Goal: Information Seeking & Learning: Learn about a topic

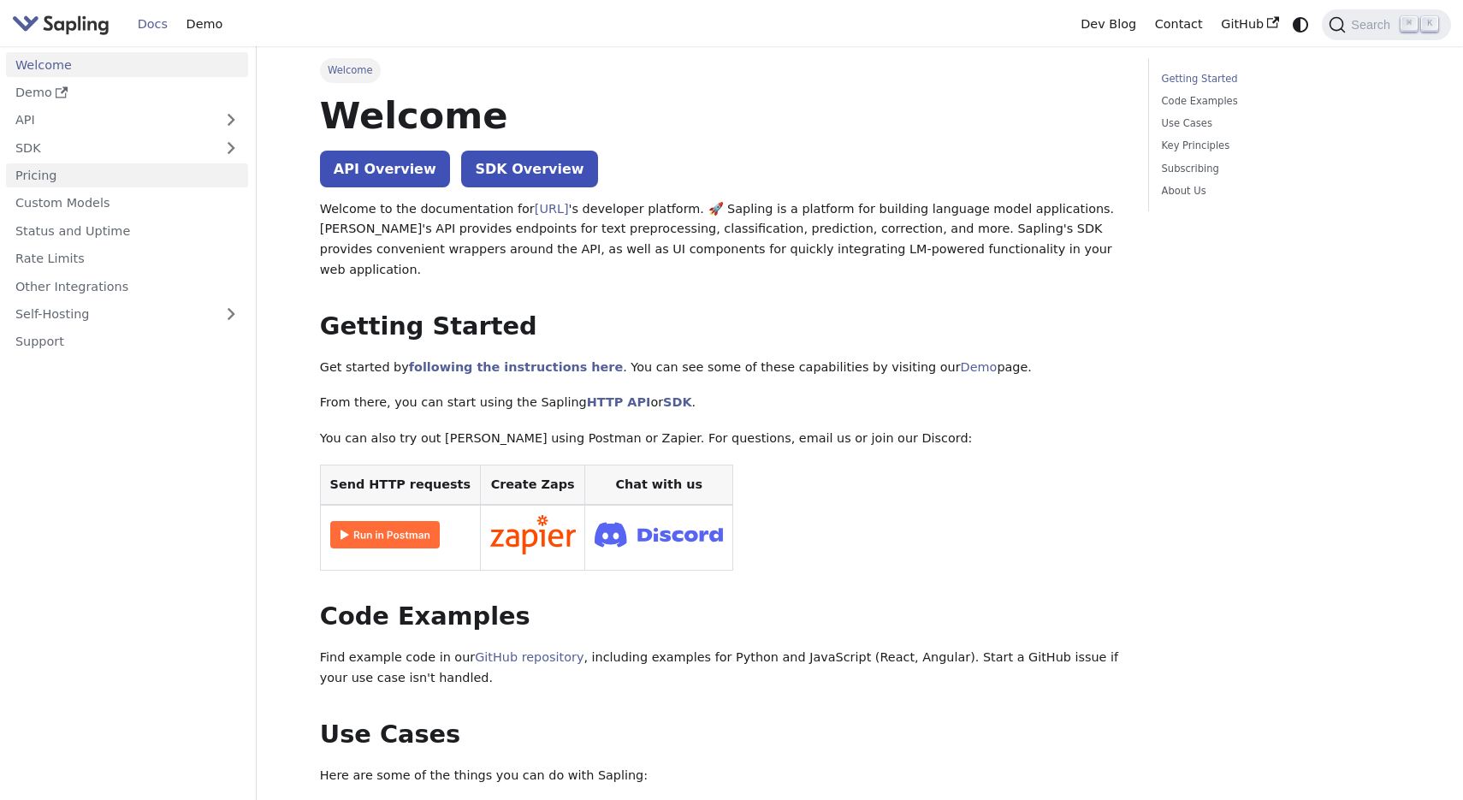
click at [69, 171] on link "Pricing" at bounding box center [127, 175] width 242 height 25
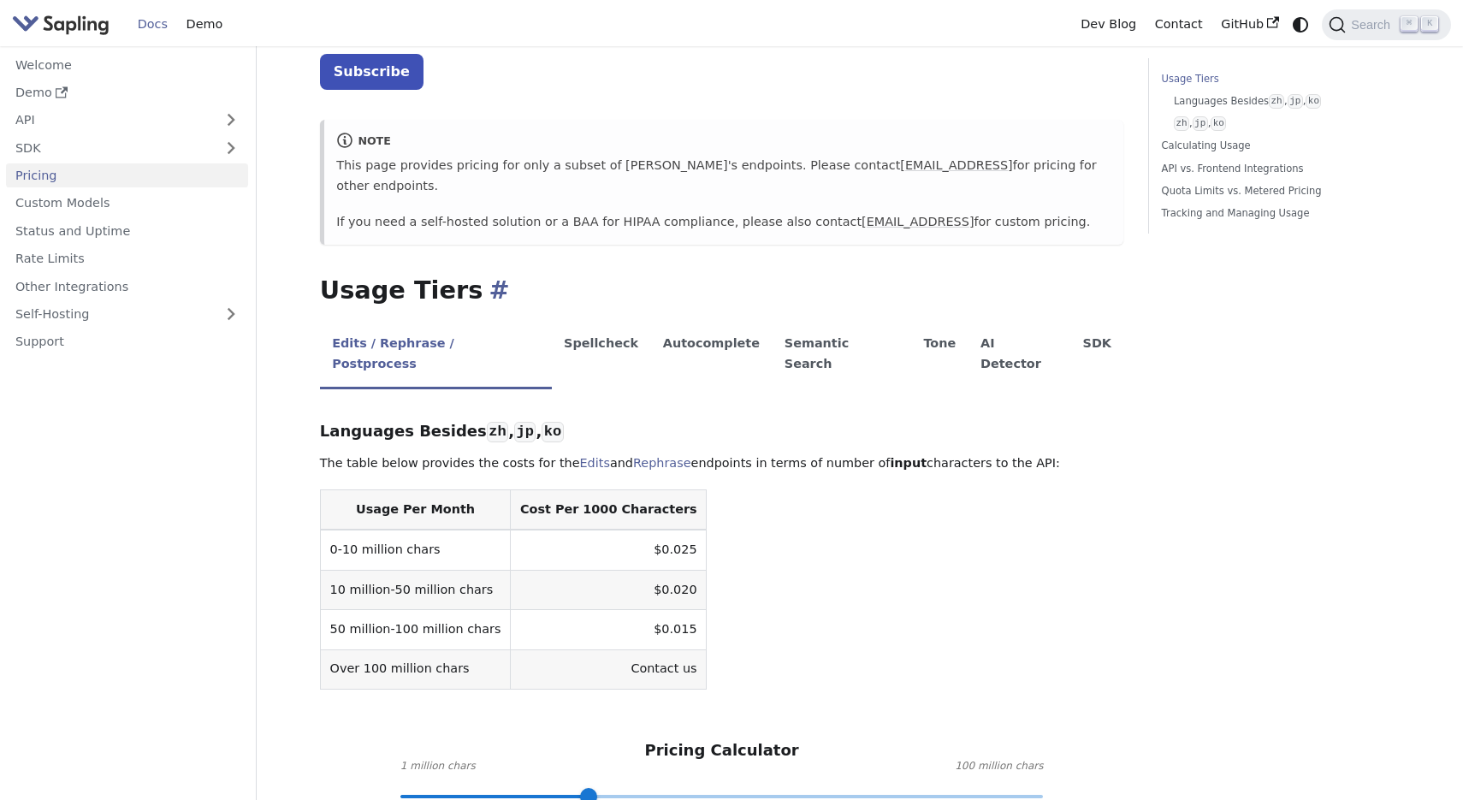
scroll to position [113, 0]
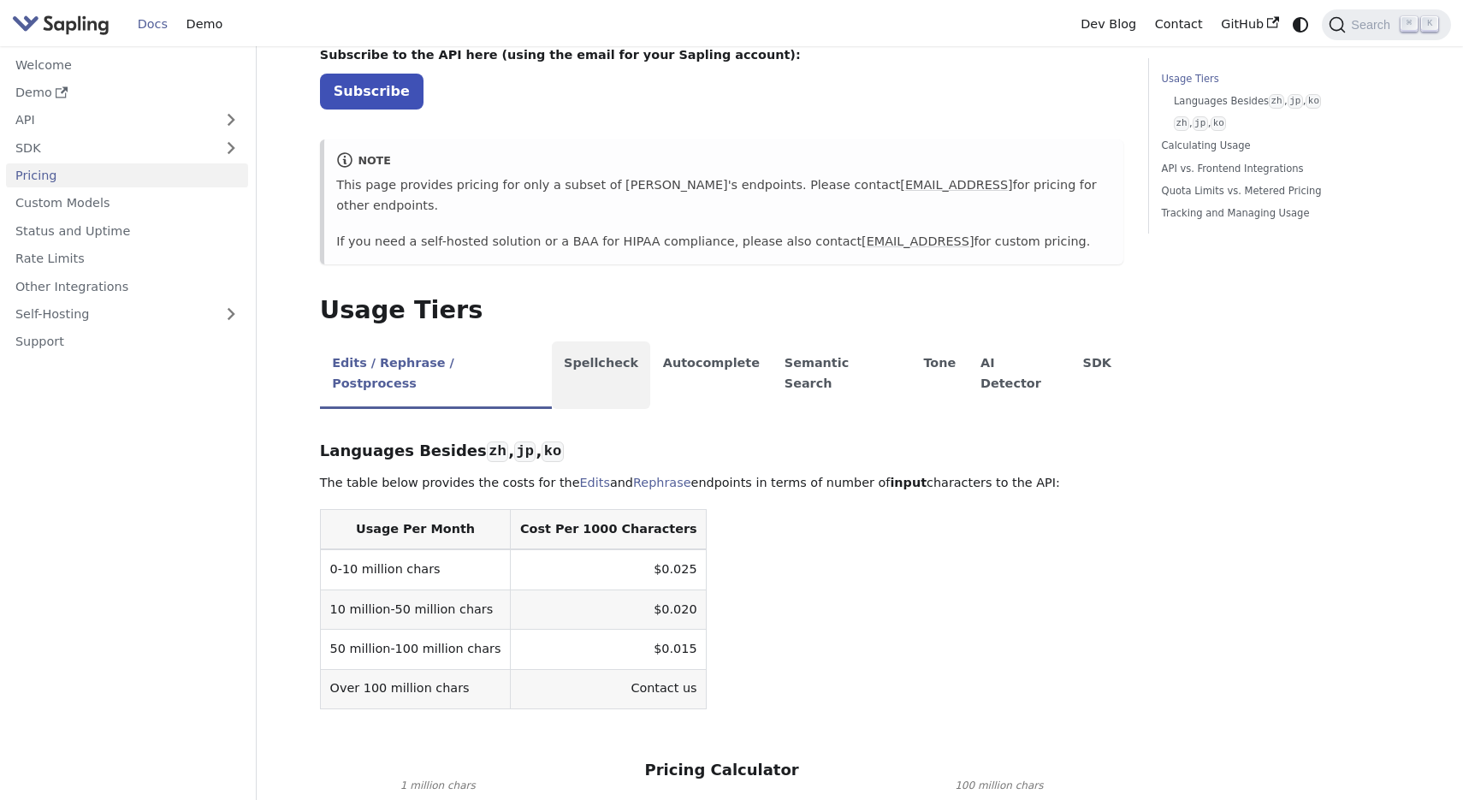
click at [591, 341] on li "Spellcheck" at bounding box center [601, 375] width 99 height 68
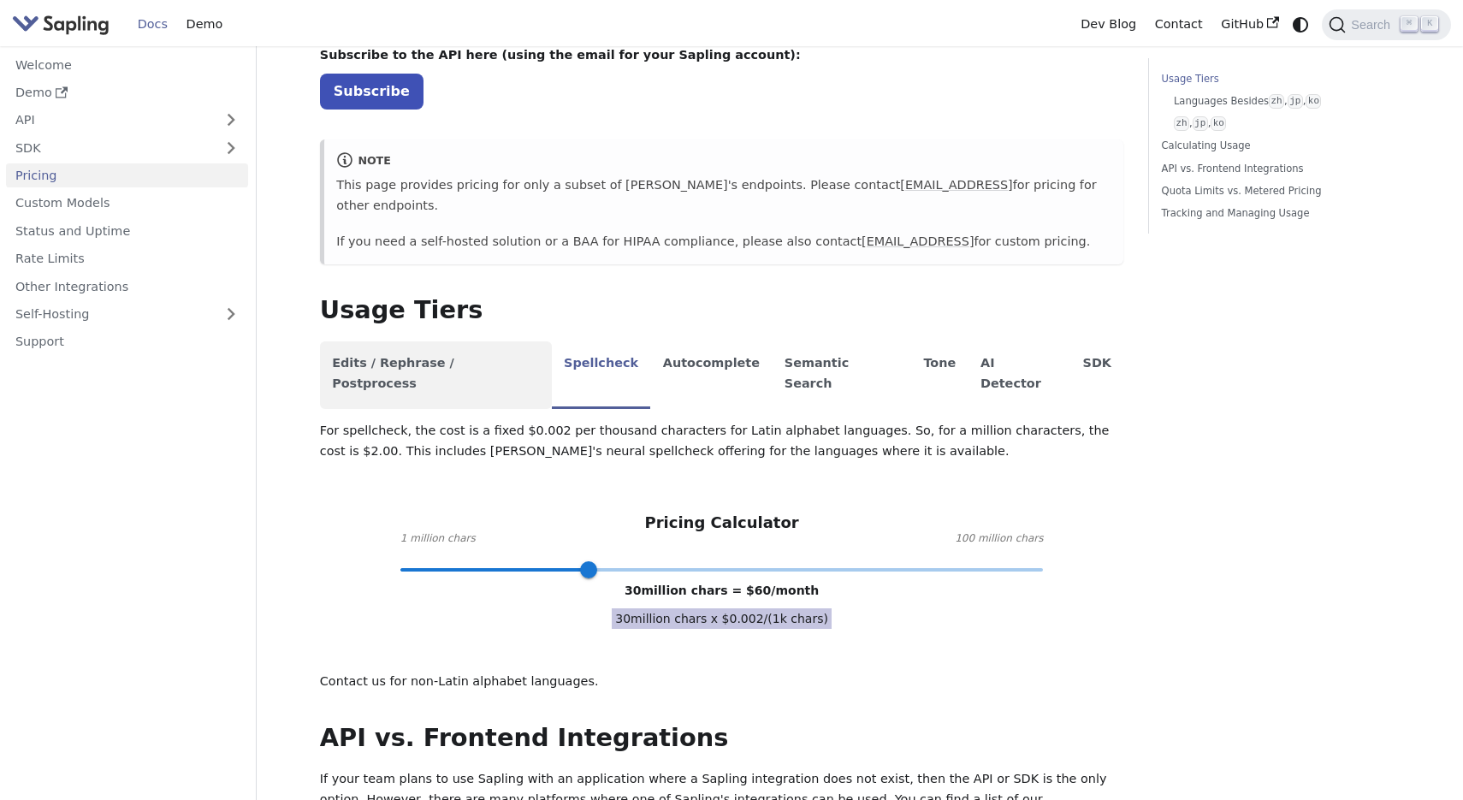
click at [474, 347] on li "Edits / Rephrase / Postprocess" at bounding box center [436, 375] width 232 height 68
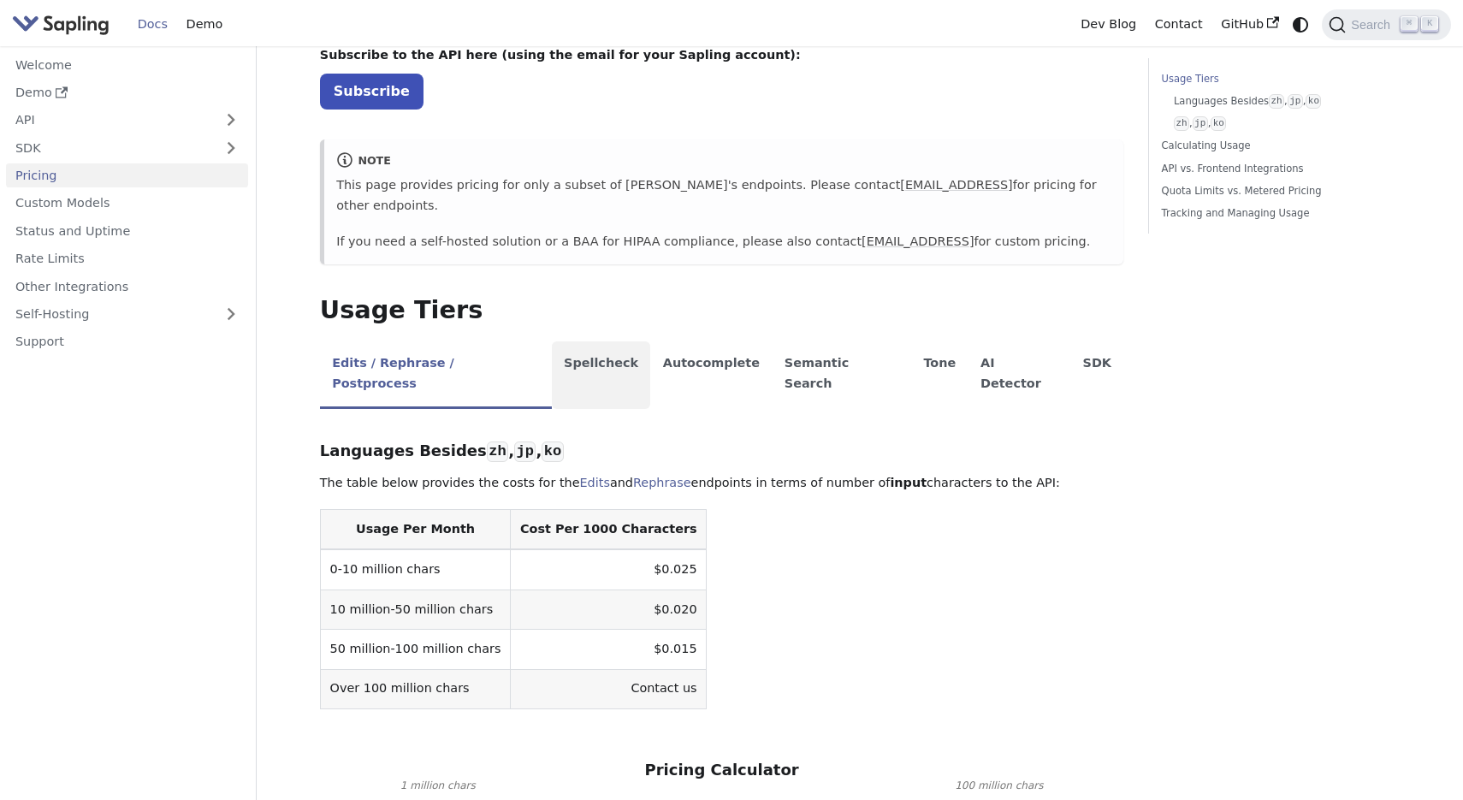
click at [566, 341] on li "Spellcheck" at bounding box center [601, 375] width 99 height 68
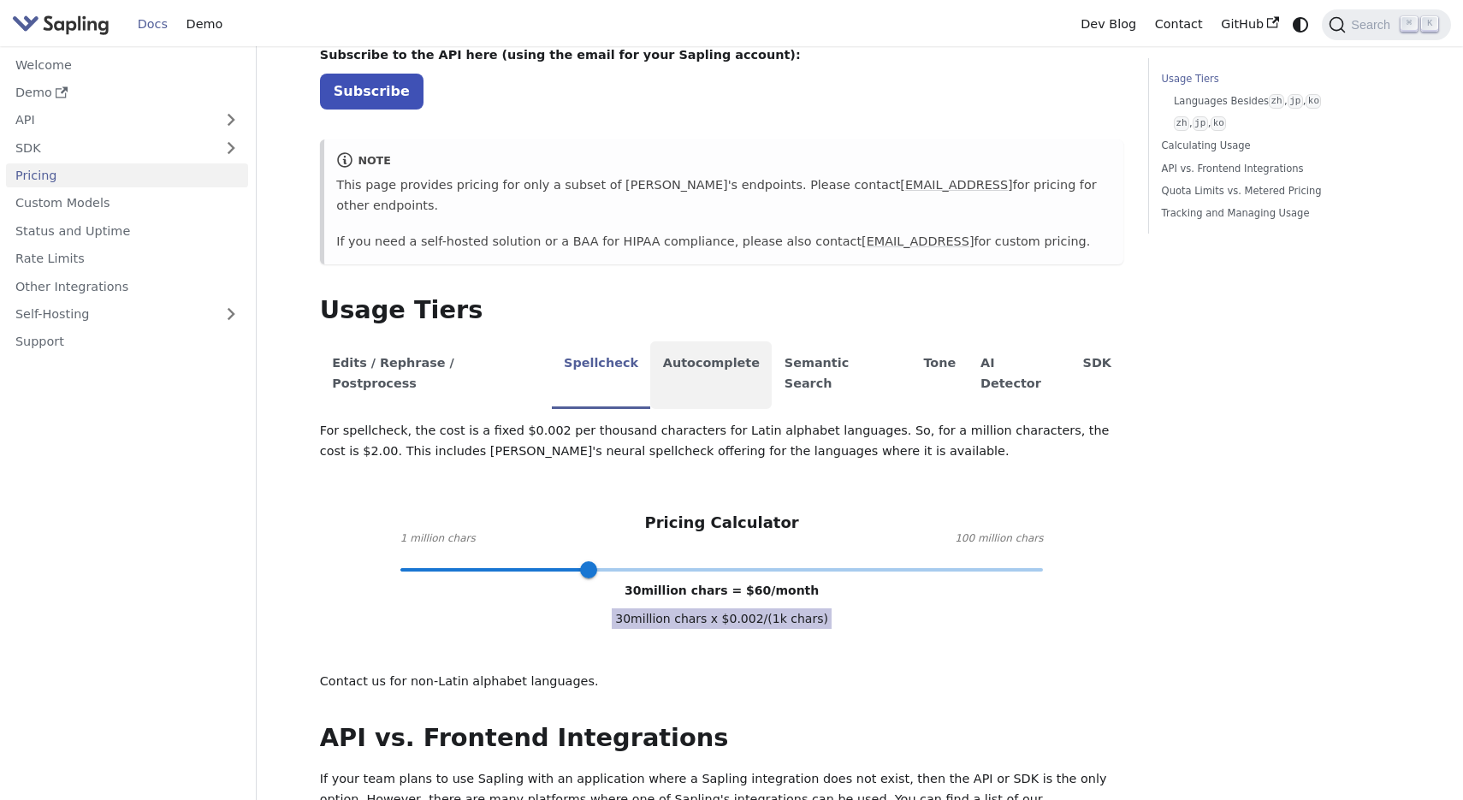
click at [659, 341] on li "Autocomplete" at bounding box center [710, 375] width 121 height 68
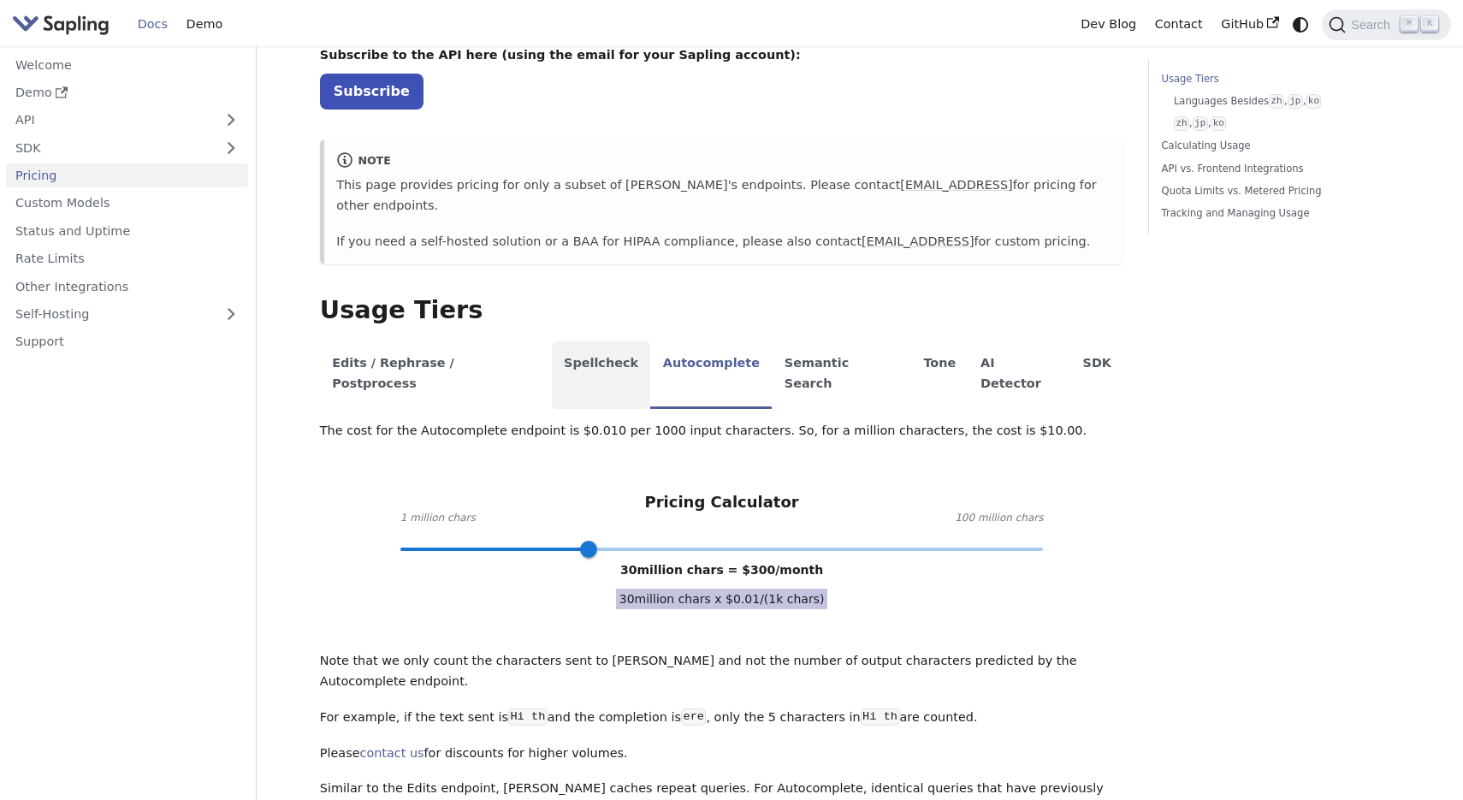
click at [572, 341] on li "Spellcheck" at bounding box center [601, 375] width 99 height 68
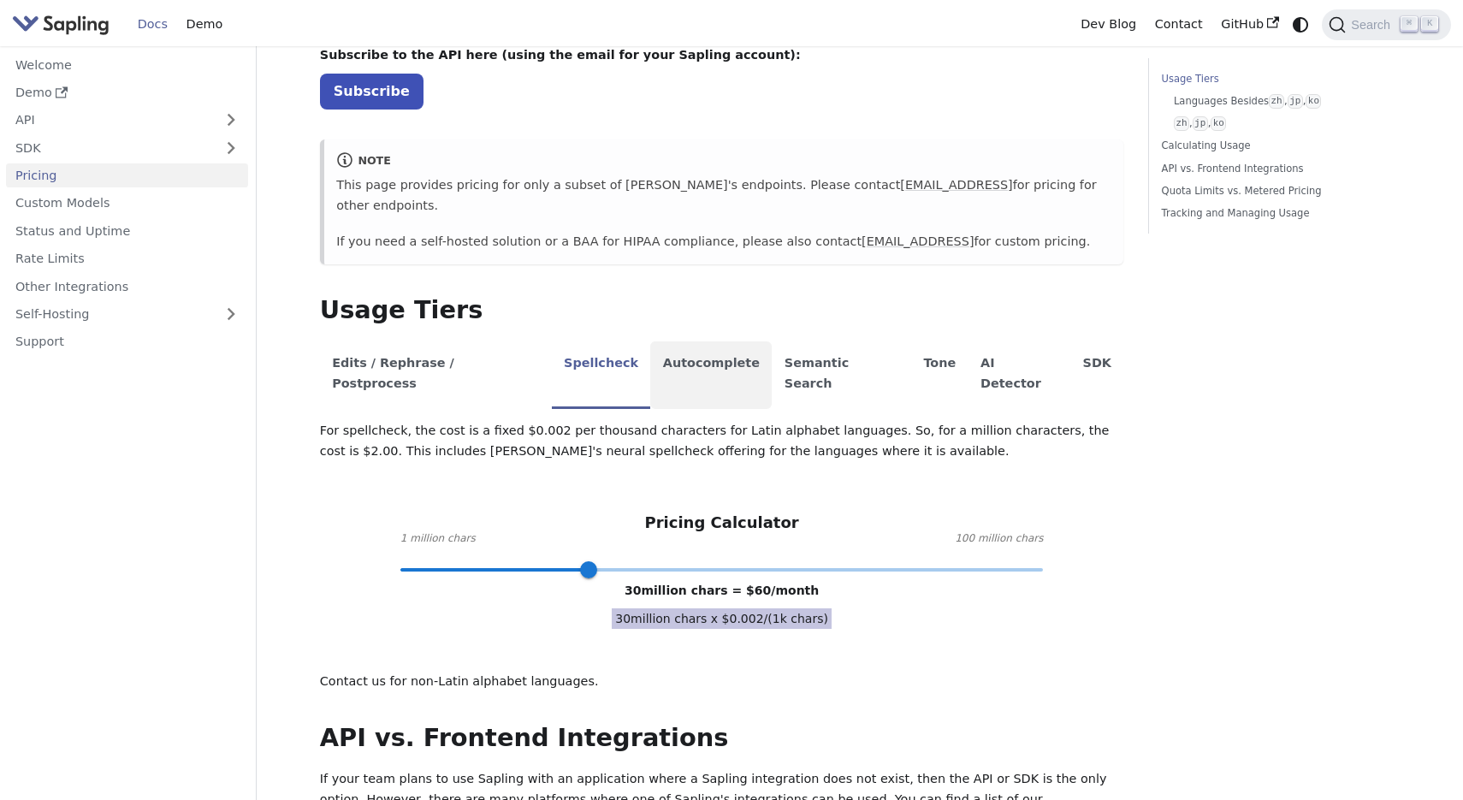
click at [681, 349] on li "Autocomplete" at bounding box center [710, 375] width 121 height 68
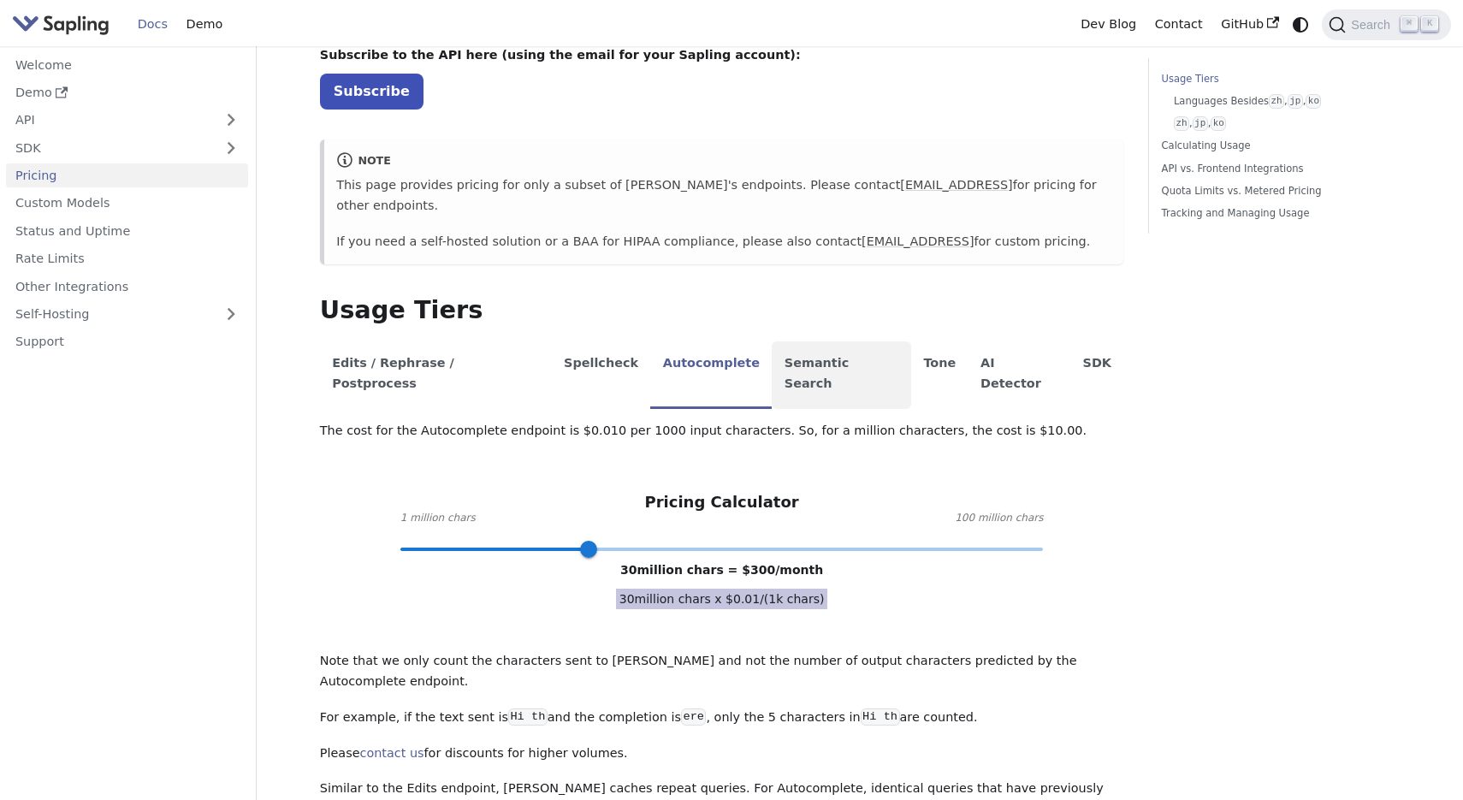
click at [792, 345] on li "Semantic Search" at bounding box center [841, 375] width 139 height 68
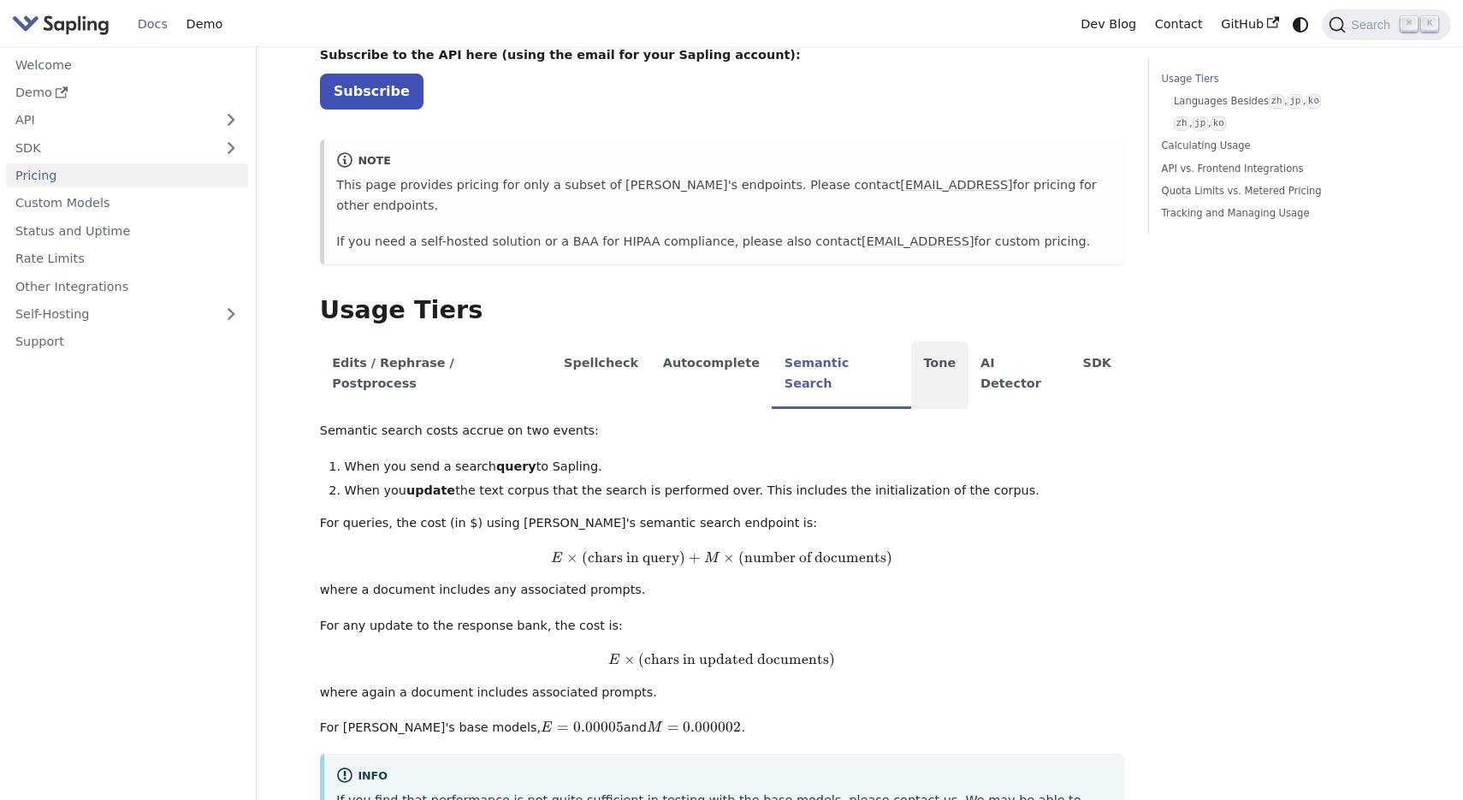
click at [911, 348] on li "Tone" at bounding box center [939, 375] width 57 height 68
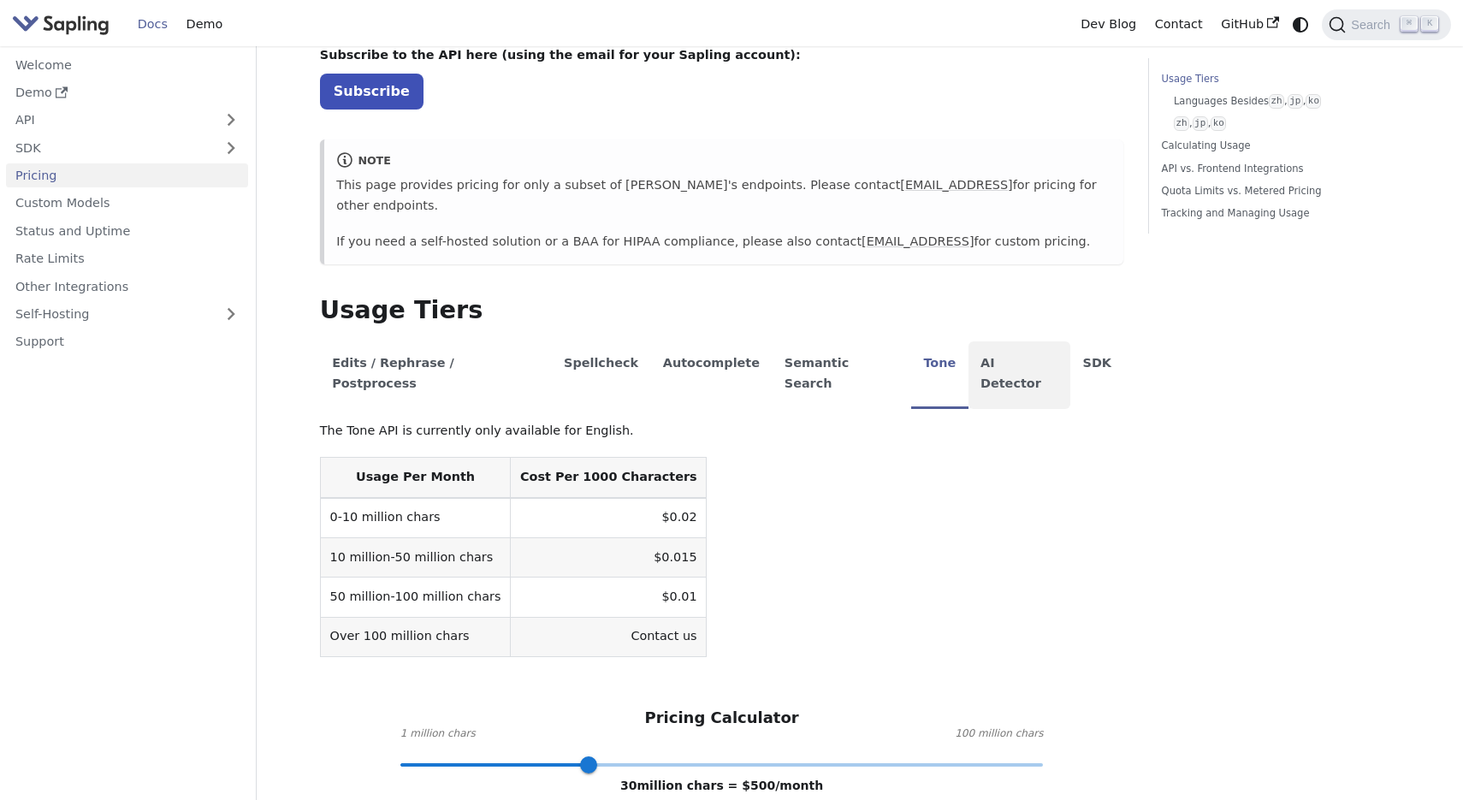
click at [969, 341] on li "AI Detector" at bounding box center [1020, 375] width 103 height 68
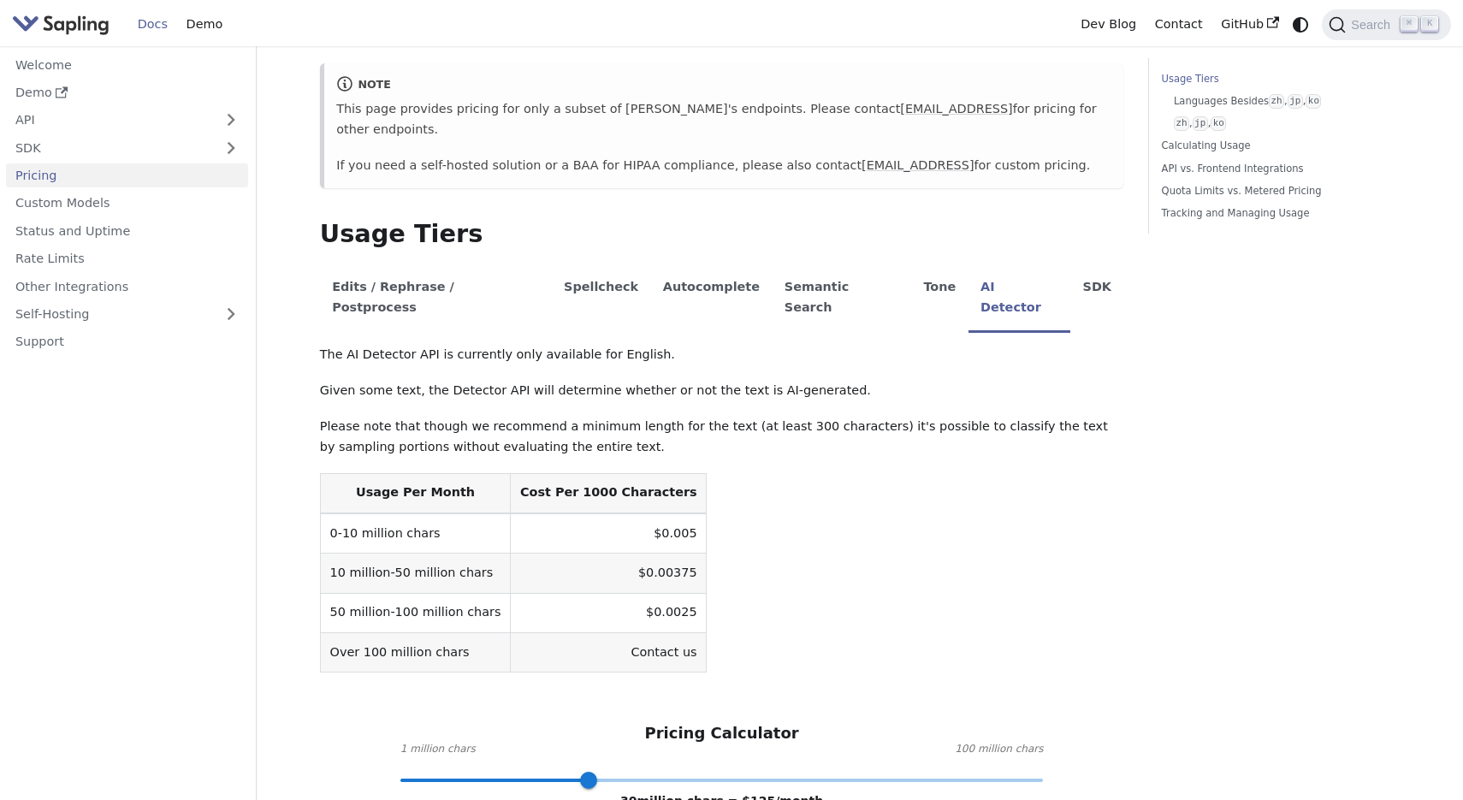
scroll to position [0, 0]
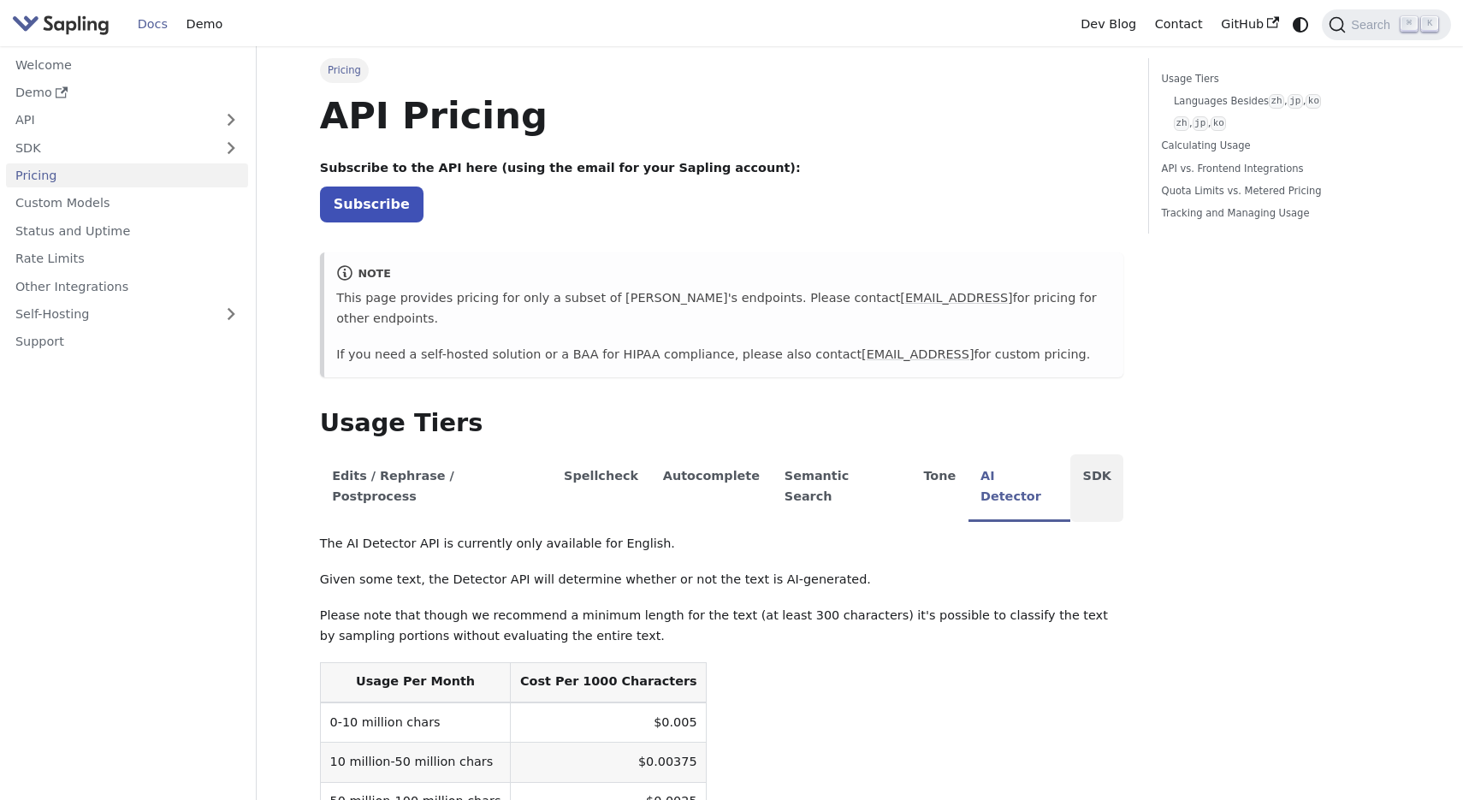
click at [1070, 468] on li "SDK" at bounding box center [1096, 488] width 53 height 68
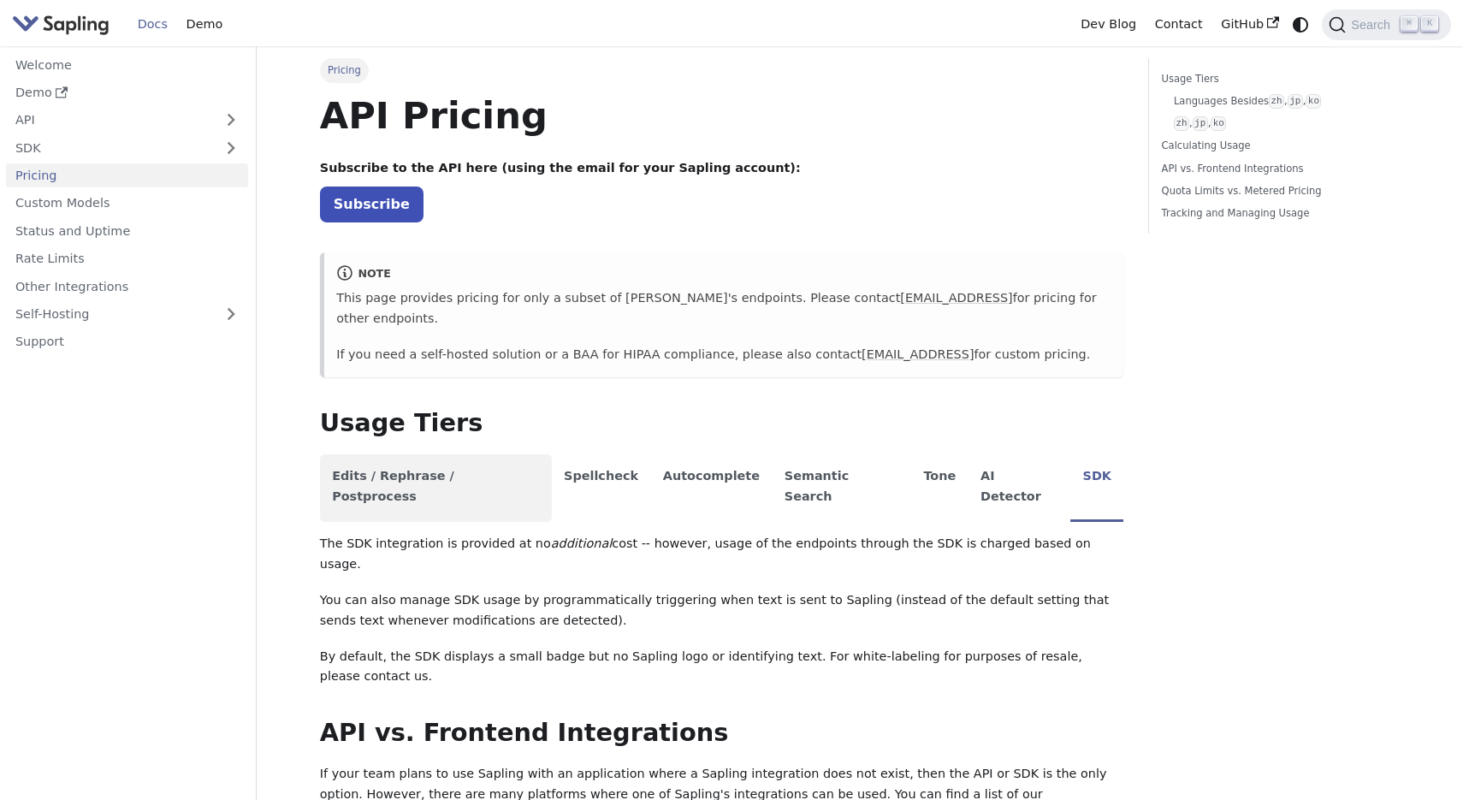
click at [455, 454] on li "Edits / Rephrase / Postprocess" at bounding box center [436, 488] width 232 height 68
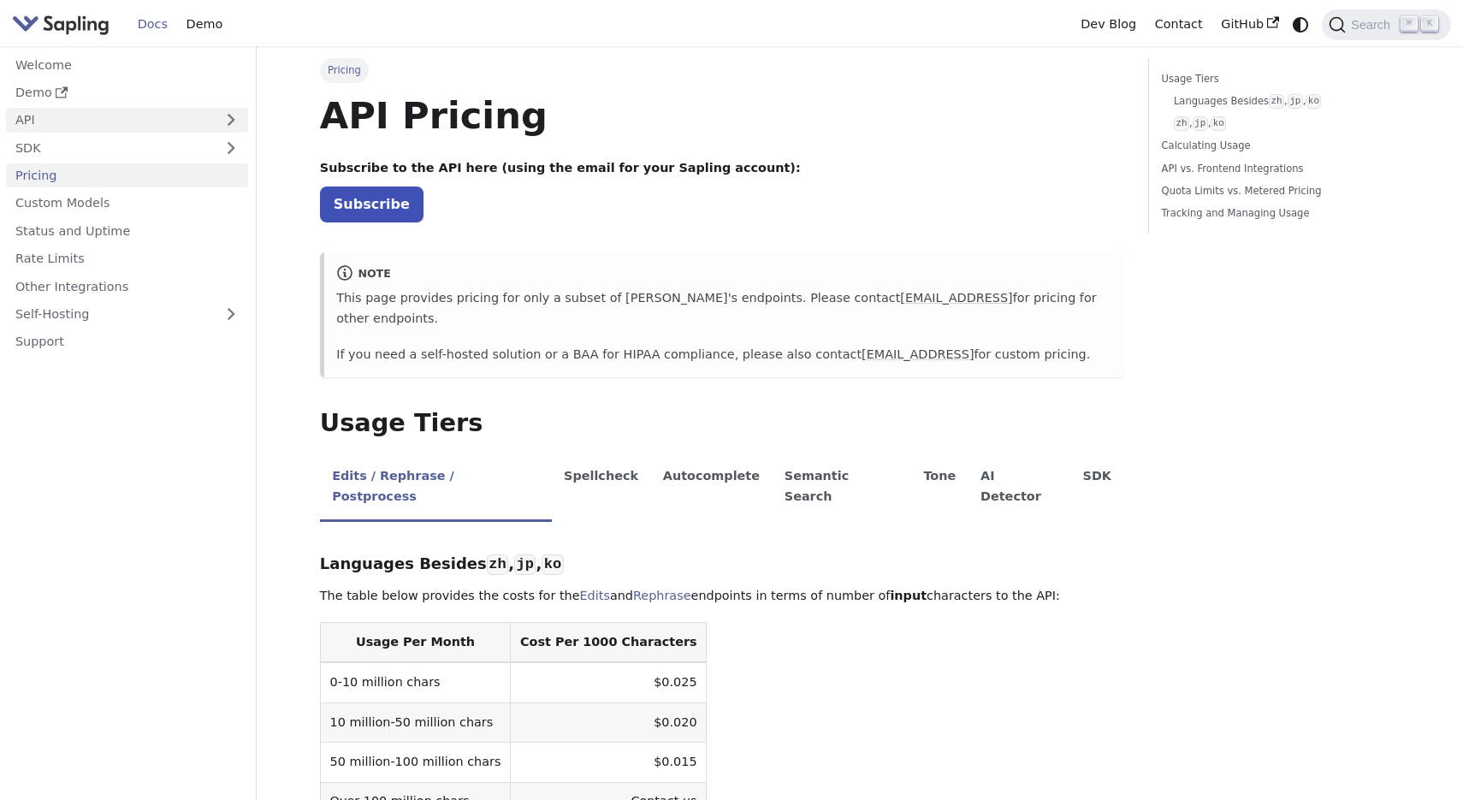
click at [114, 116] on link "API" at bounding box center [110, 120] width 208 height 25
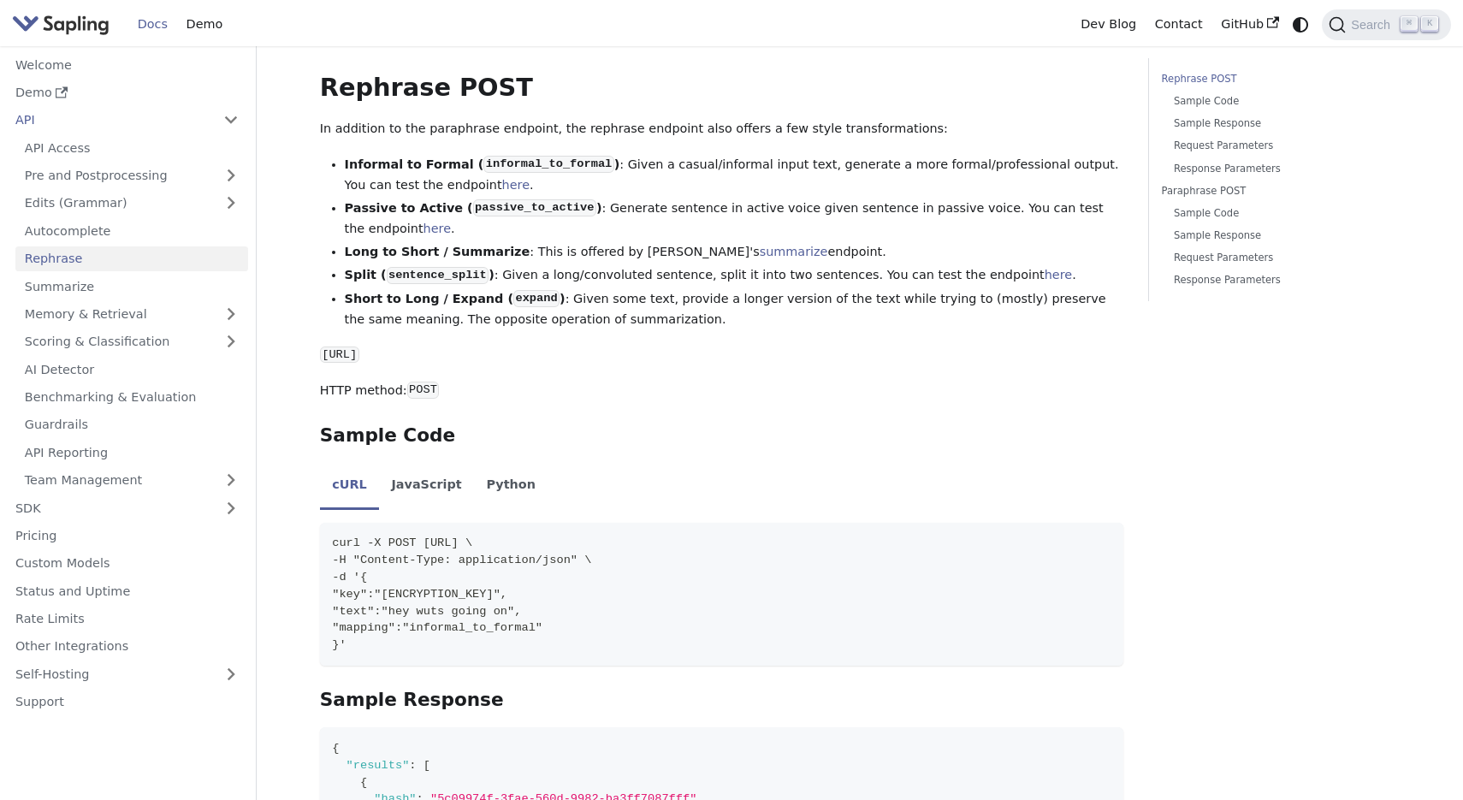
scroll to position [258, 0]
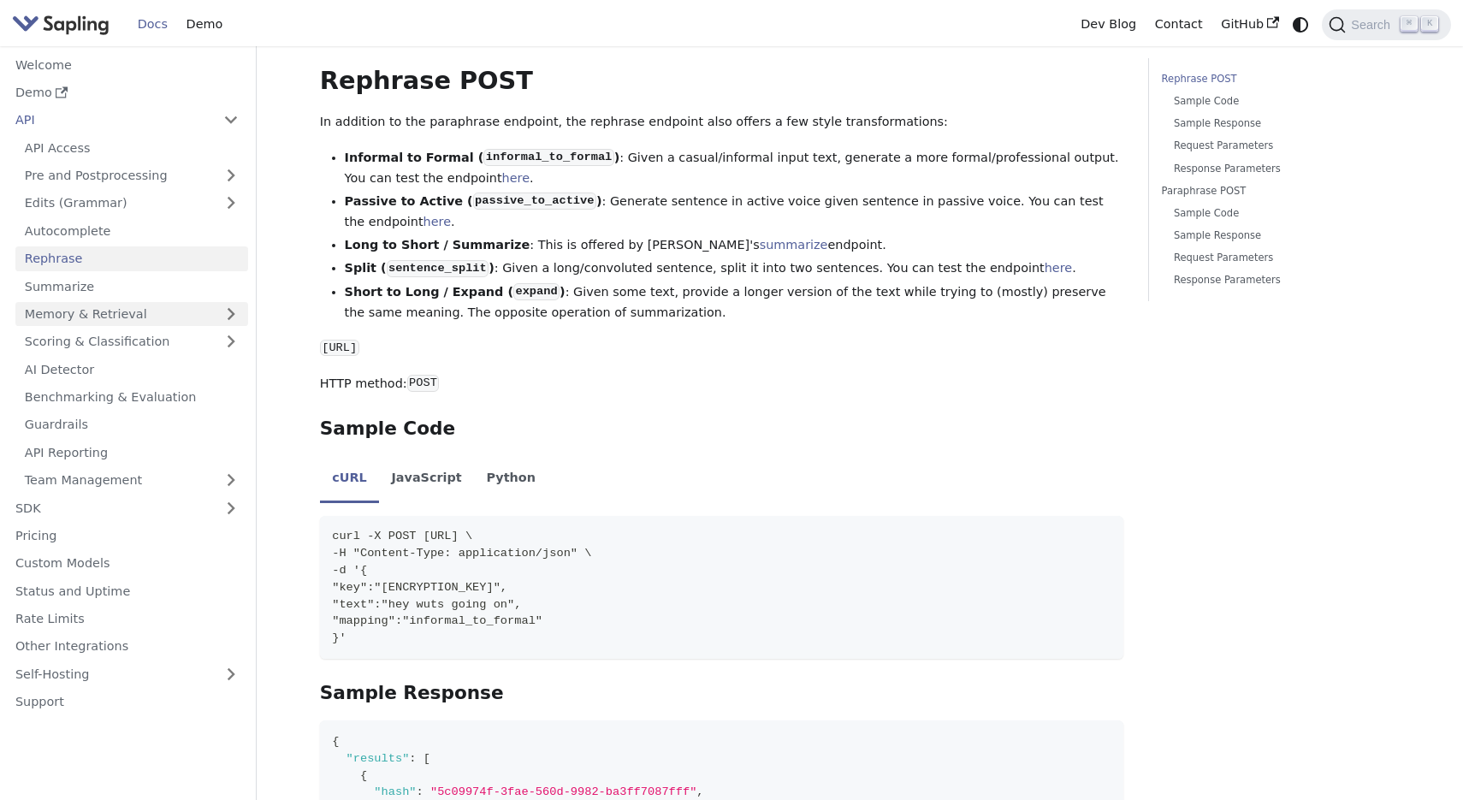
click at [171, 310] on link "Memory & Retrieval" at bounding box center [131, 314] width 233 height 25
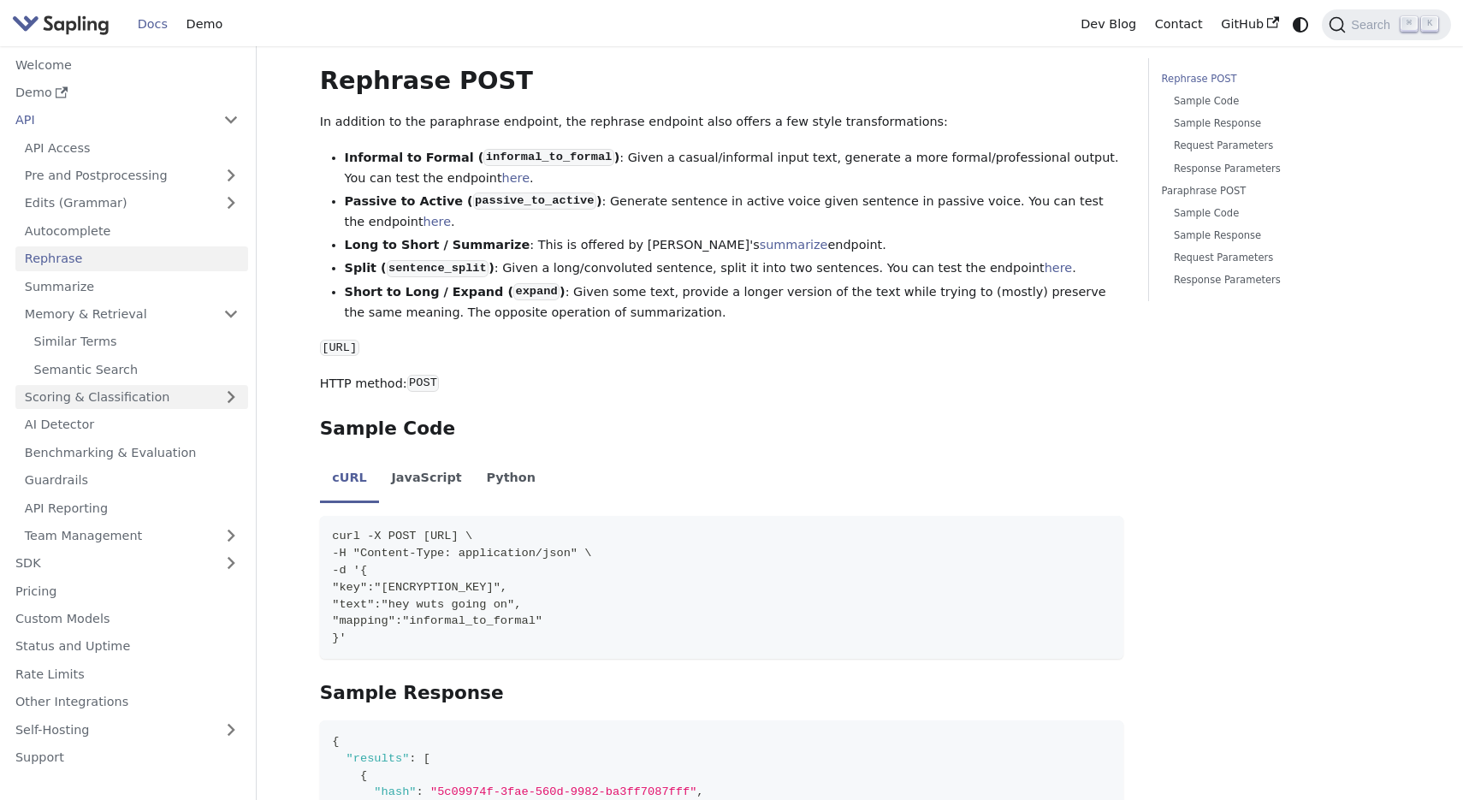
click at [197, 400] on link "Scoring & Classification" at bounding box center [131, 397] width 233 height 25
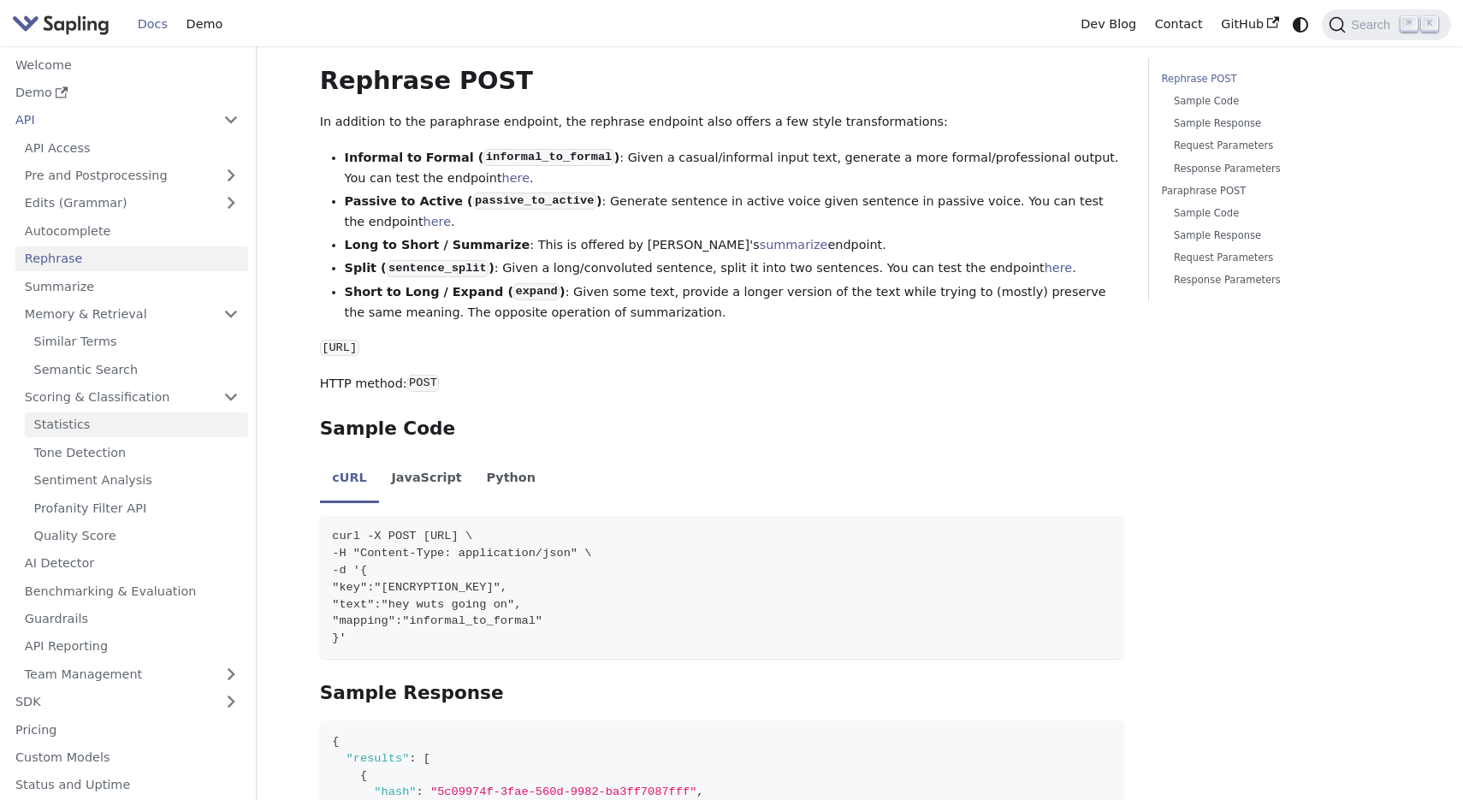
click at [150, 427] on link "Statistics" at bounding box center [136, 424] width 223 height 25
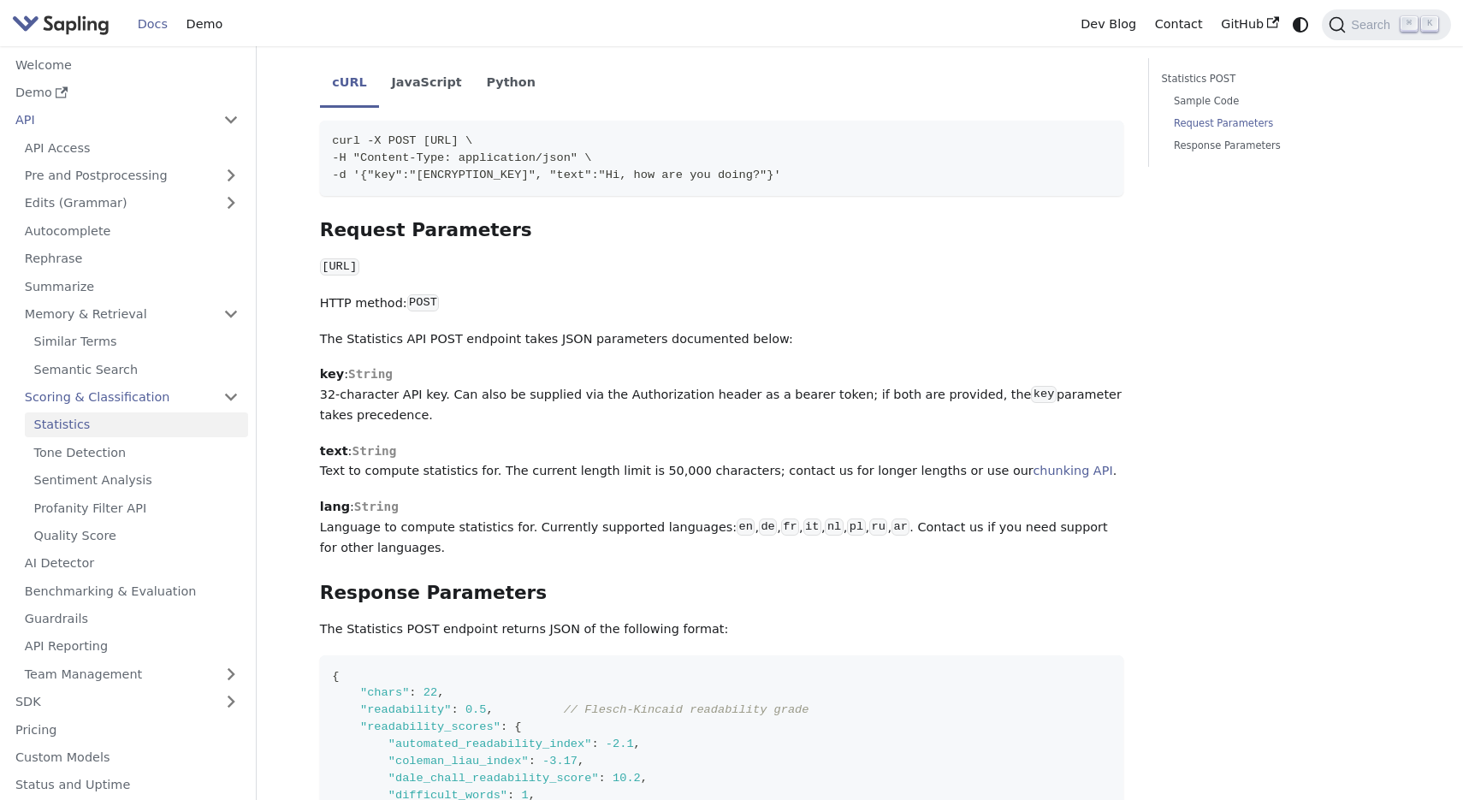
scroll to position [358, 0]
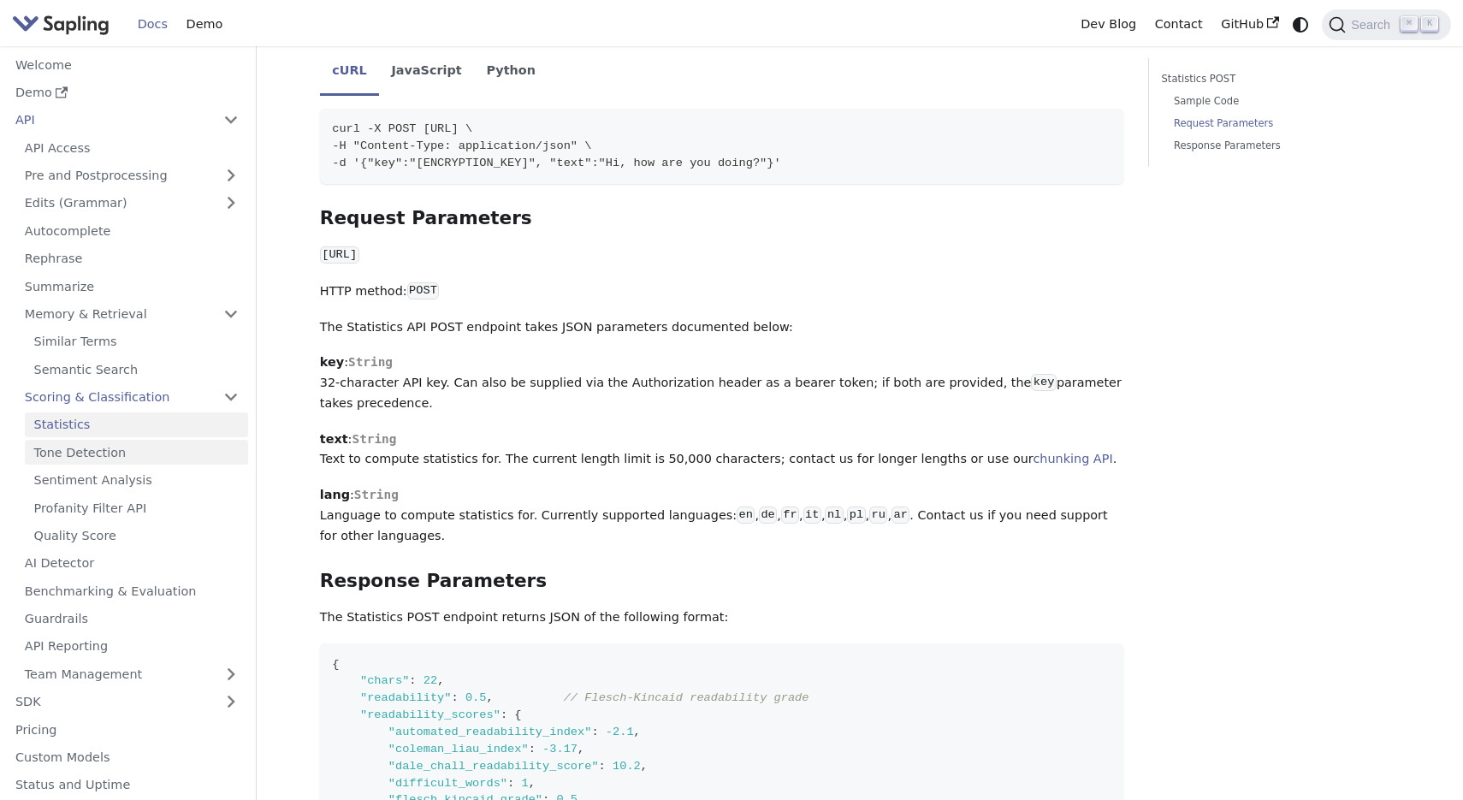
click at [120, 459] on link "Tone Detection" at bounding box center [136, 452] width 223 height 25
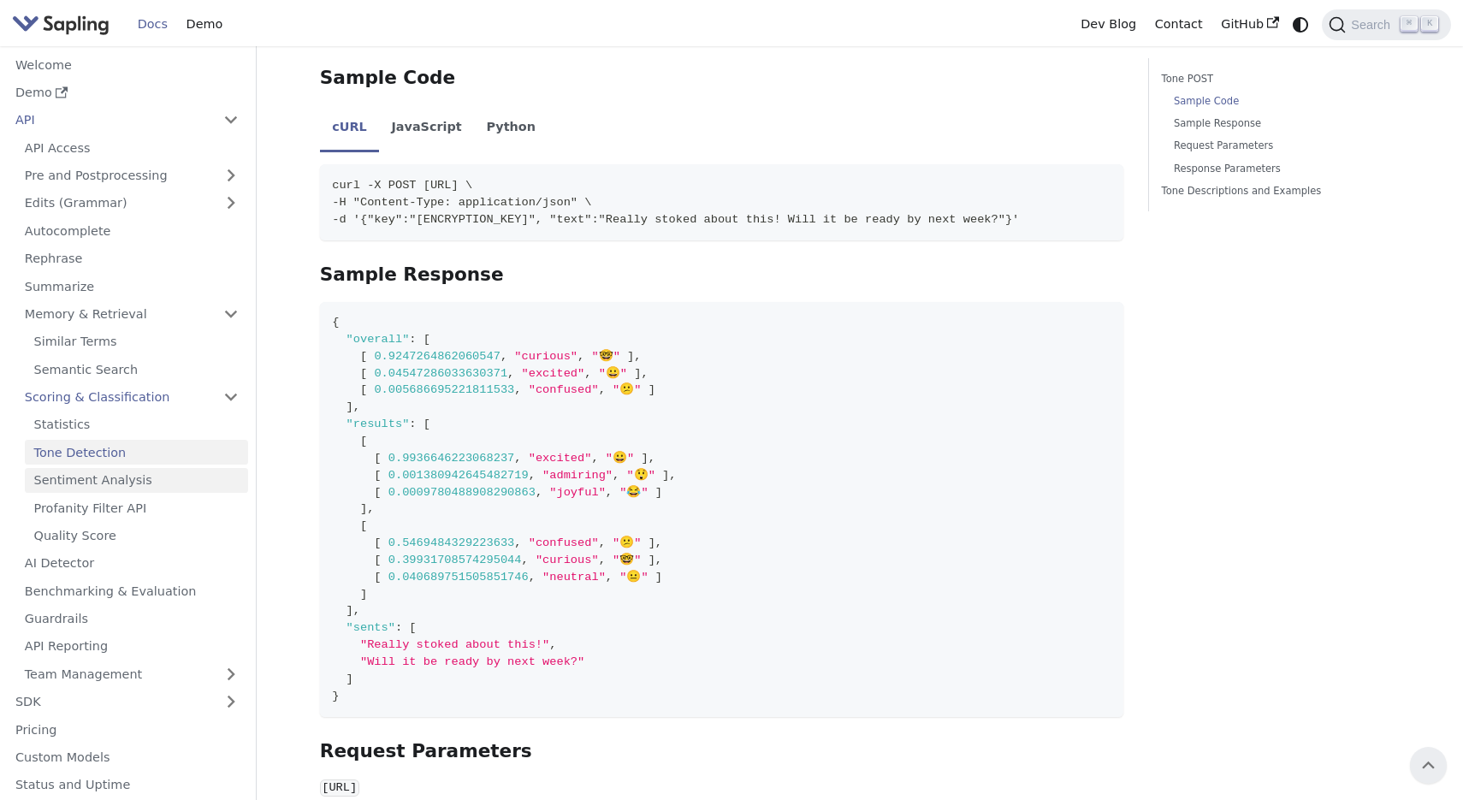
click at [126, 480] on link "Sentiment Analysis" at bounding box center [136, 480] width 223 height 25
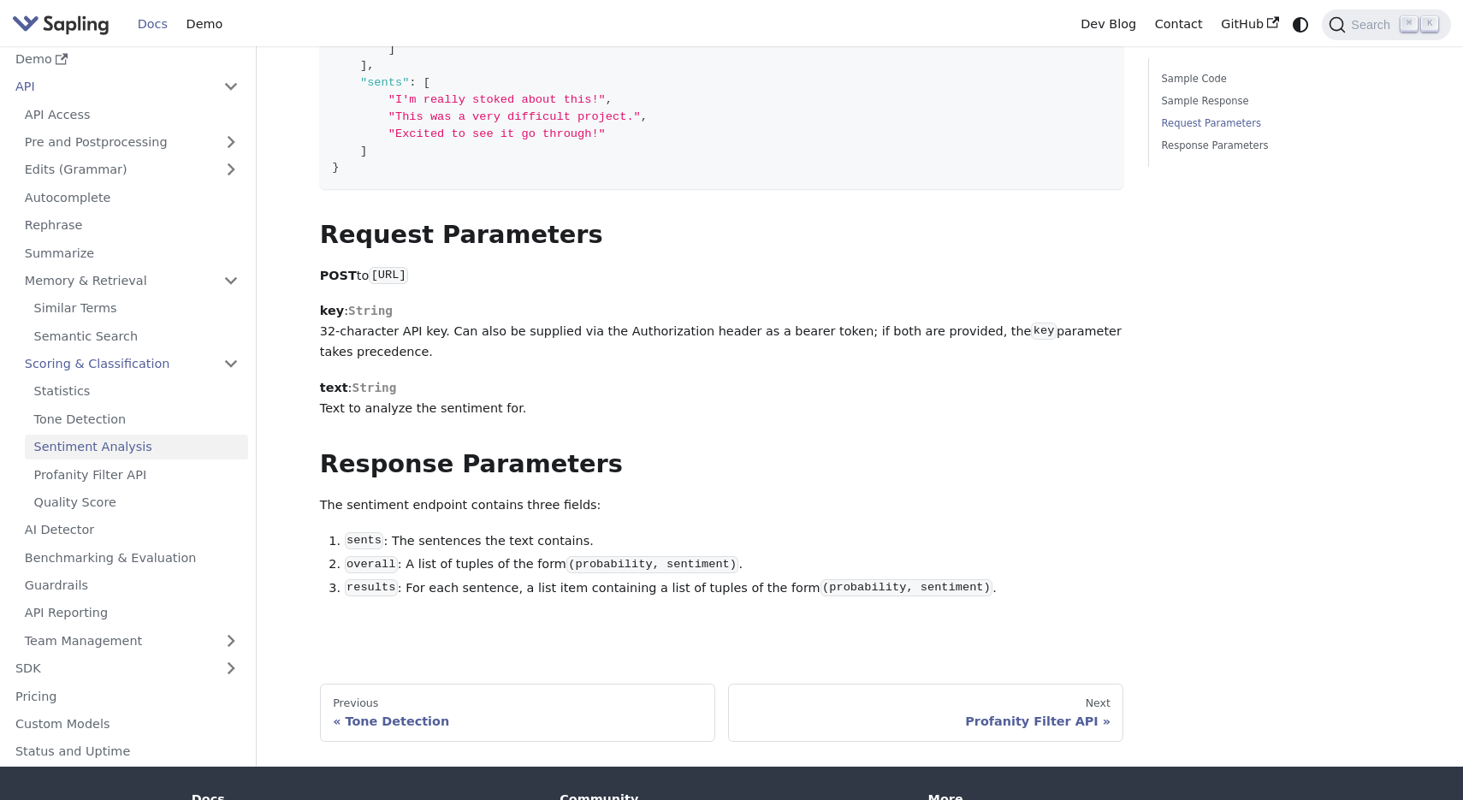
scroll to position [791, 0]
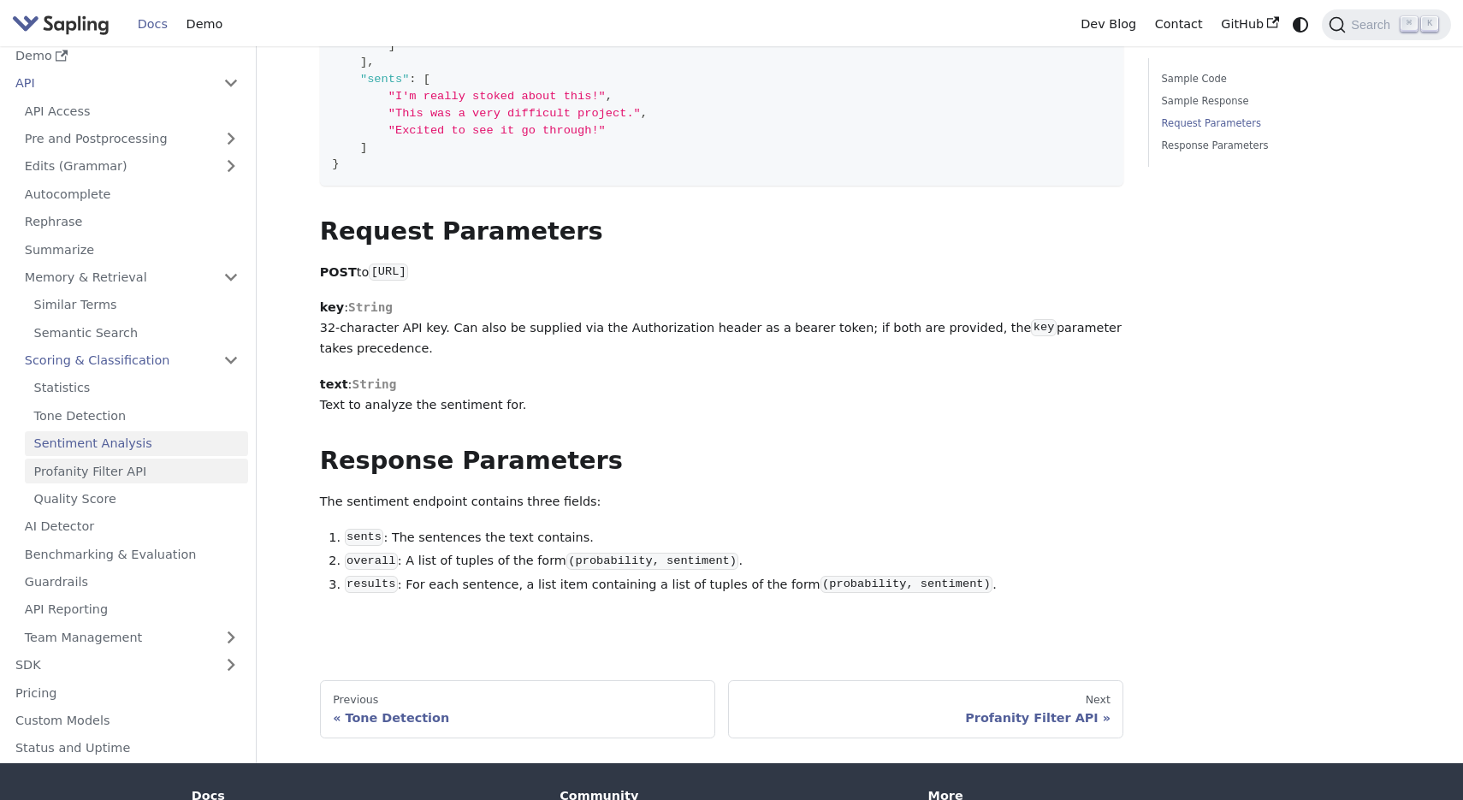
click at [136, 474] on link "Profanity Filter API" at bounding box center [136, 471] width 223 height 25
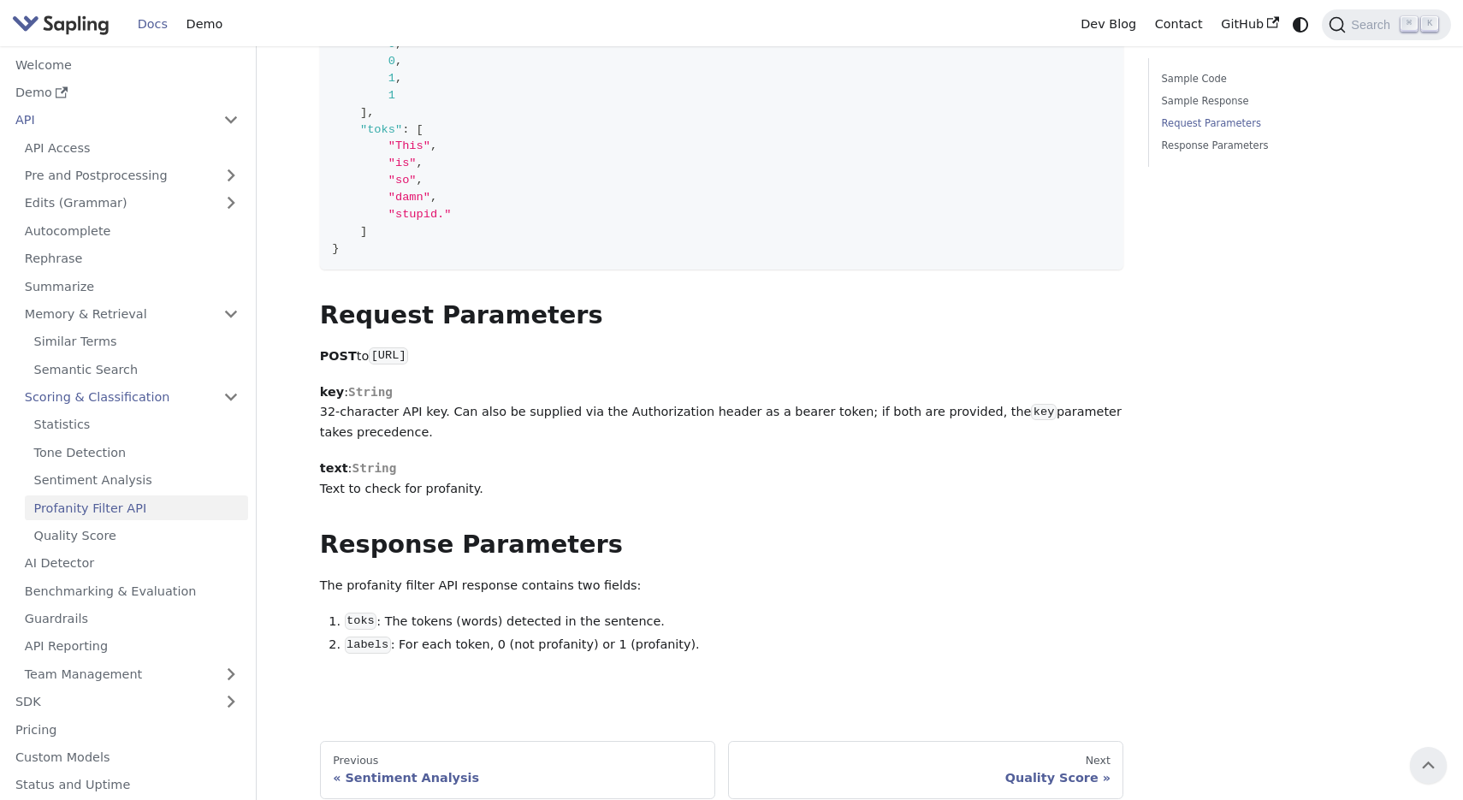
scroll to position [560, 0]
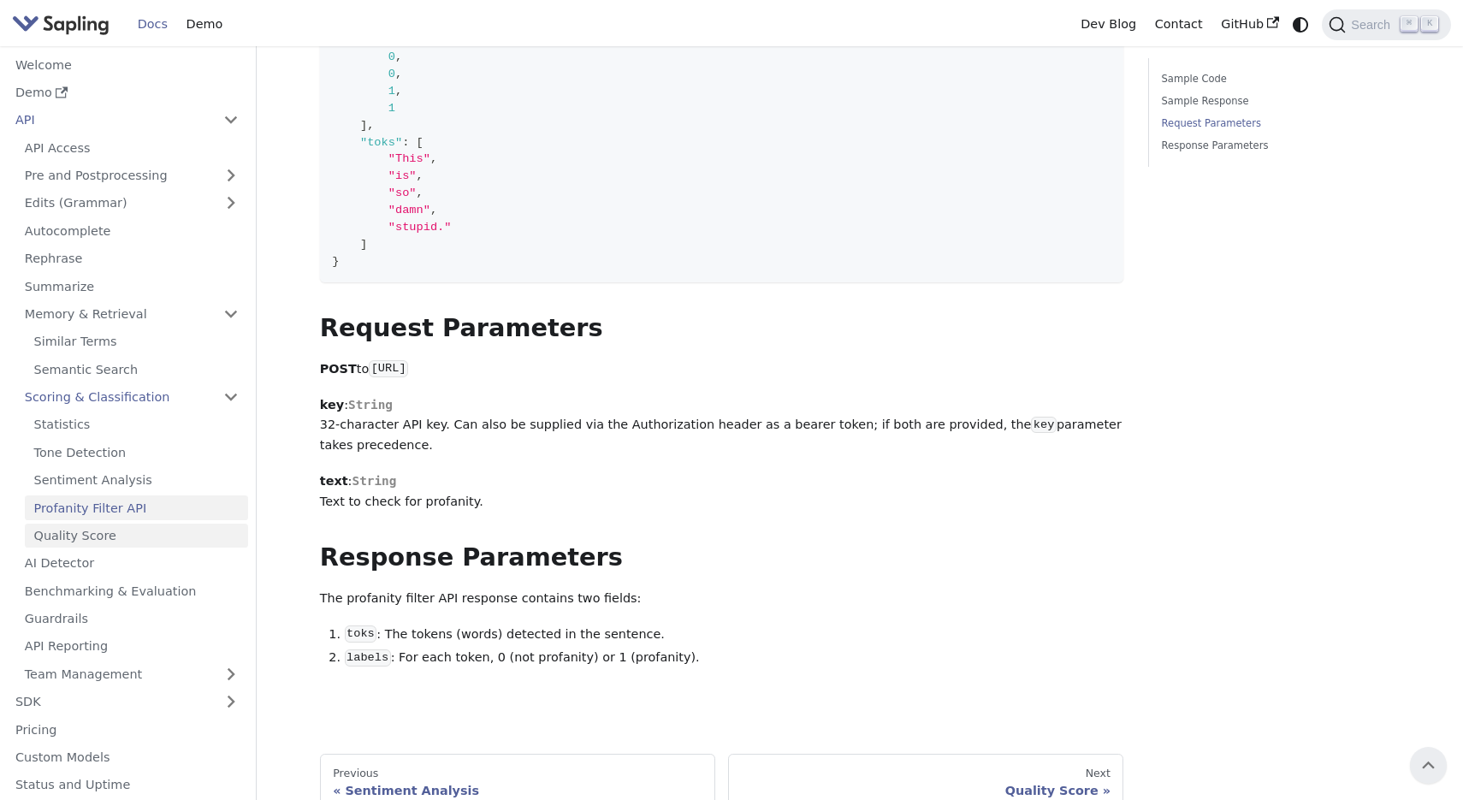
click at [181, 534] on link "Quality Score" at bounding box center [136, 536] width 223 height 25
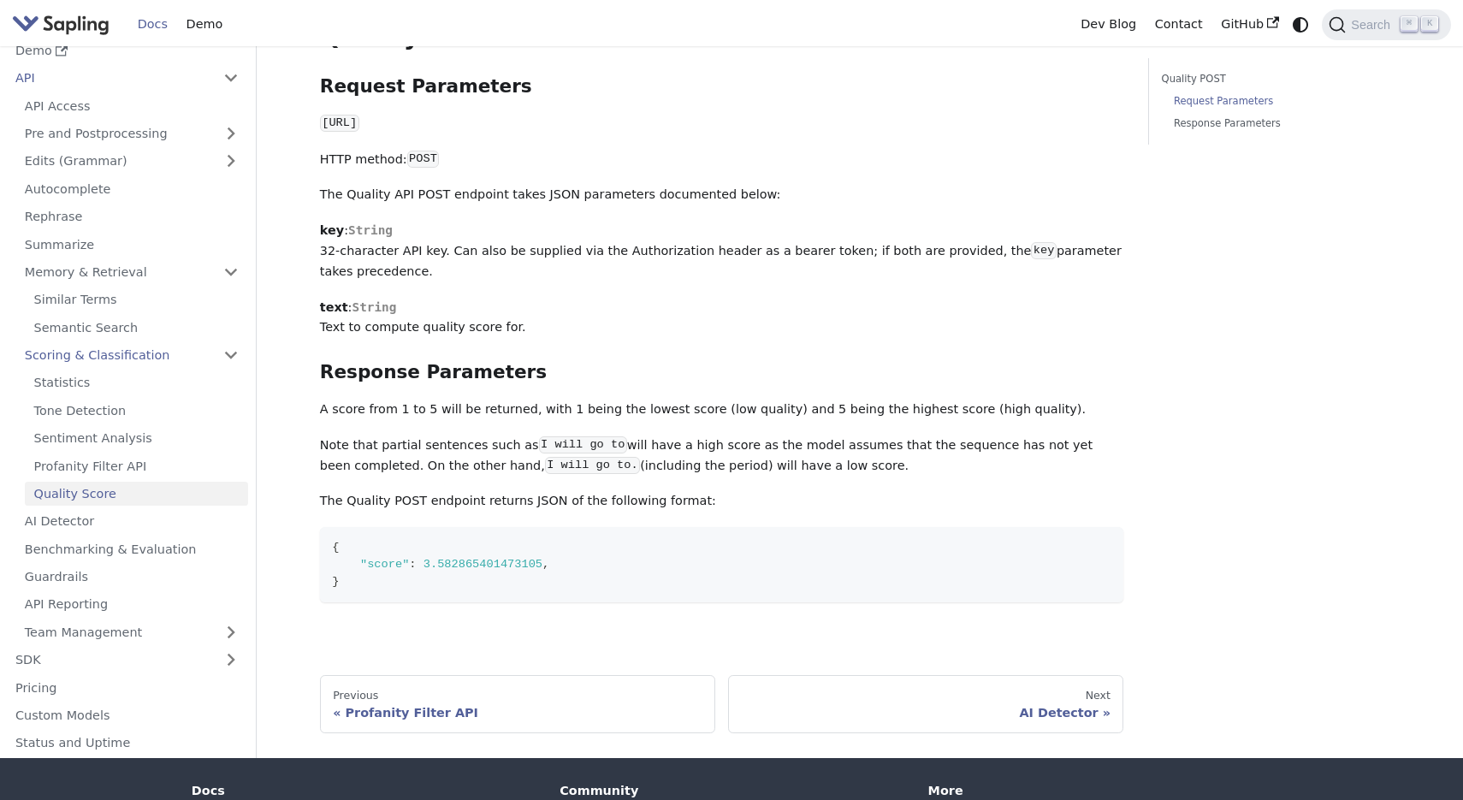
scroll to position [372, 0]
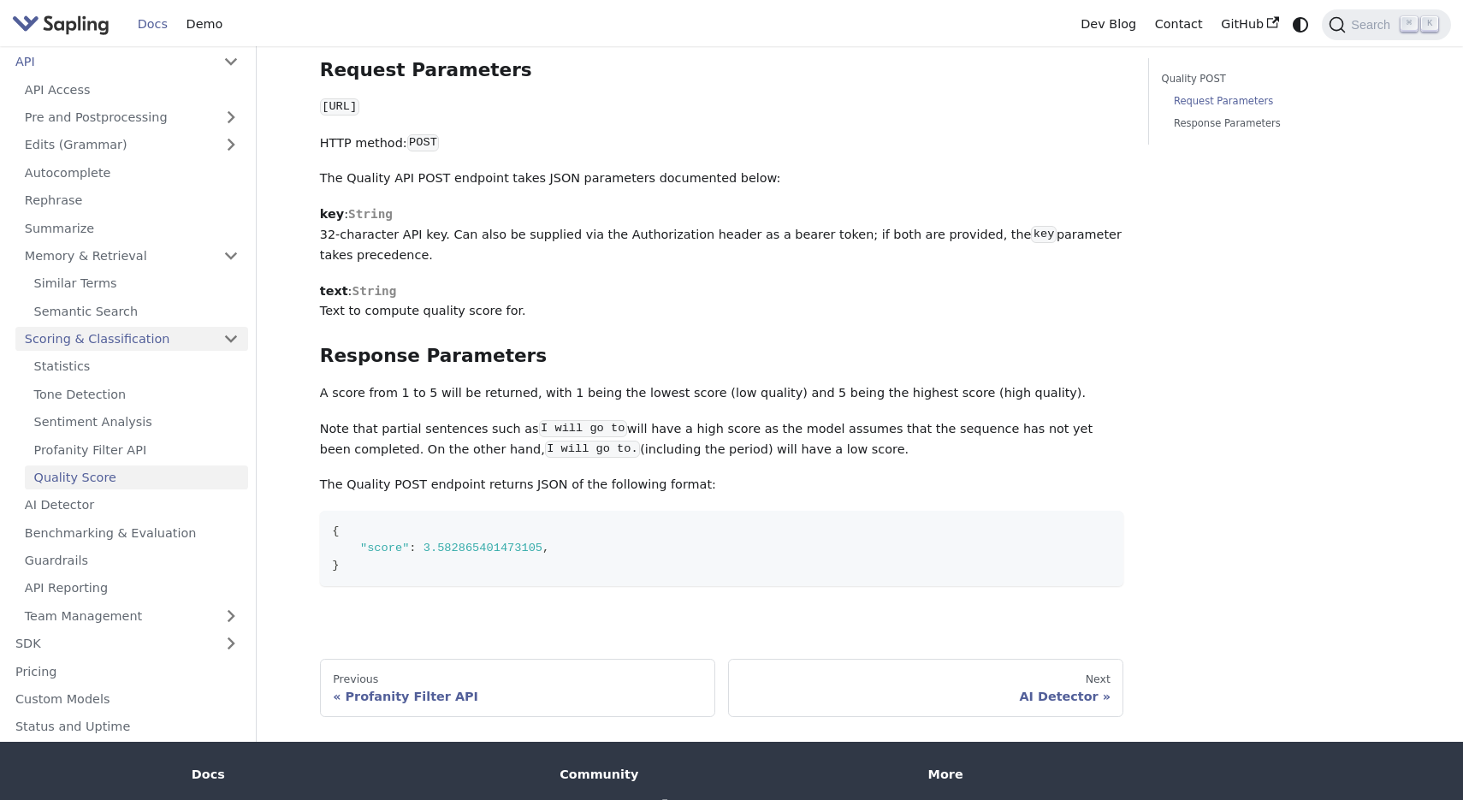
click at [89, 341] on link "Scoring & Classification" at bounding box center [131, 339] width 233 height 25
click at [761, 332] on div "Quality Score The quality endpoint computes a quality score for a given text. T…" at bounding box center [722, 171] width 804 height 902
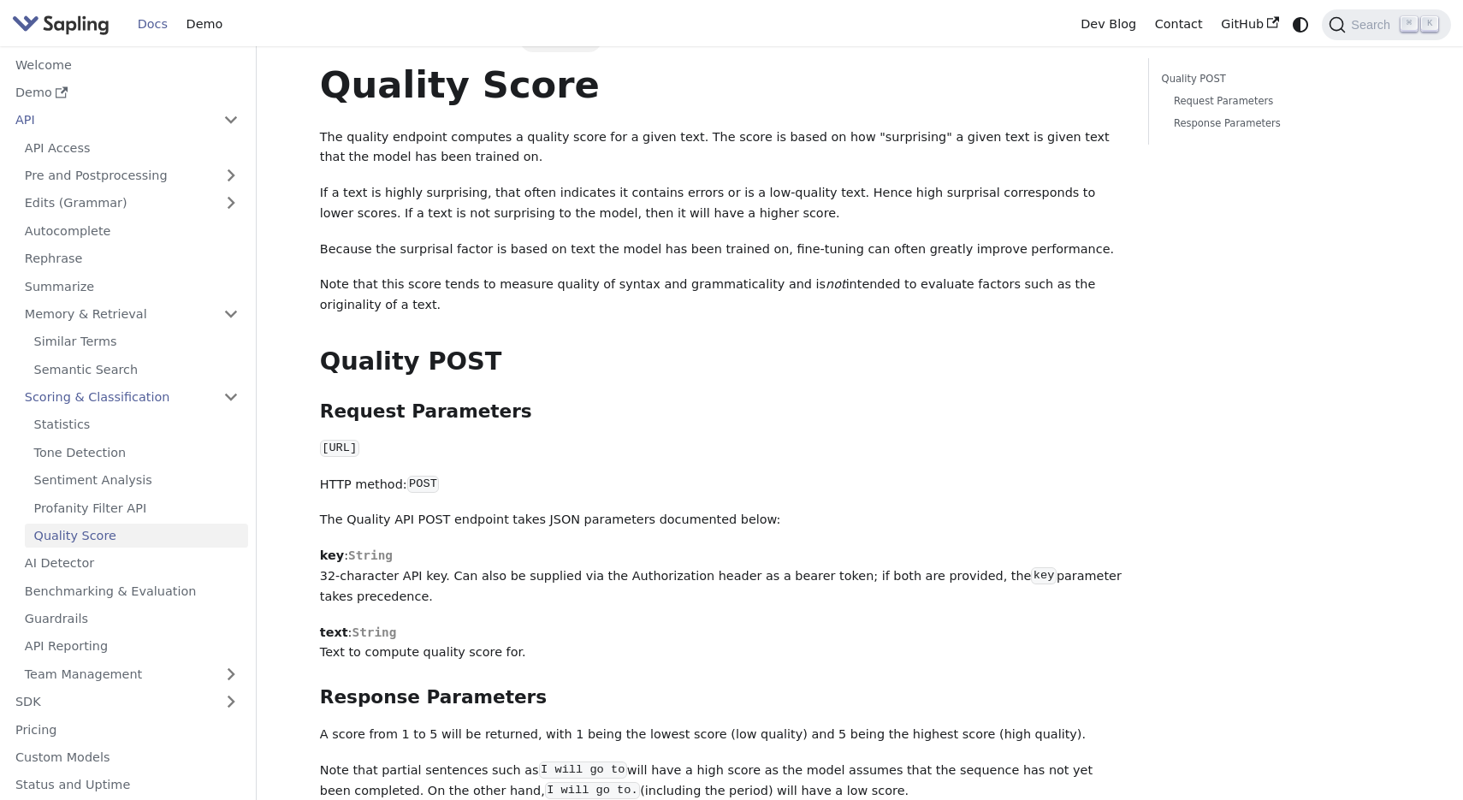
scroll to position [0, 0]
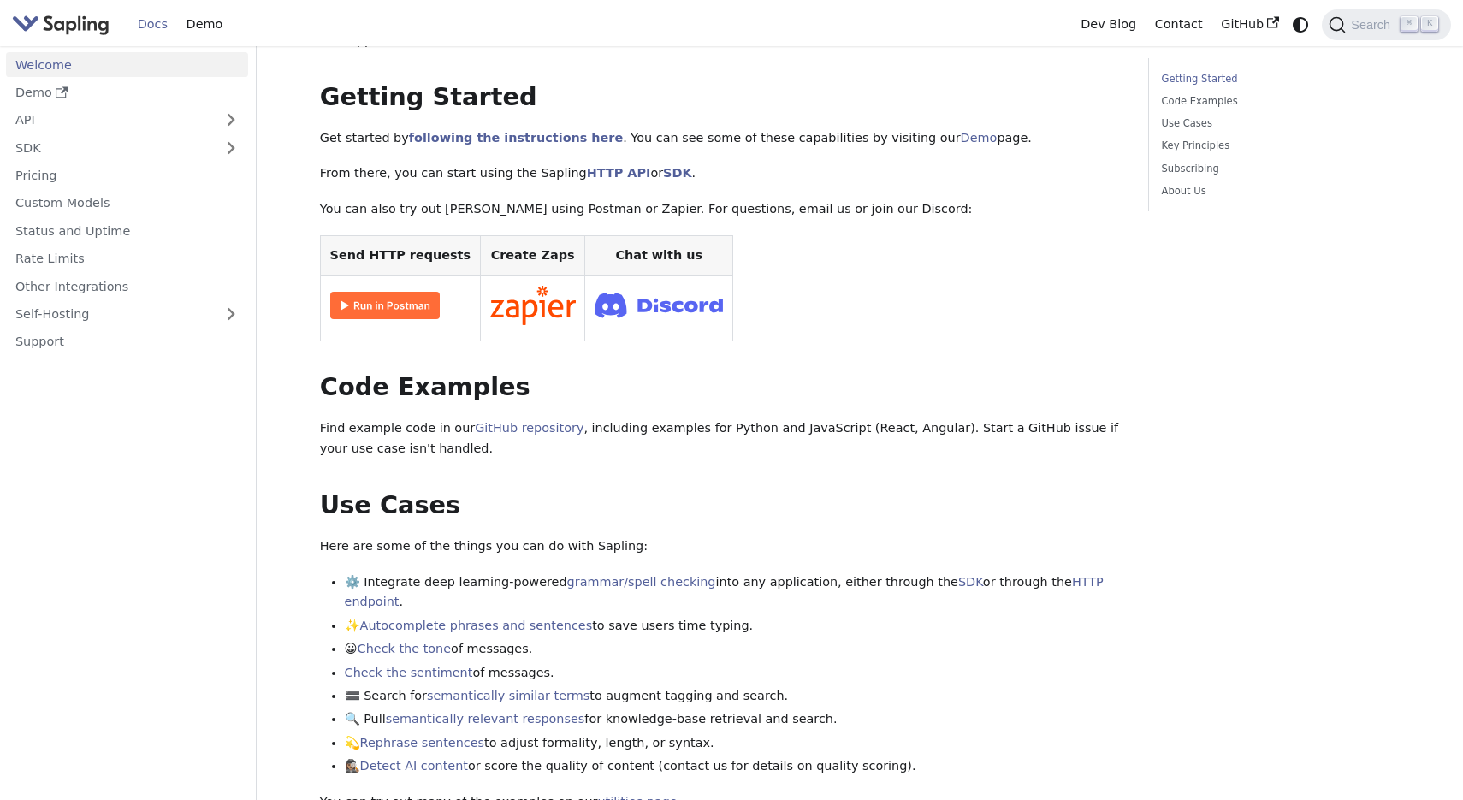
scroll to position [216, 0]
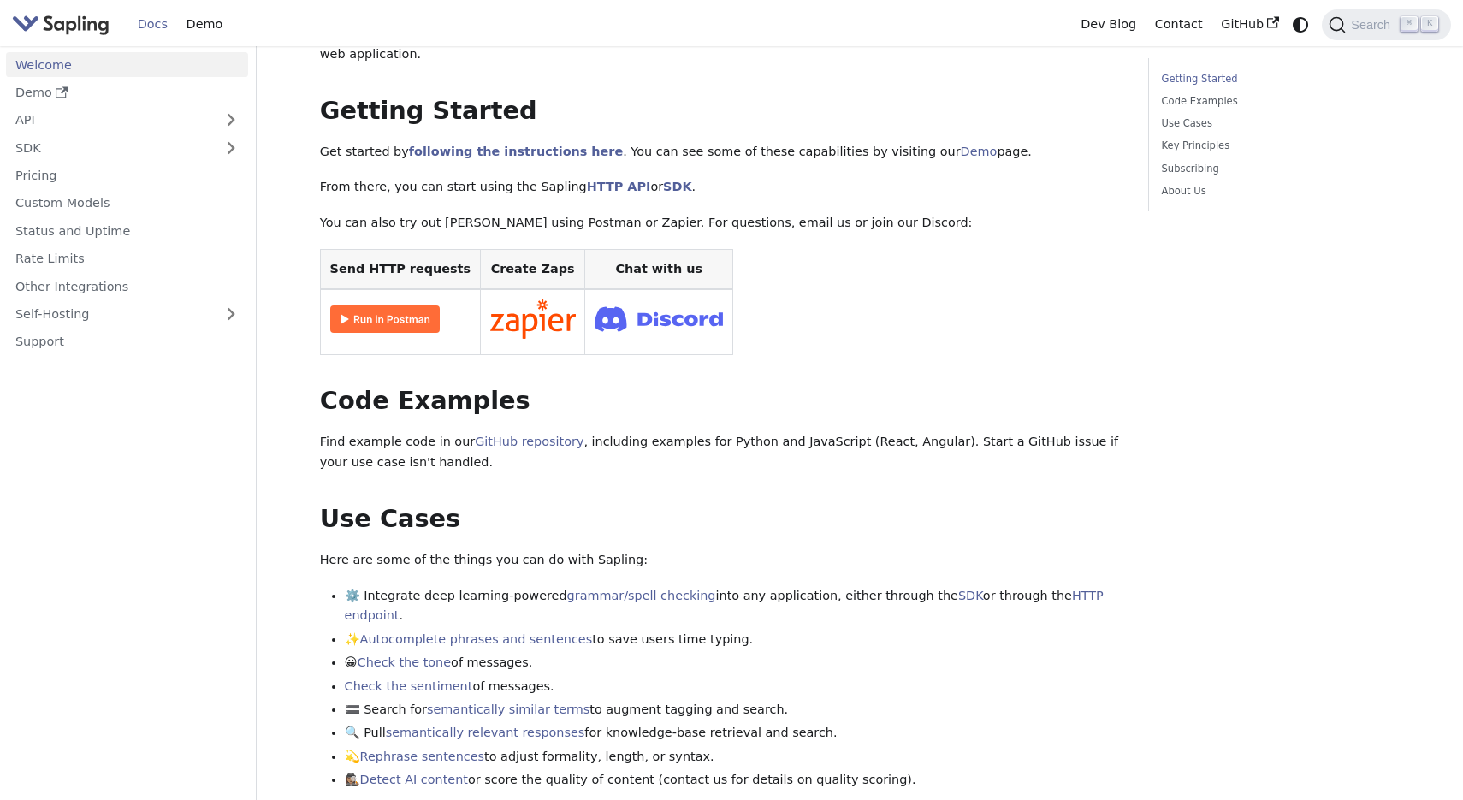
click at [373, 305] on img at bounding box center [385, 318] width 110 height 27
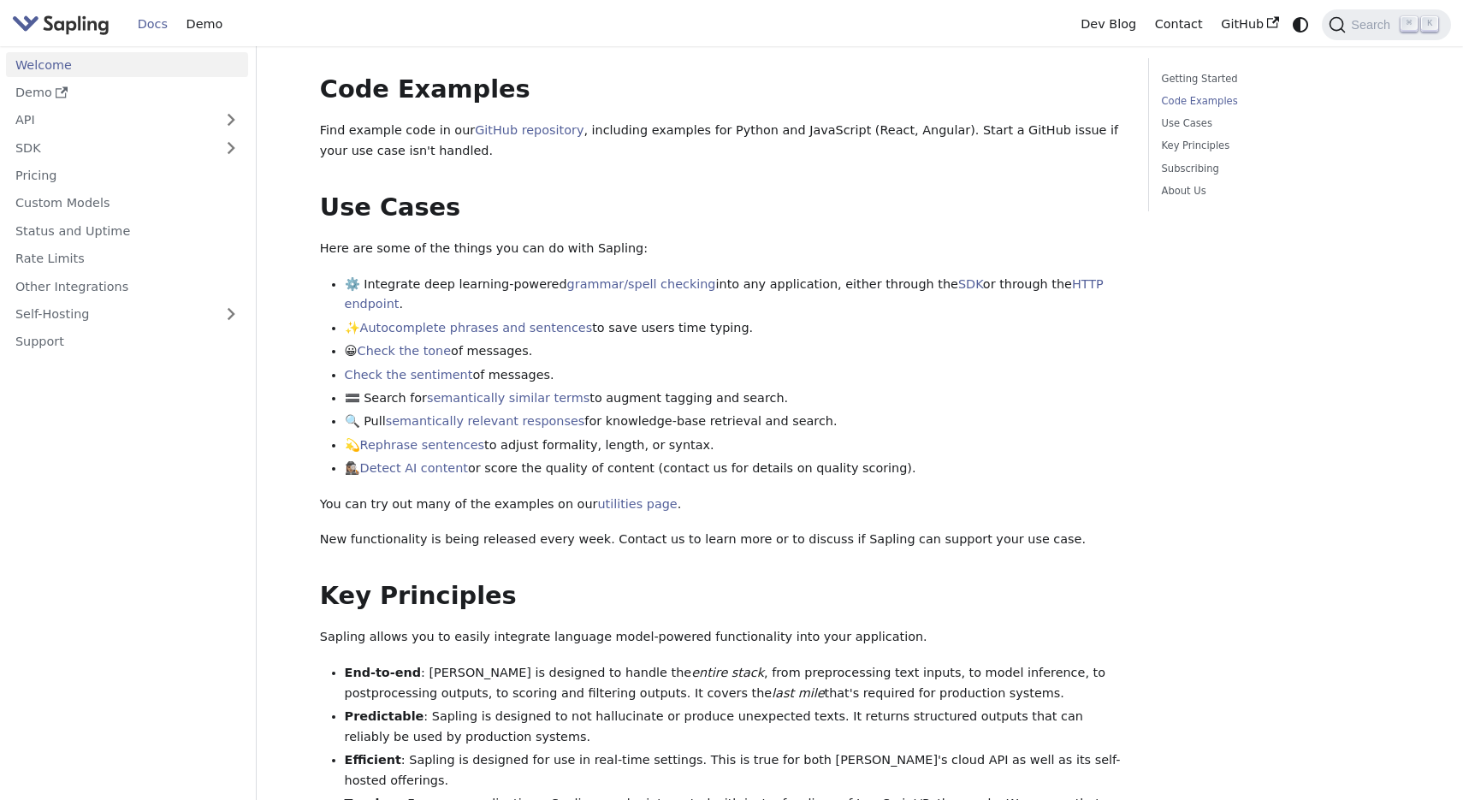
scroll to position [530, 0]
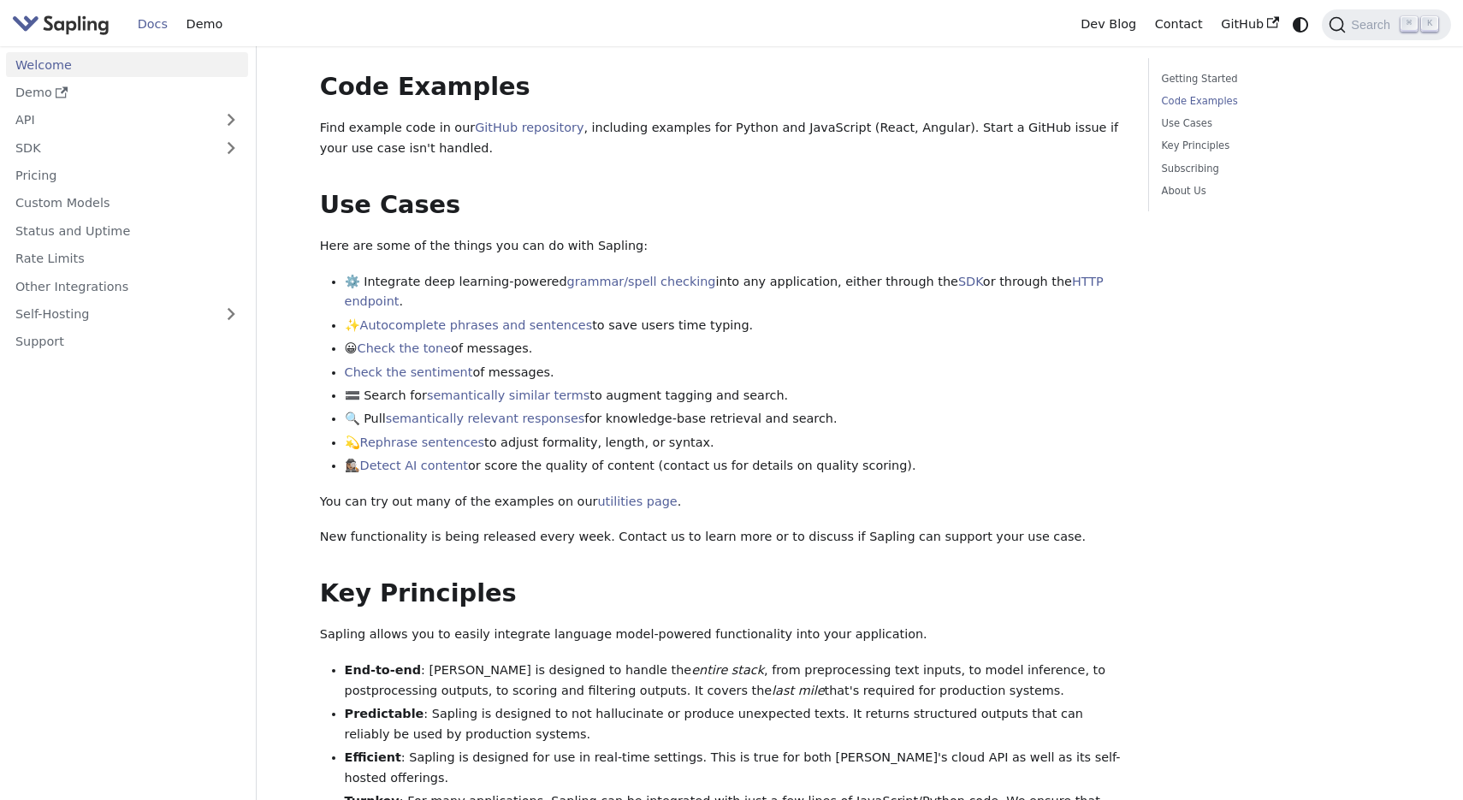
click at [948, 386] on li "🟰 Search for semantically similar terms to augment tagging and search." at bounding box center [734, 396] width 779 height 21
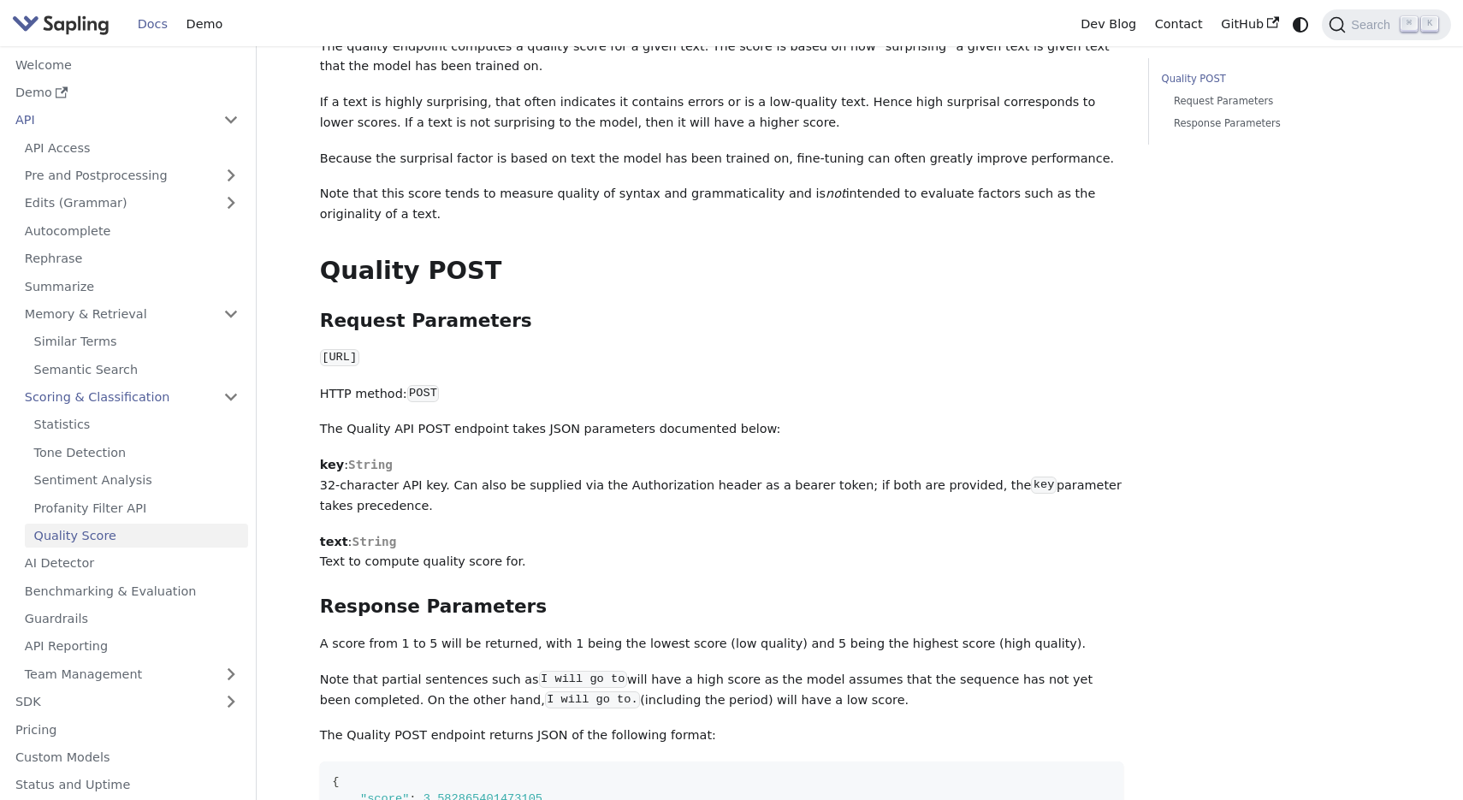
scroll to position [124, 0]
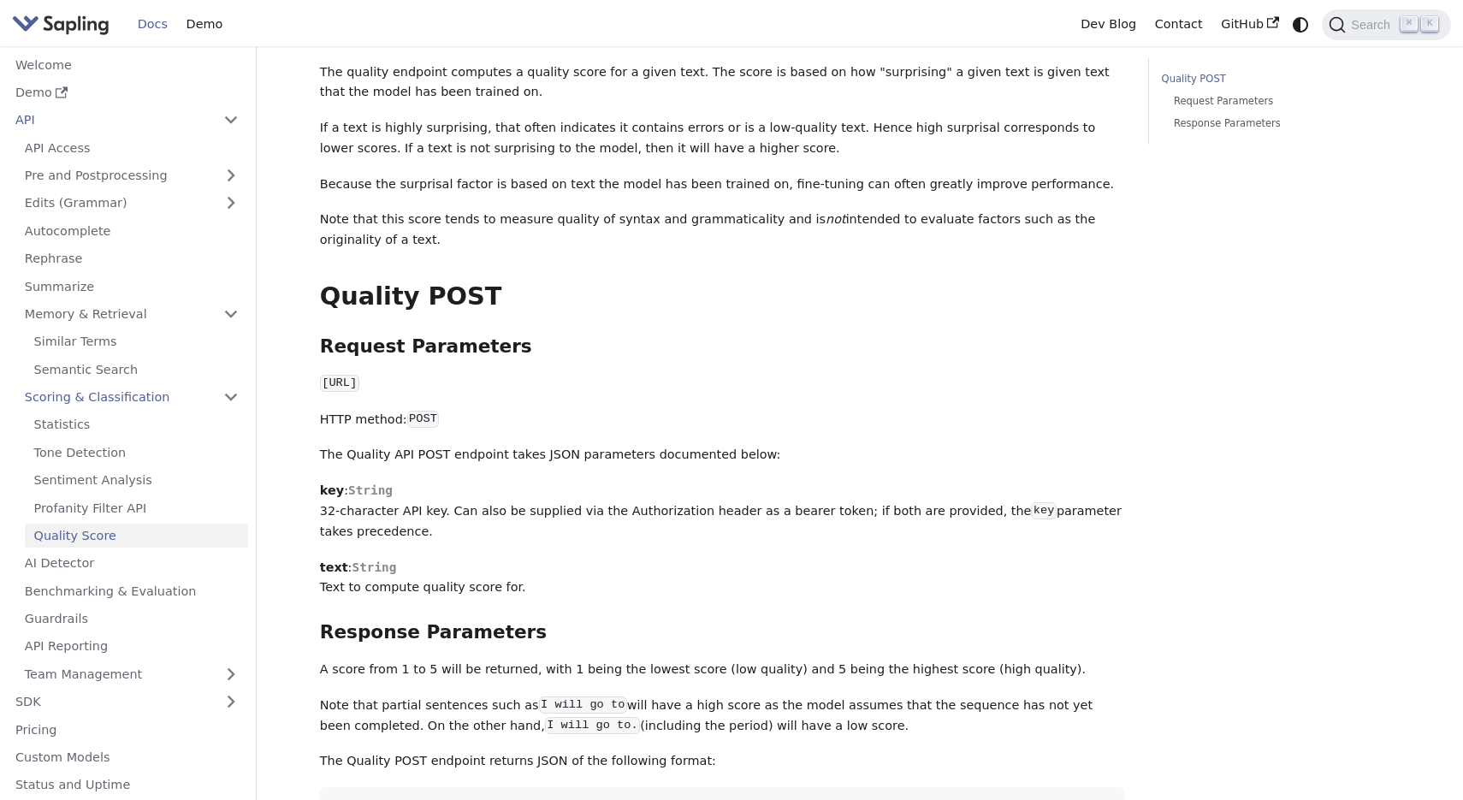
scroll to position [92, 0]
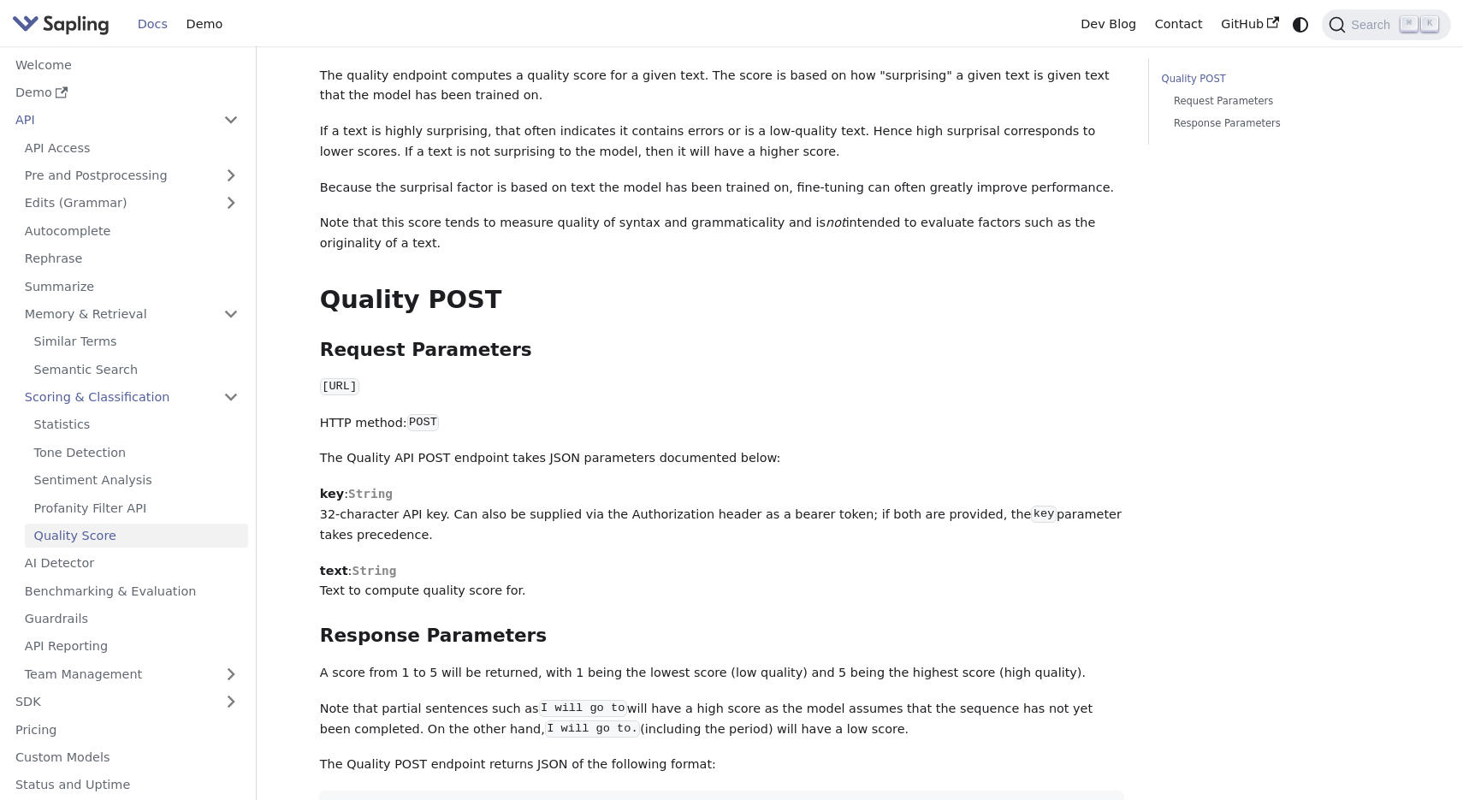
drag, startPoint x: 323, startPoint y: 388, endPoint x: 595, endPoint y: 391, distance: 272.1
click at [595, 391] on p "[URL]" at bounding box center [722, 387] width 804 height 21
copy code "[URL]"
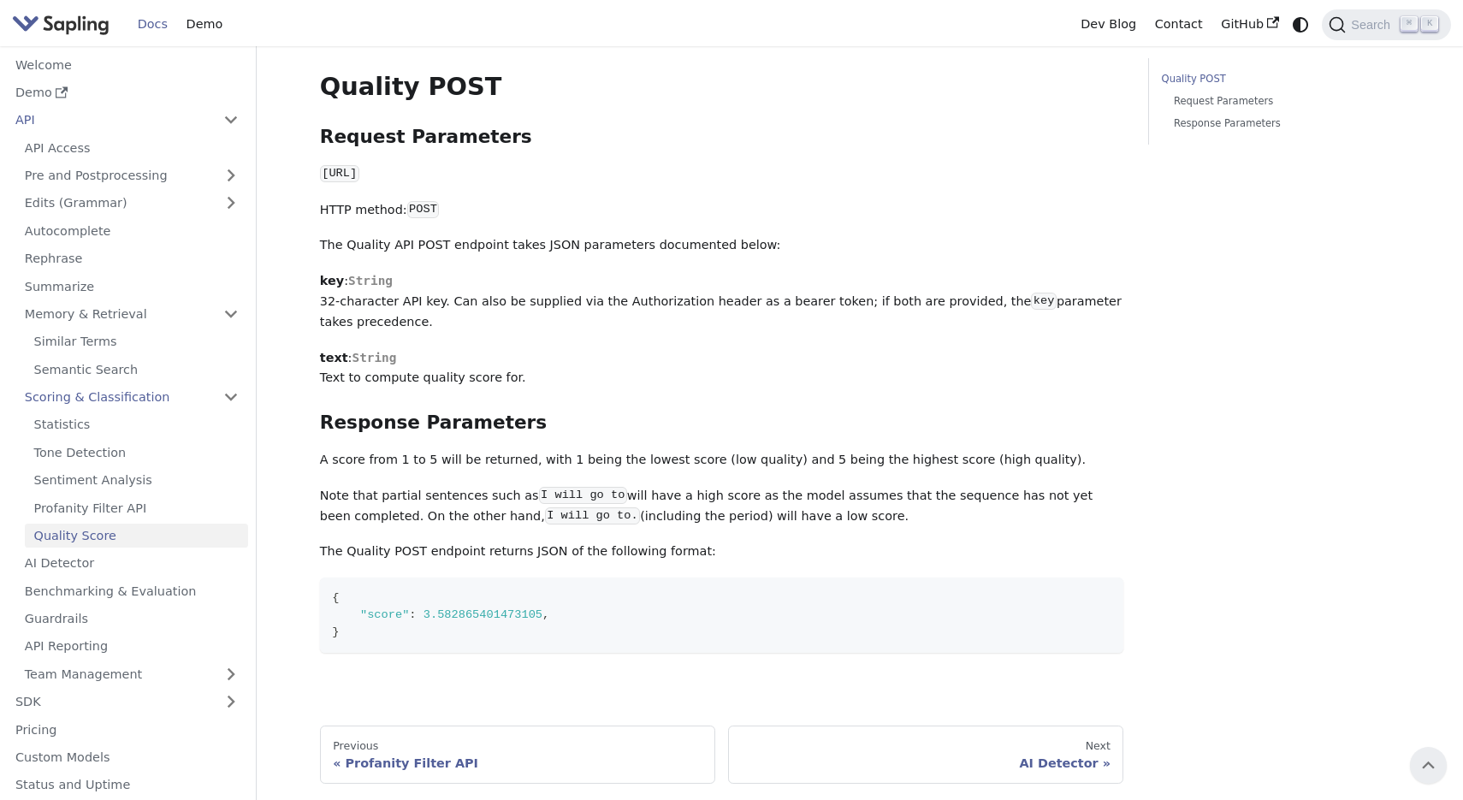
scroll to position [299, 0]
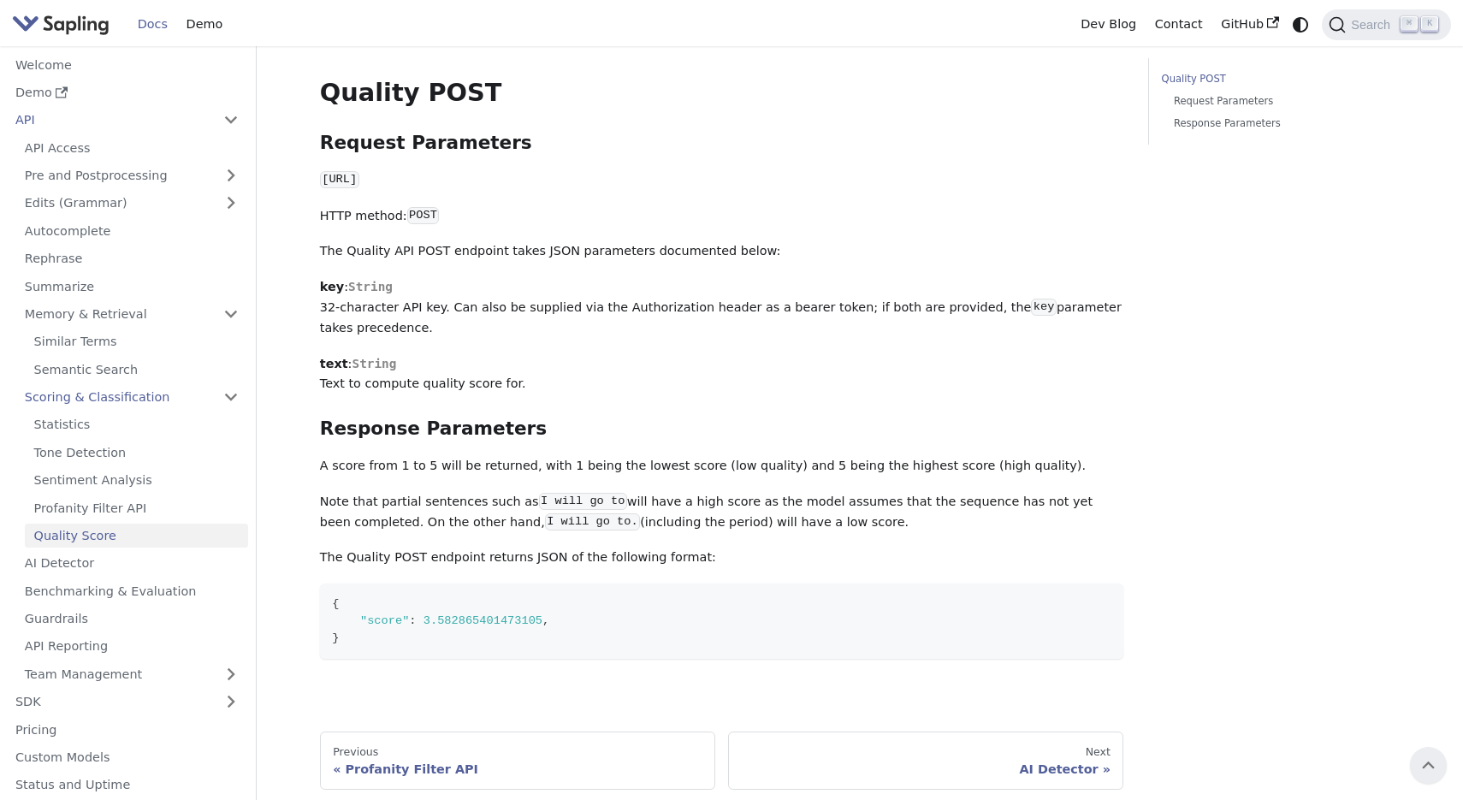
click at [630, 189] on p "https://api.sapling.ai/api/v1/quality" at bounding box center [722, 180] width 804 height 21
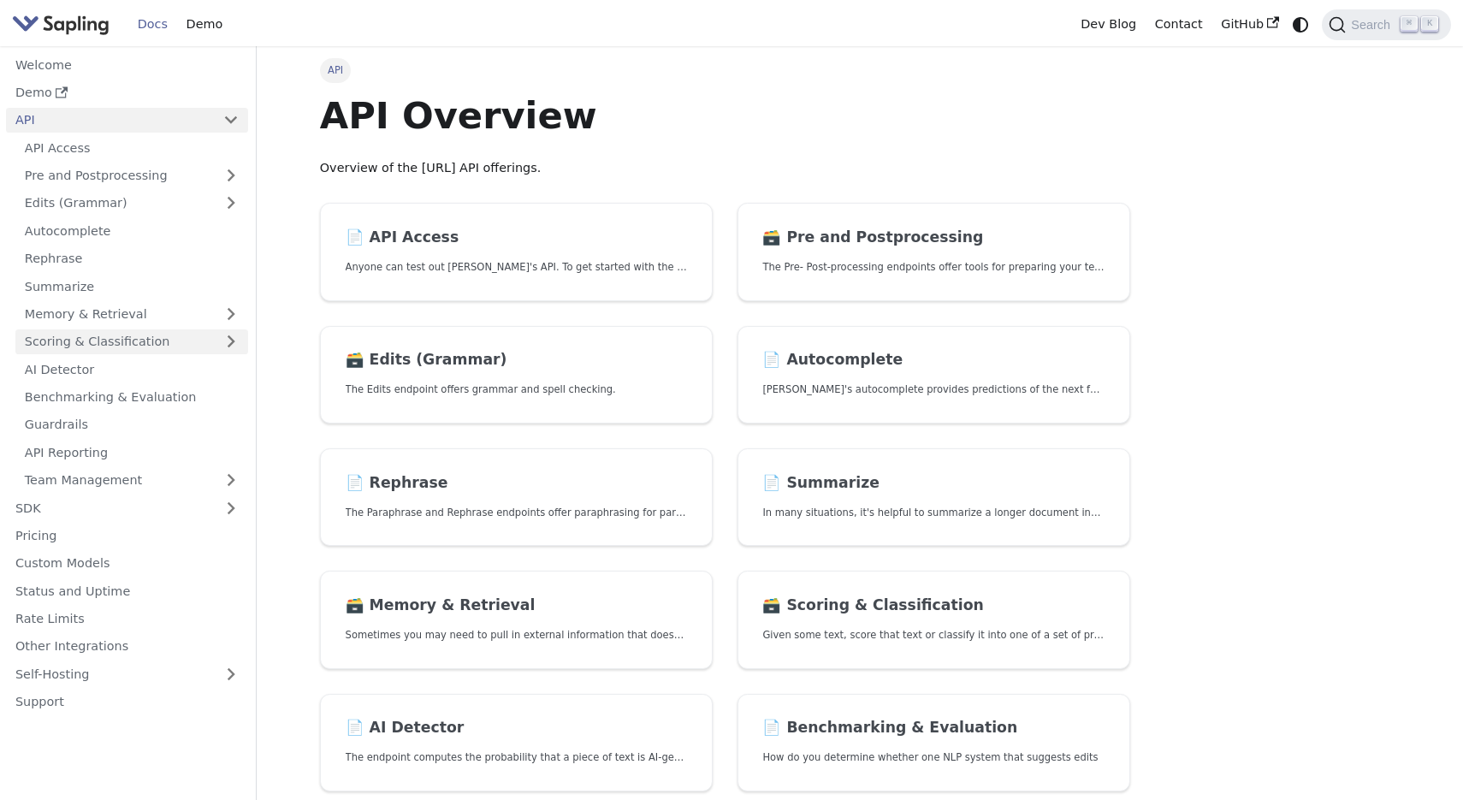
click at [128, 344] on link "Scoring & Classification" at bounding box center [131, 341] width 233 height 25
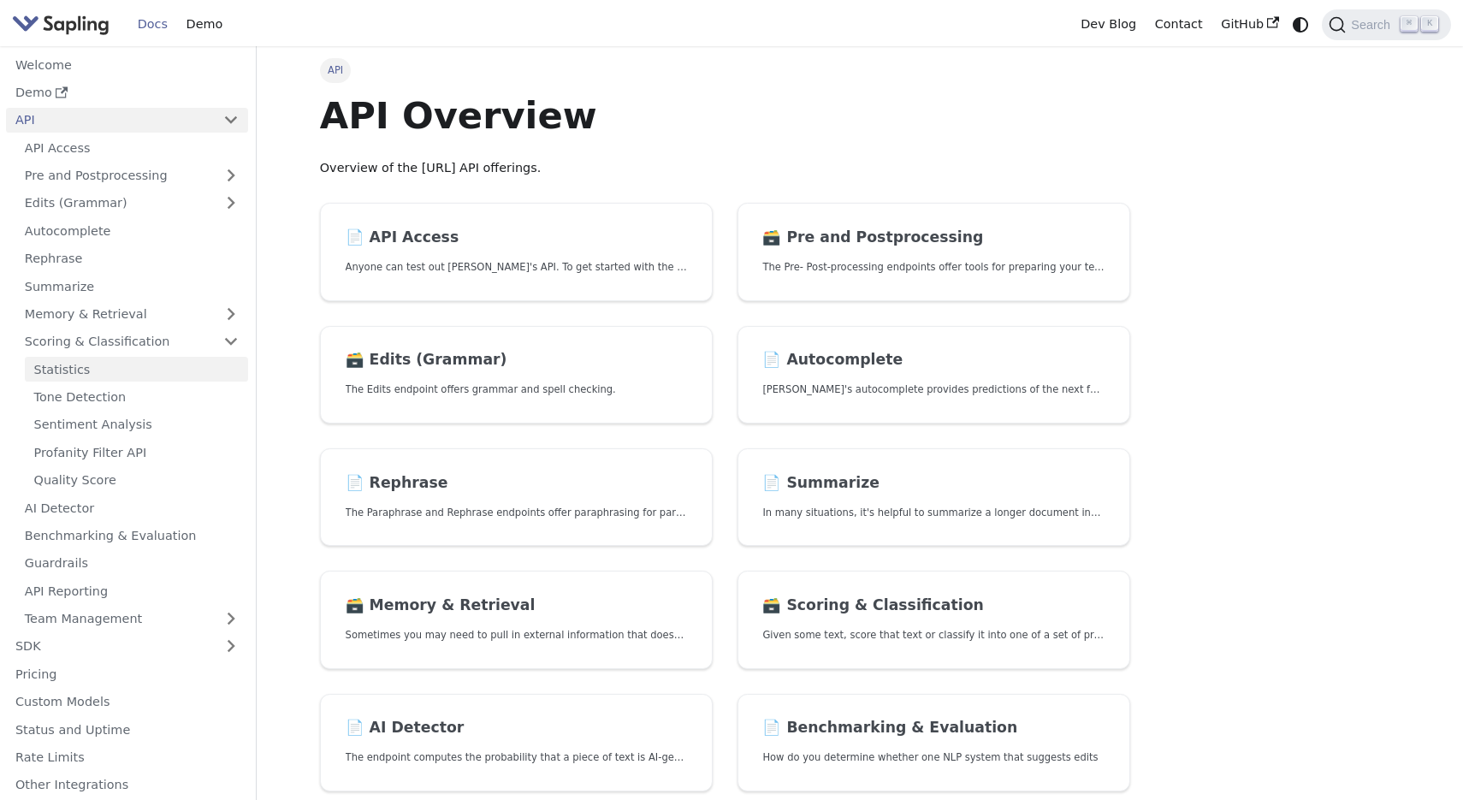
click at [148, 364] on link "Statistics" at bounding box center [136, 369] width 223 height 25
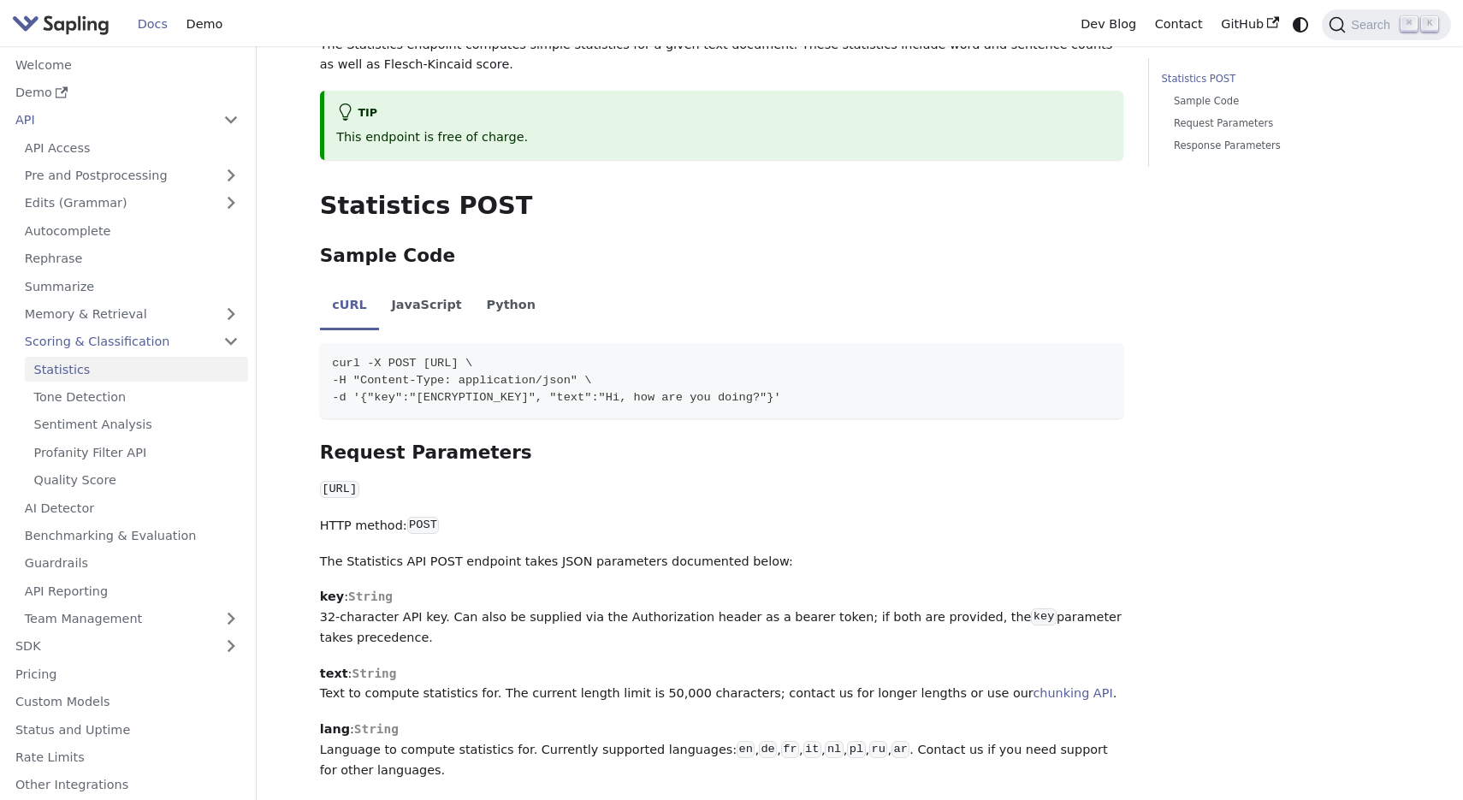
scroll to position [144, 0]
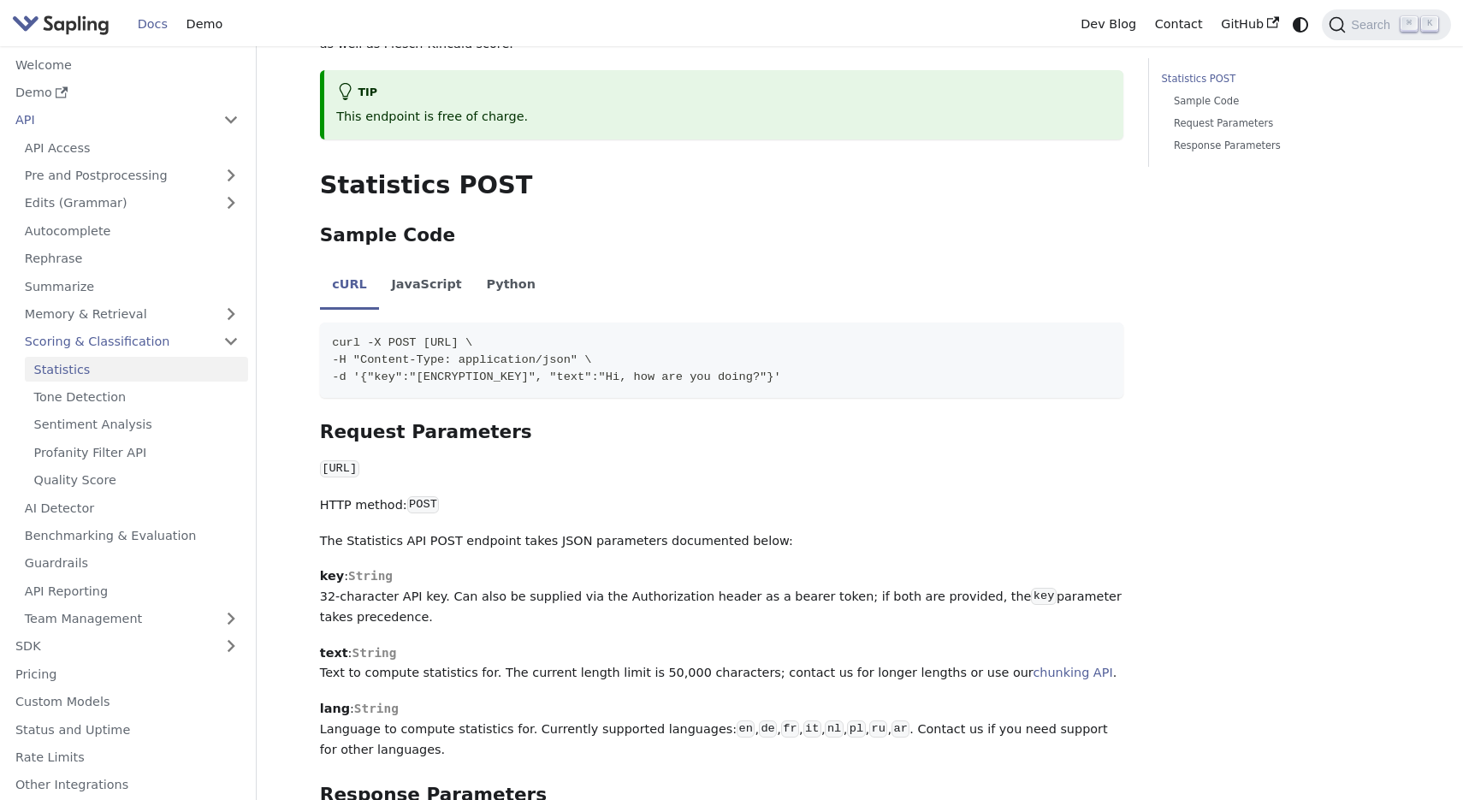
drag, startPoint x: 323, startPoint y: 465, endPoint x: 637, endPoint y: 470, distance: 314.9
click at [637, 470] on p "https://api.sapling.ai/api/v1/statistics" at bounding box center [722, 469] width 804 height 21
copy code "https://api.sapling.ai/api/v1/statistics"
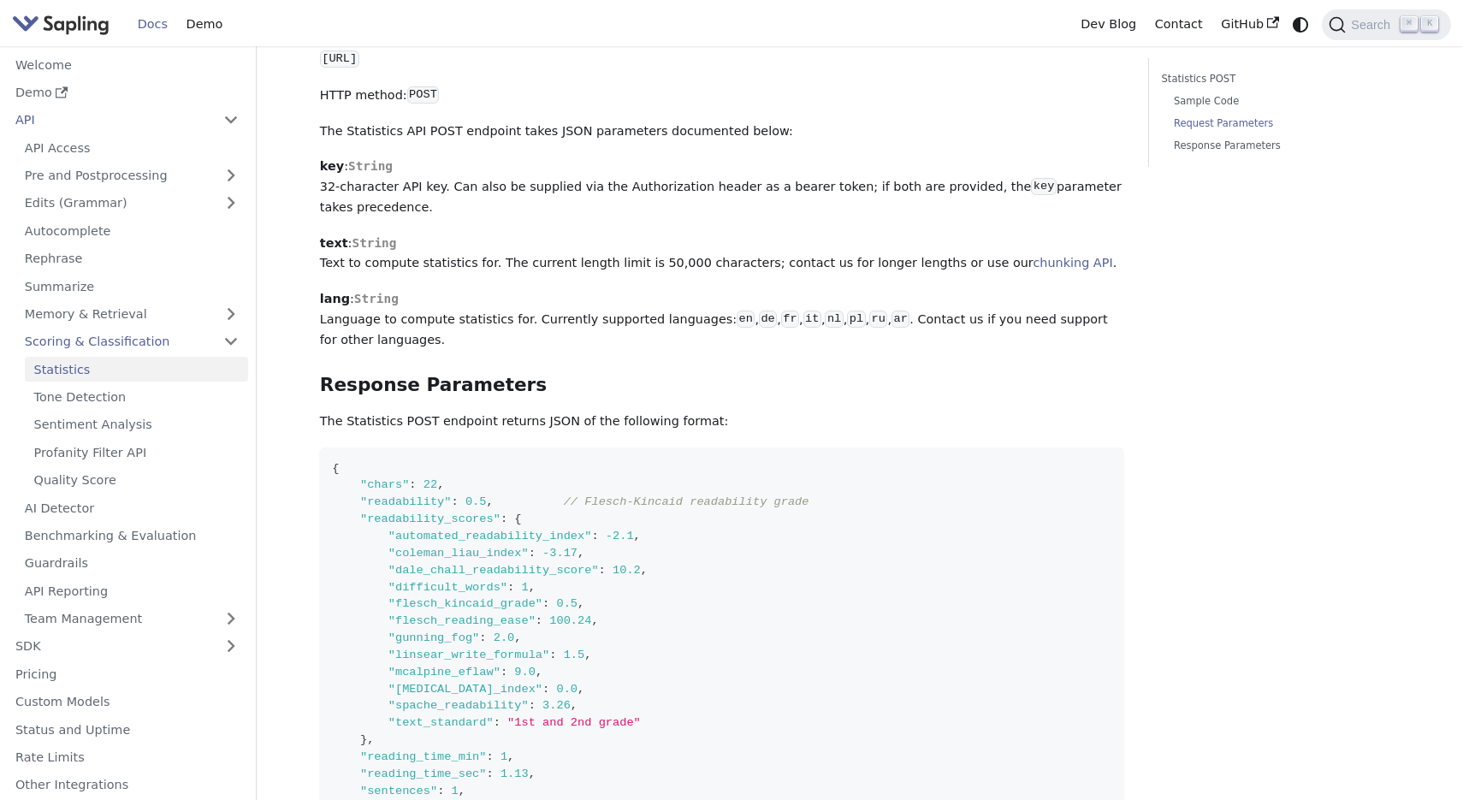
scroll to position [560, 0]
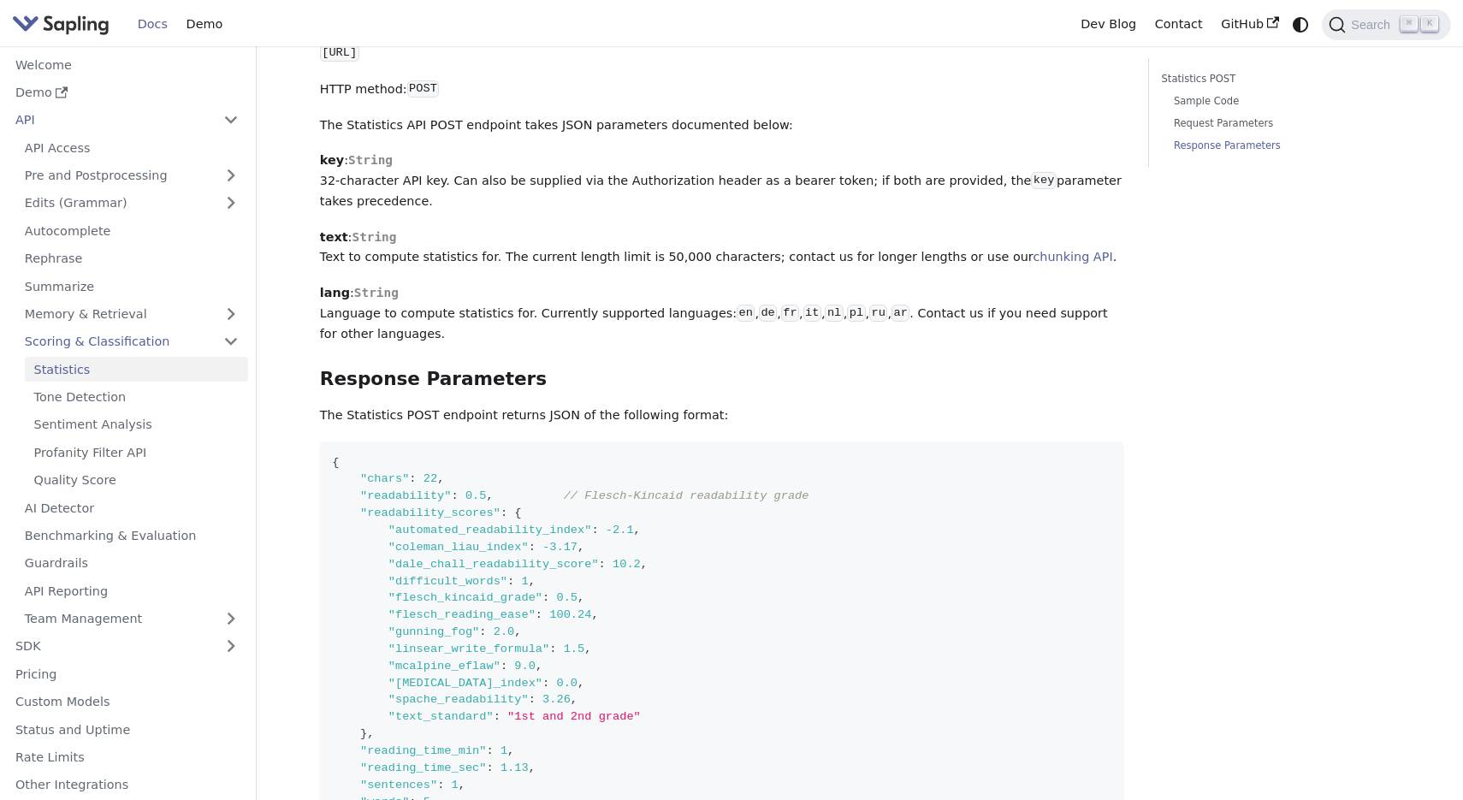
click at [759, 322] on code "de" at bounding box center [768, 313] width 18 height 17
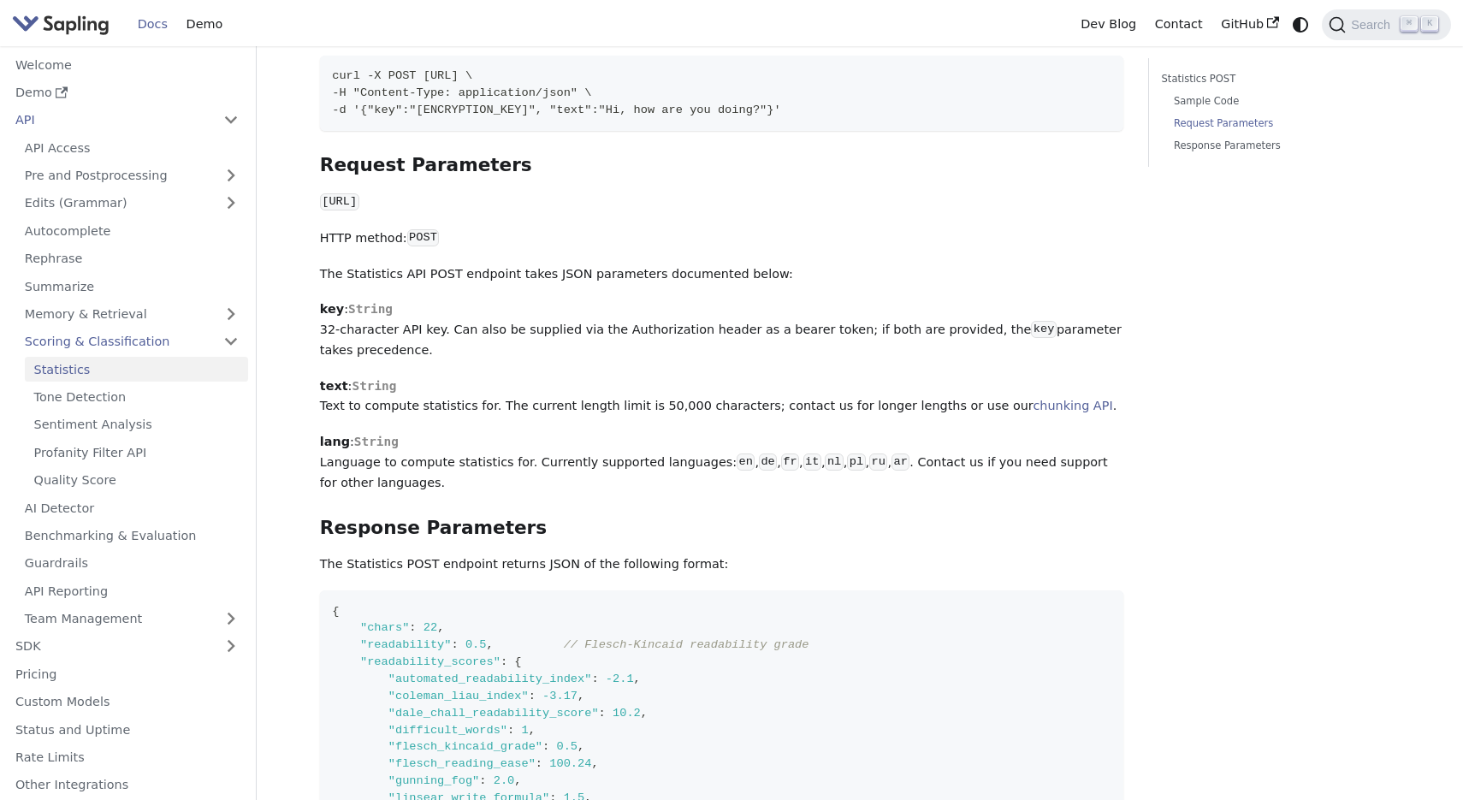
scroll to position [423, 0]
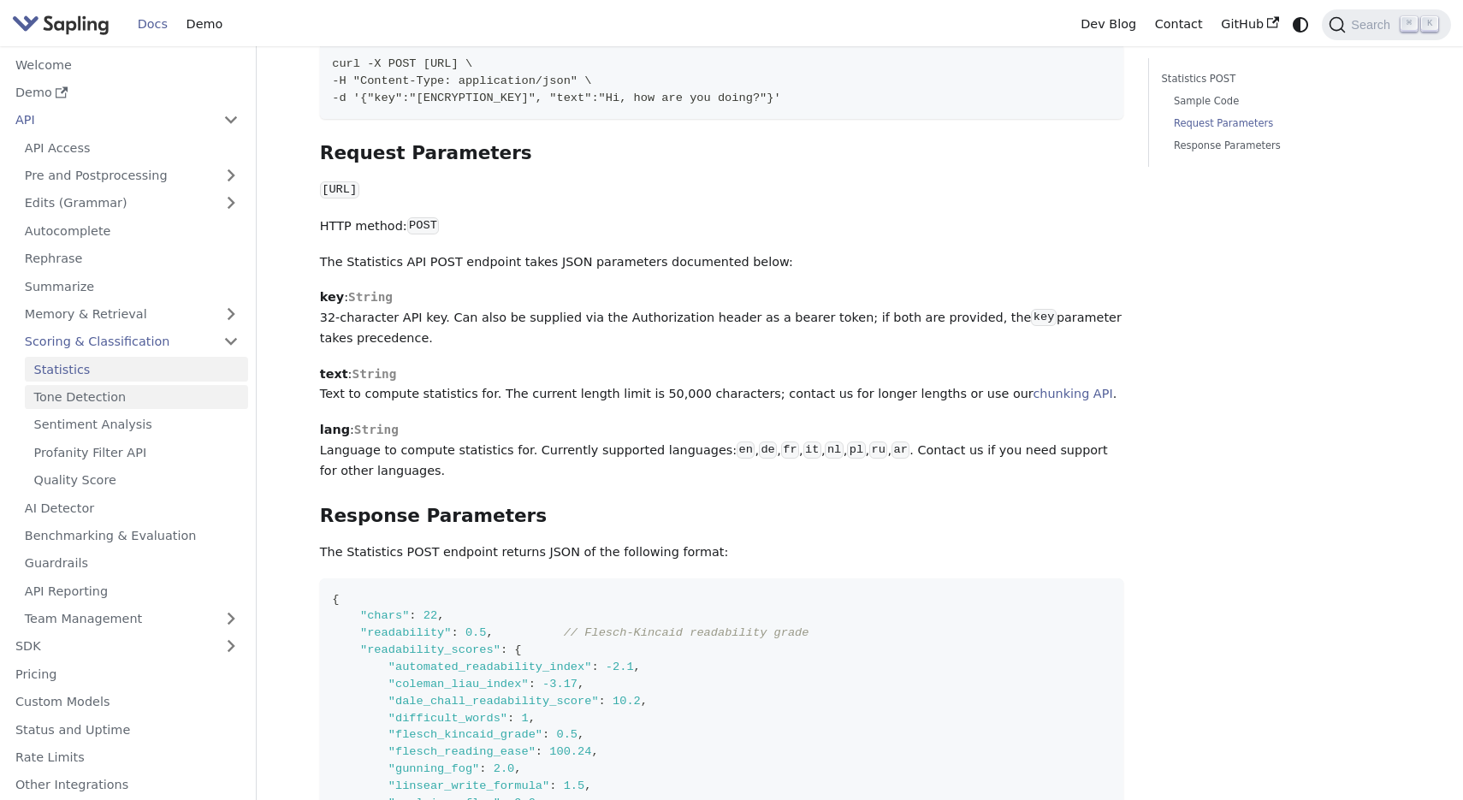
click at [159, 394] on link "Tone Detection" at bounding box center [136, 397] width 223 height 25
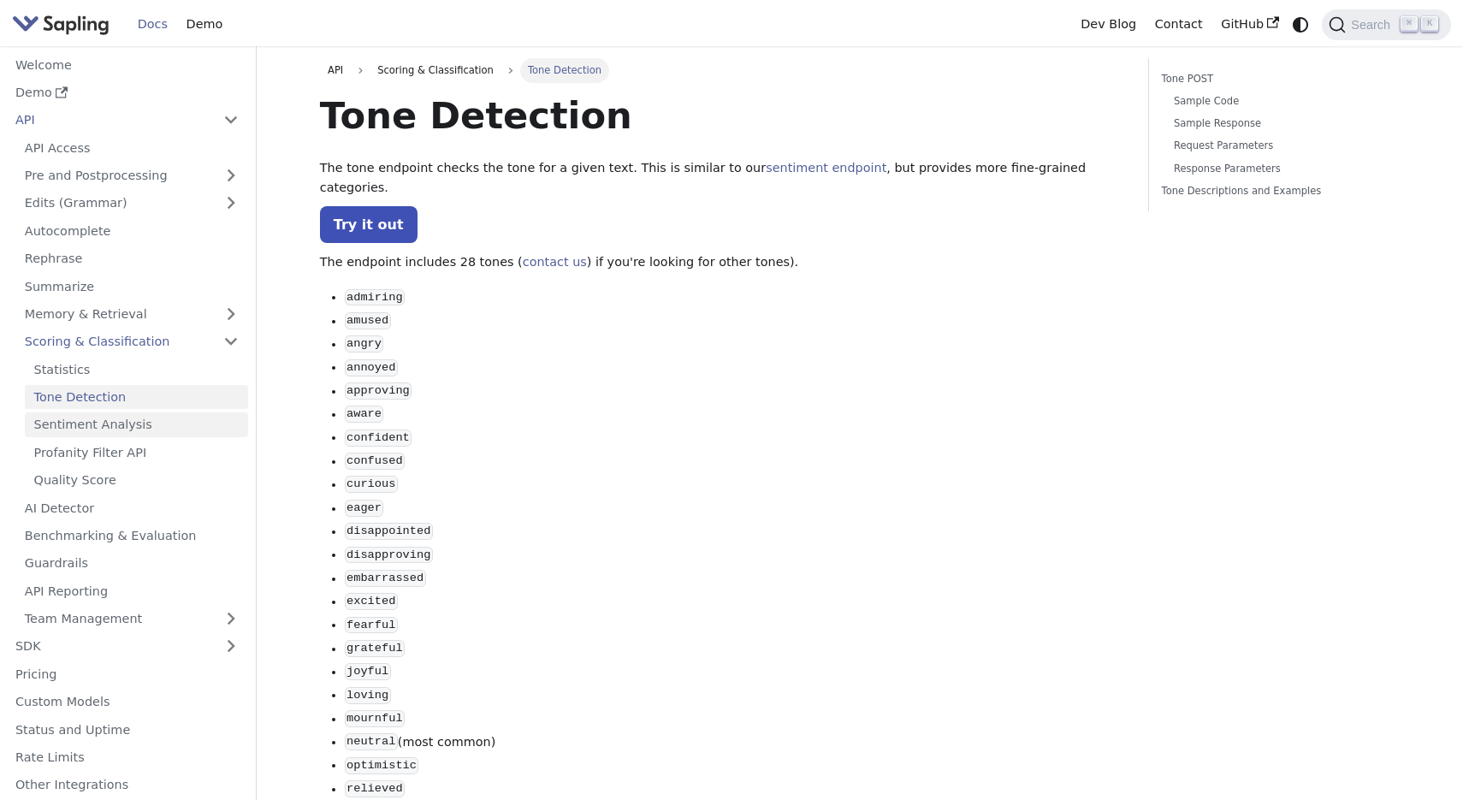
click at [127, 428] on link "Sentiment Analysis" at bounding box center [136, 424] width 223 height 25
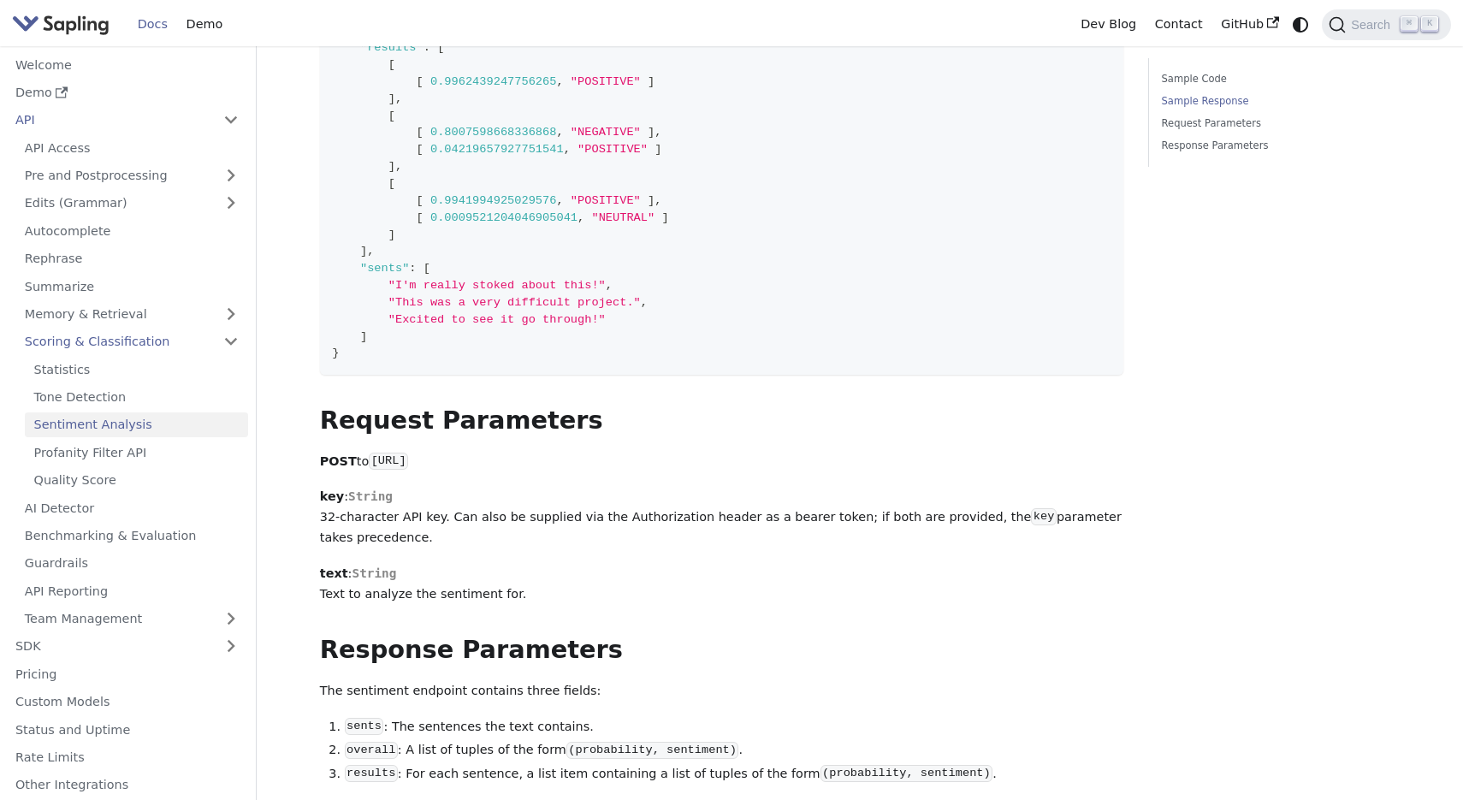
scroll to position [639, 0]
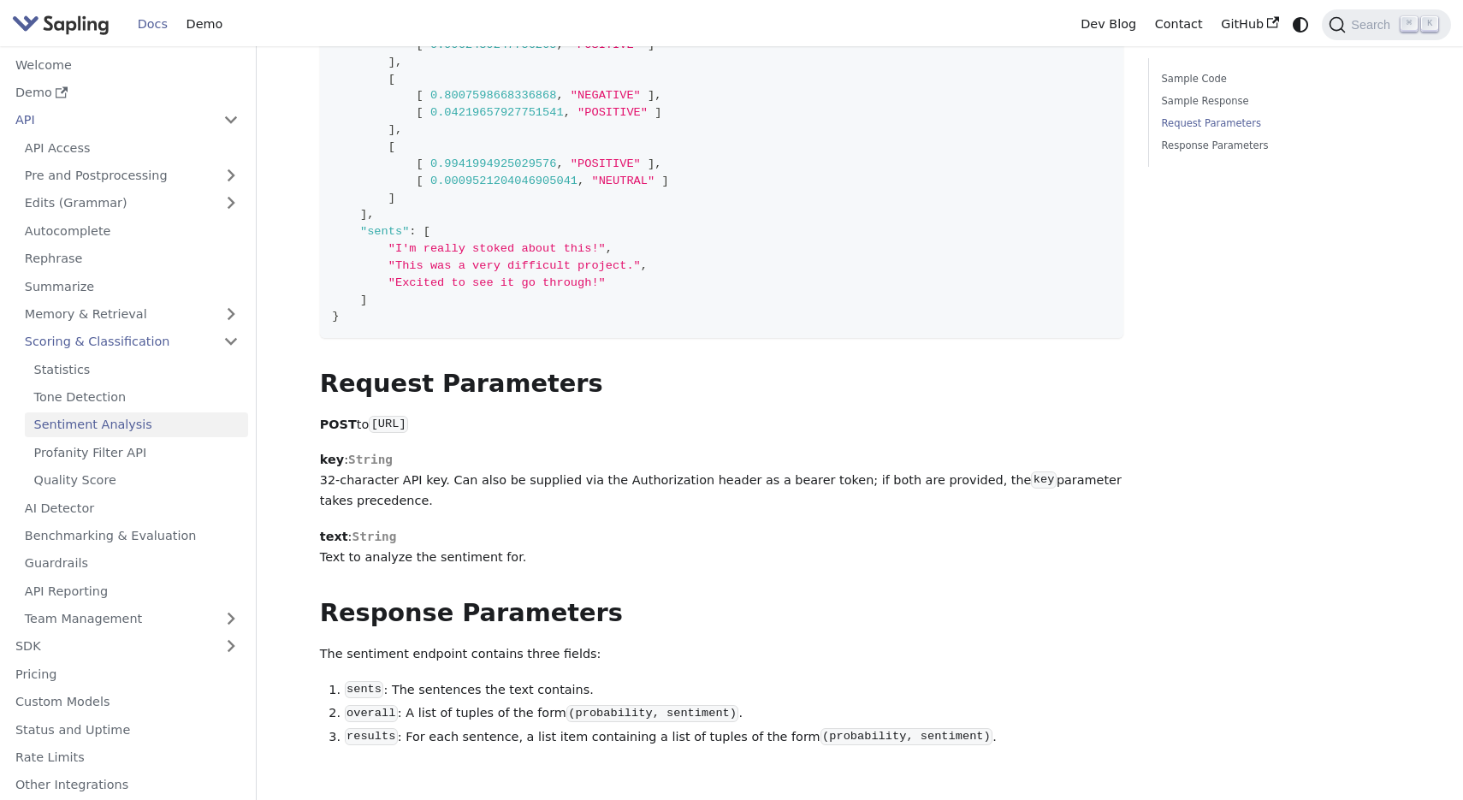
drag, startPoint x: 375, startPoint y: 426, endPoint x: 662, endPoint y: 429, distance: 287.5
click at [662, 429] on p "POST to https://api.sapling.ai/api/v1/sentiment" at bounding box center [722, 425] width 804 height 21
copy code "https://api.sapling.ai/api/v1/sentiment"
click at [778, 418] on p "POST to https://api.sapling.ai/api/v1/sentiment" at bounding box center [722, 425] width 804 height 21
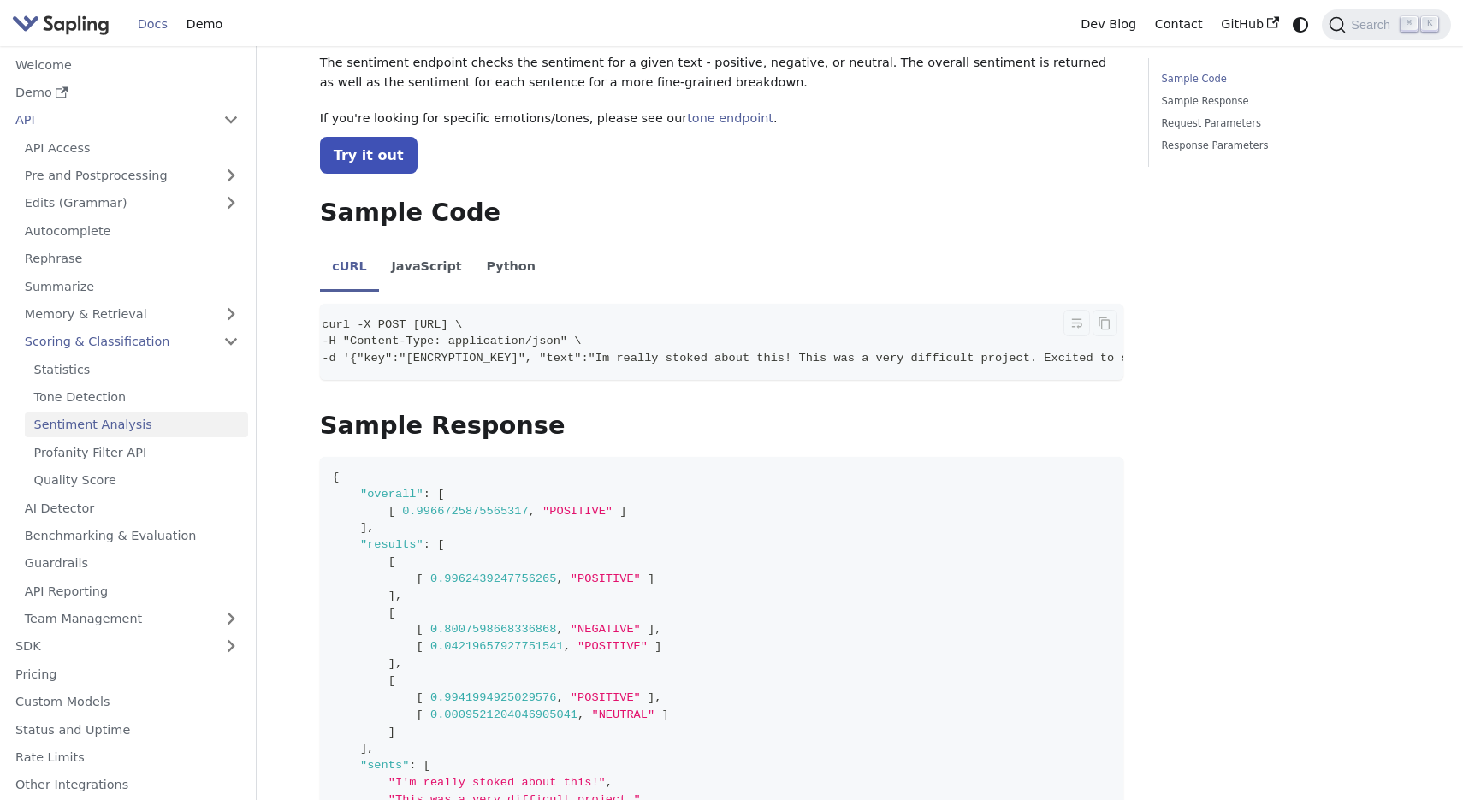
scroll to position [0, 0]
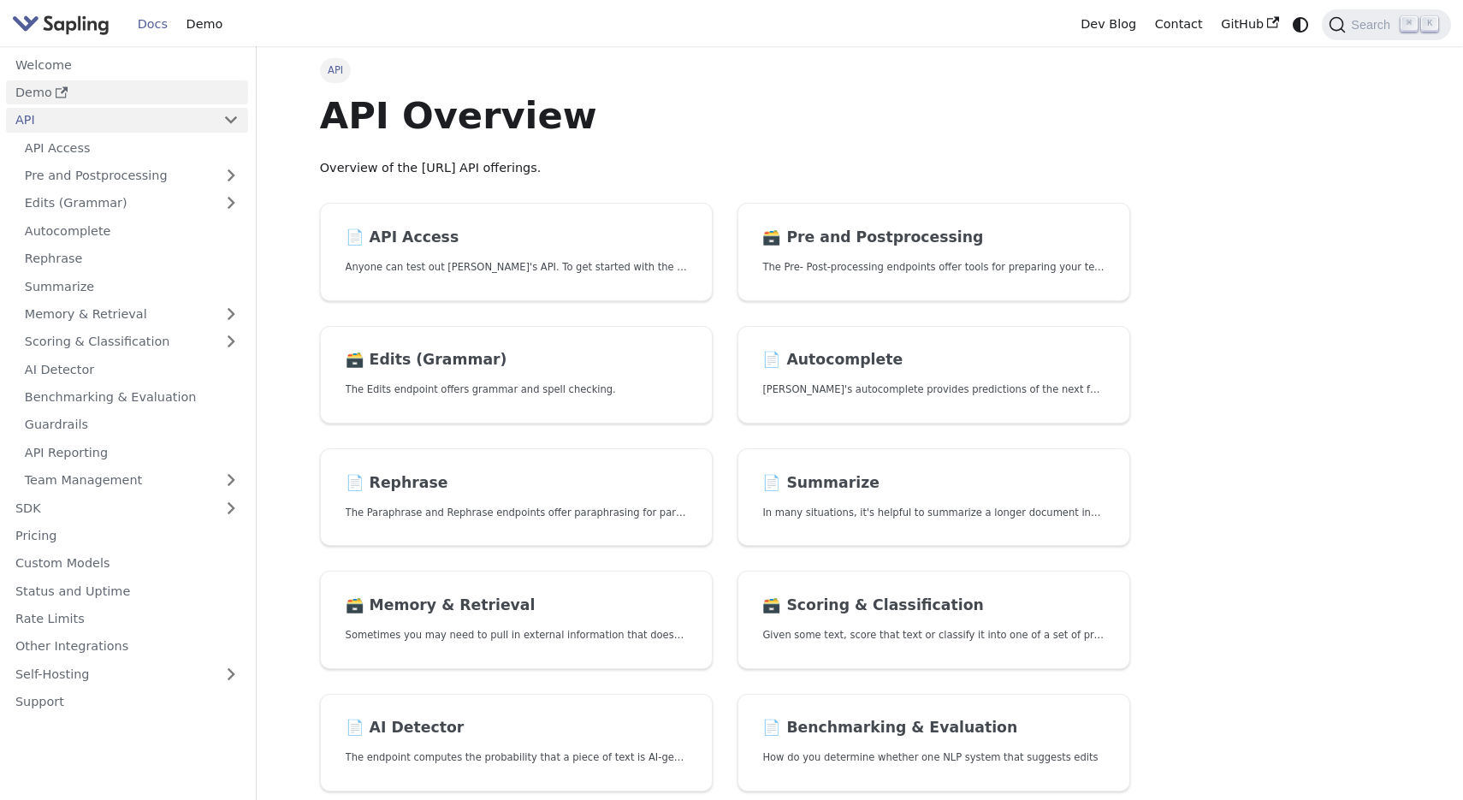
click at [32, 92] on link "Demo" at bounding box center [127, 92] width 242 height 25
click at [417, 247] on link "📄️ API Access Anyone can test out Sapling's API. To get started with the API, s…" at bounding box center [516, 252] width 393 height 98
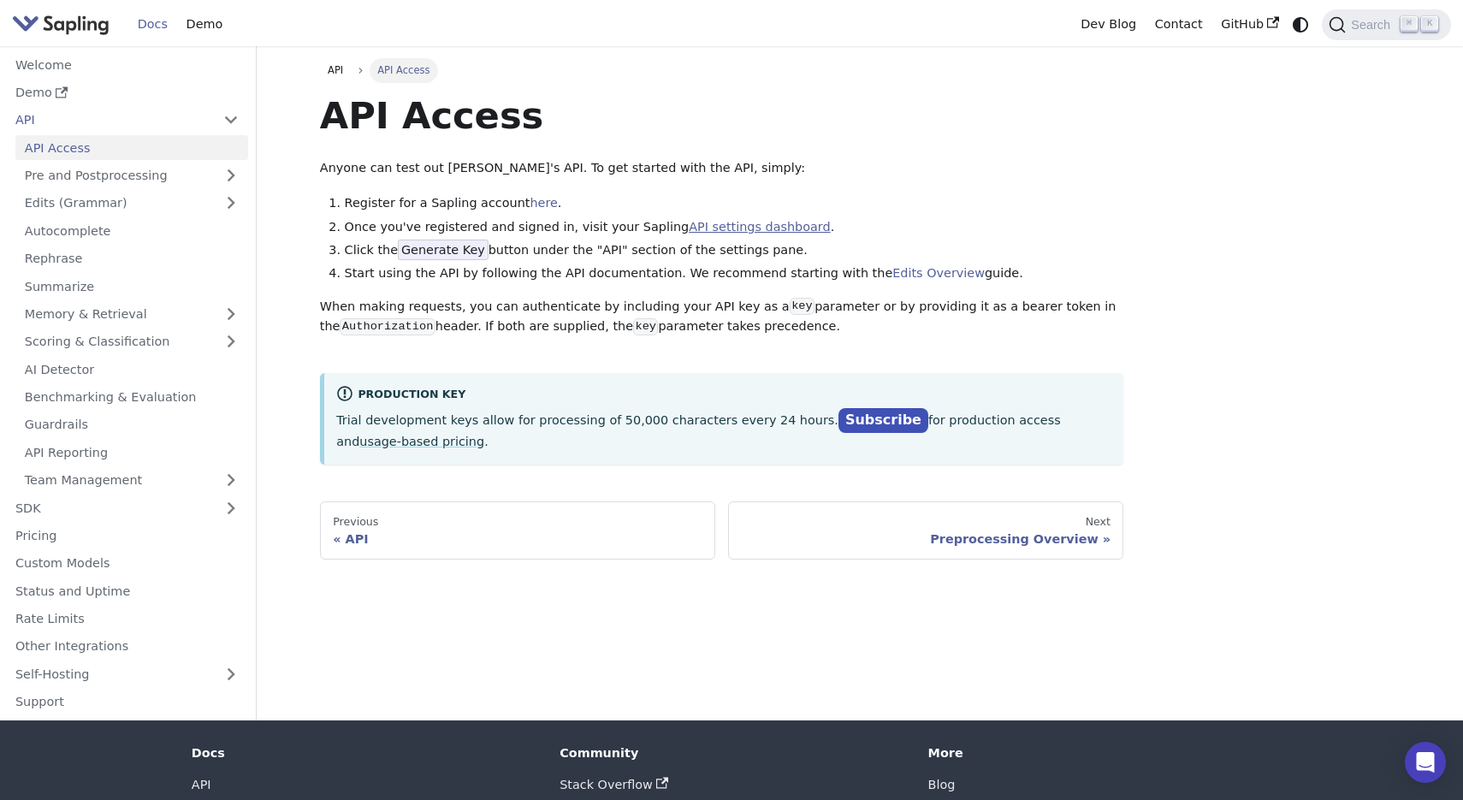
click at [765, 223] on link "API settings dashboard" at bounding box center [759, 227] width 141 height 14
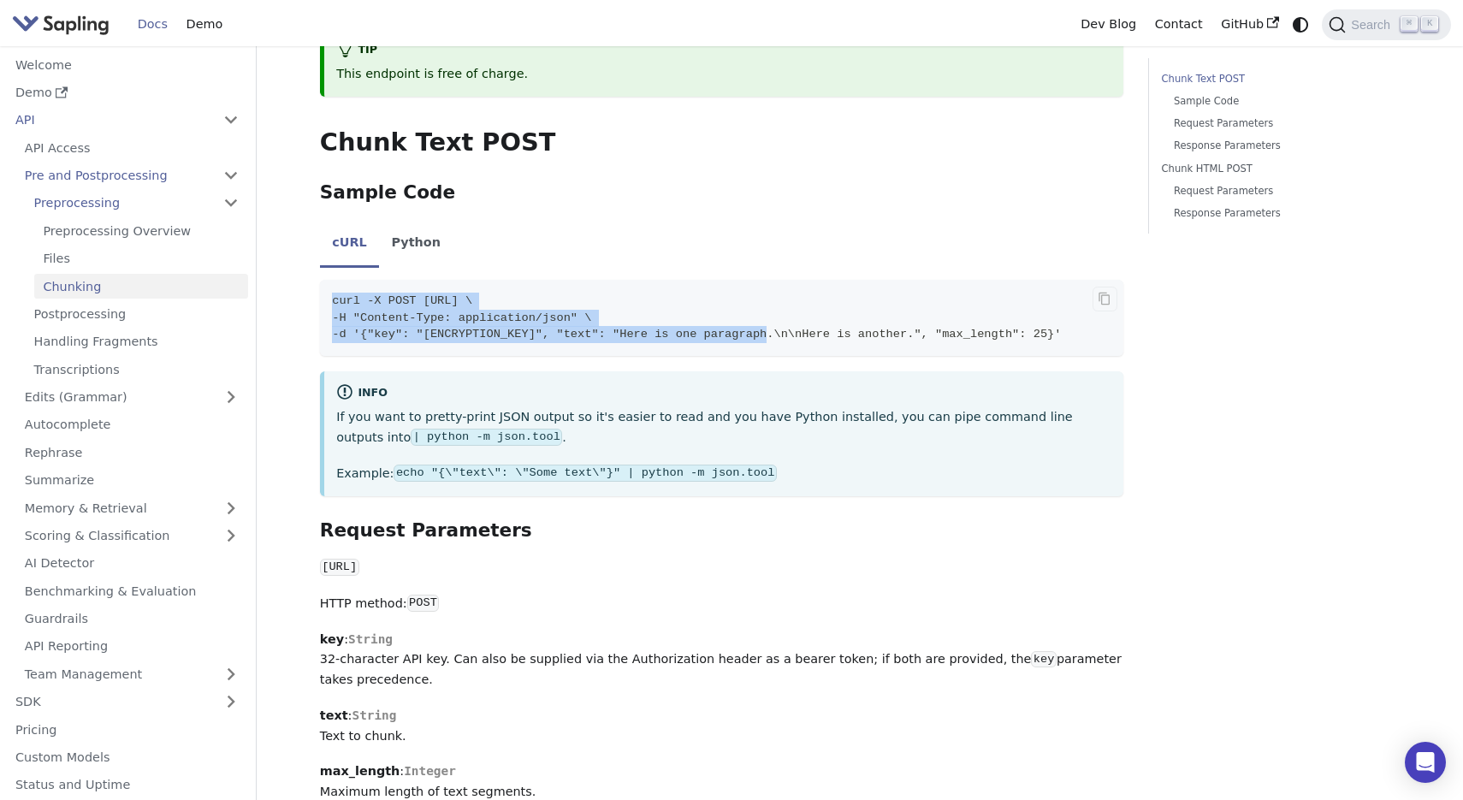
scroll to position [0, 101]
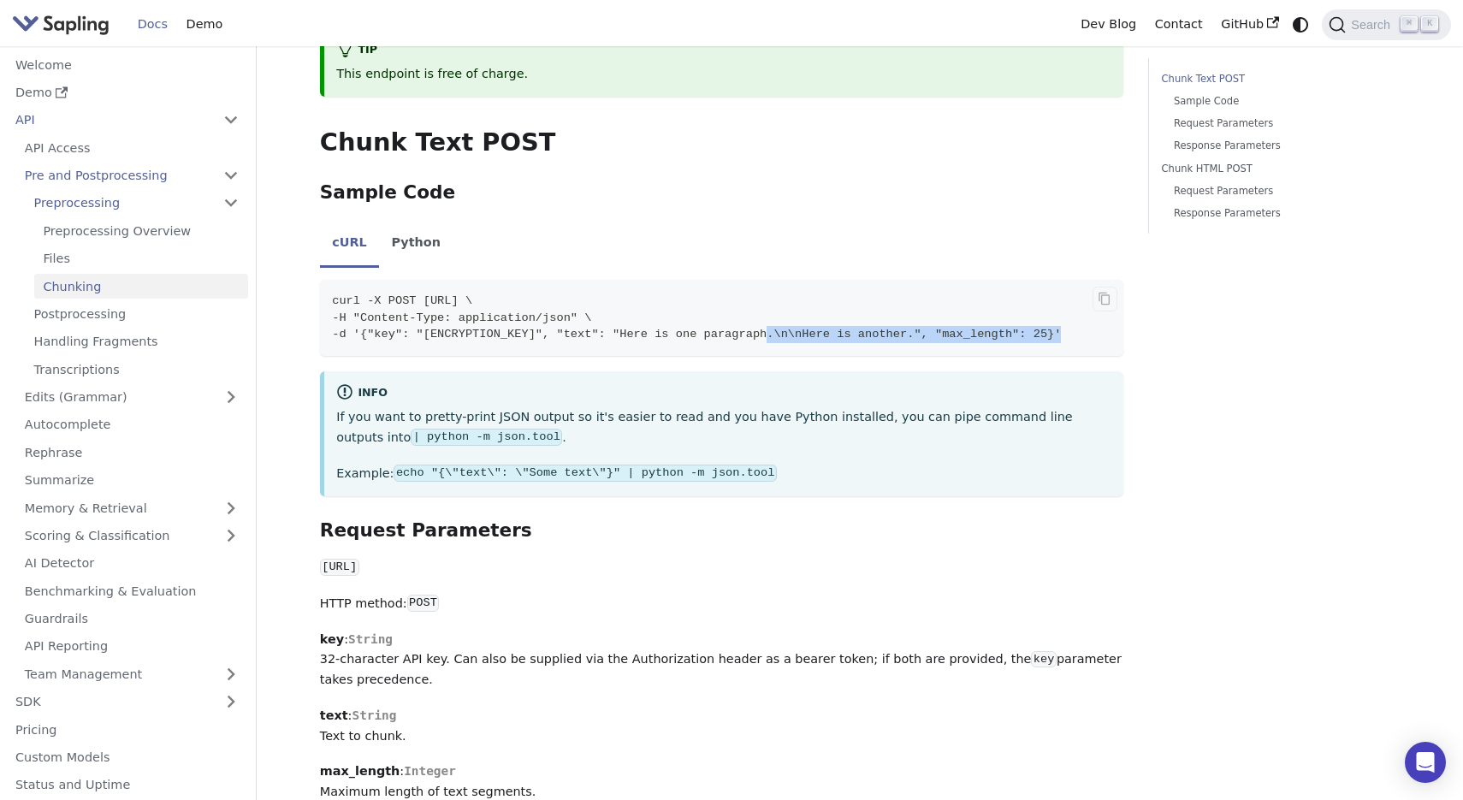
drag, startPoint x: 770, startPoint y: 294, endPoint x: 961, endPoint y: 297, distance: 190.8
click at [961, 328] on span "-d '{"key": "1JCQD5E9ZP6H1Y7UWCAJX47WB1DS149K", "text": "Here is one paragraph.…" at bounding box center [696, 334] width 729 height 13
copy span "Here is one paragraph.\n\nHere is another."
click at [233, 201] on link "Preprocessing" at bounding box center [136, 203] width 223 height 25
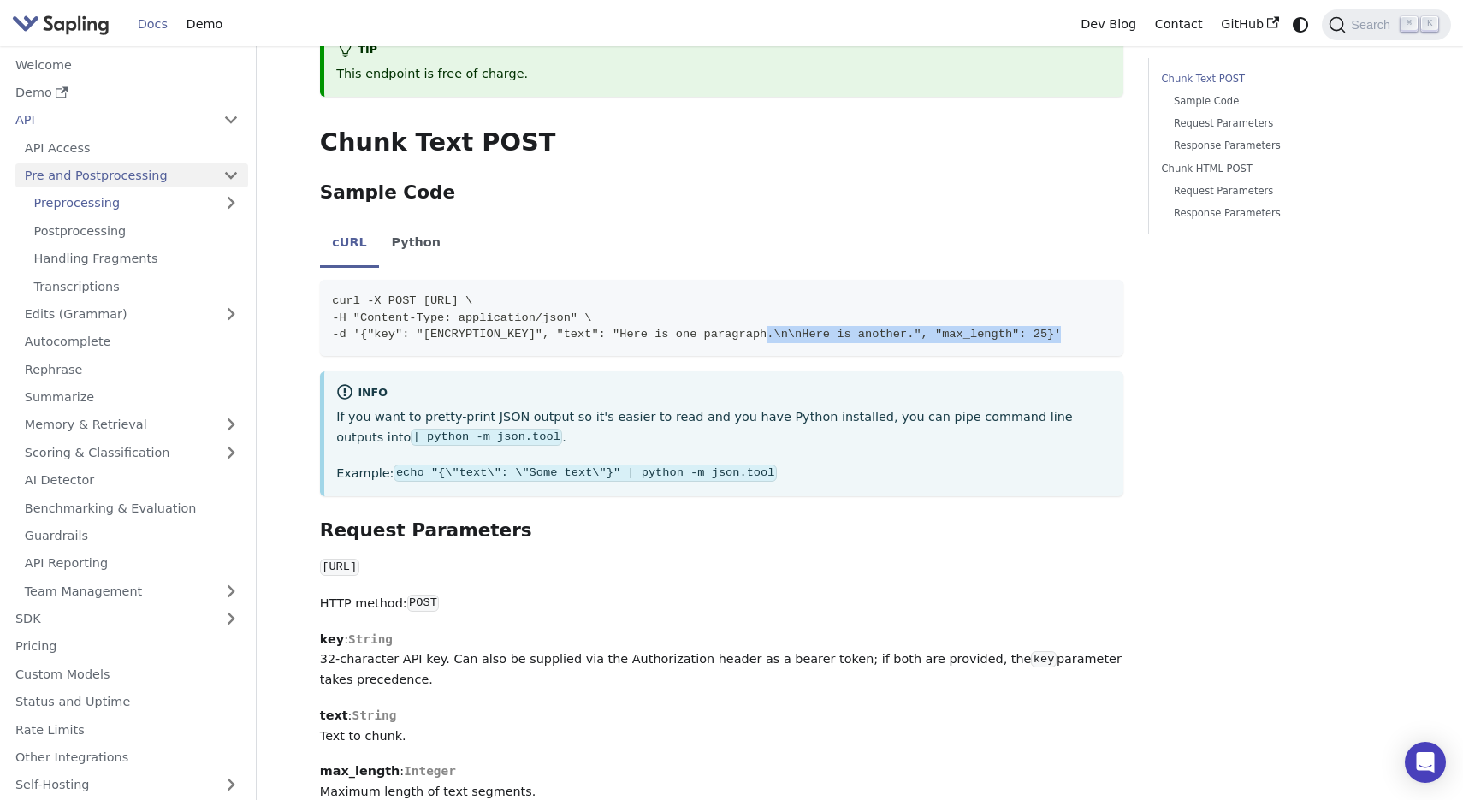
click at [227, 172] on link "Pre and Postprocessing" at bounding box center [131, 175] width 233 height 25
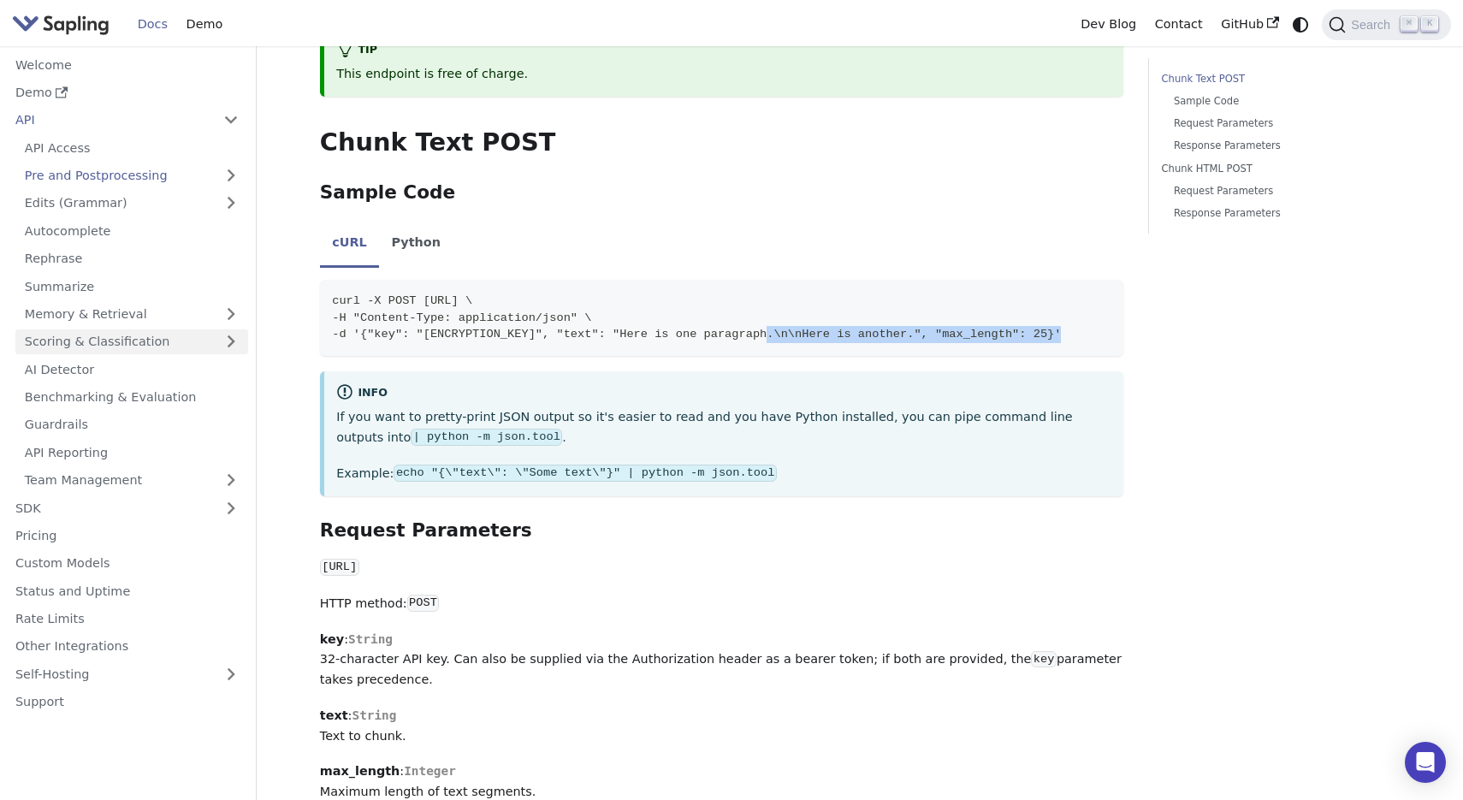
click at [213, 342] on link "Scoring & Classification" at bounding box center [131, 341] width 233 height 25
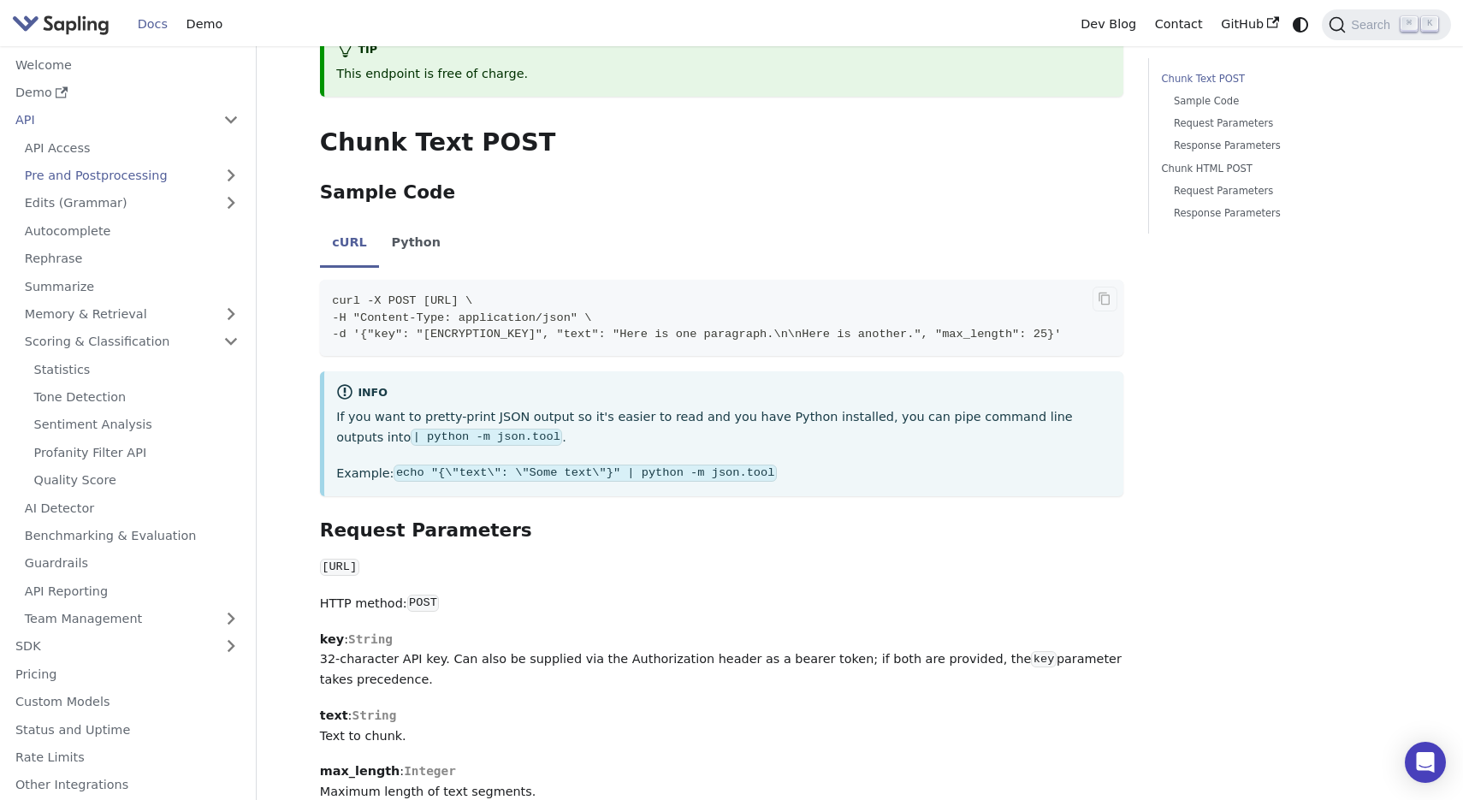
click at [765, 328] on span "-d '{"key": "1JCQD5E9ZP6H1Y7UWCAJX47WB1DS149K", "text": "Here is one paragraph.…" at bounding box center [696, 334] width 729 height 13
click at [123, 451] on link "Profanity Filter API" at bounding box center [136, 452] width 223 height 25
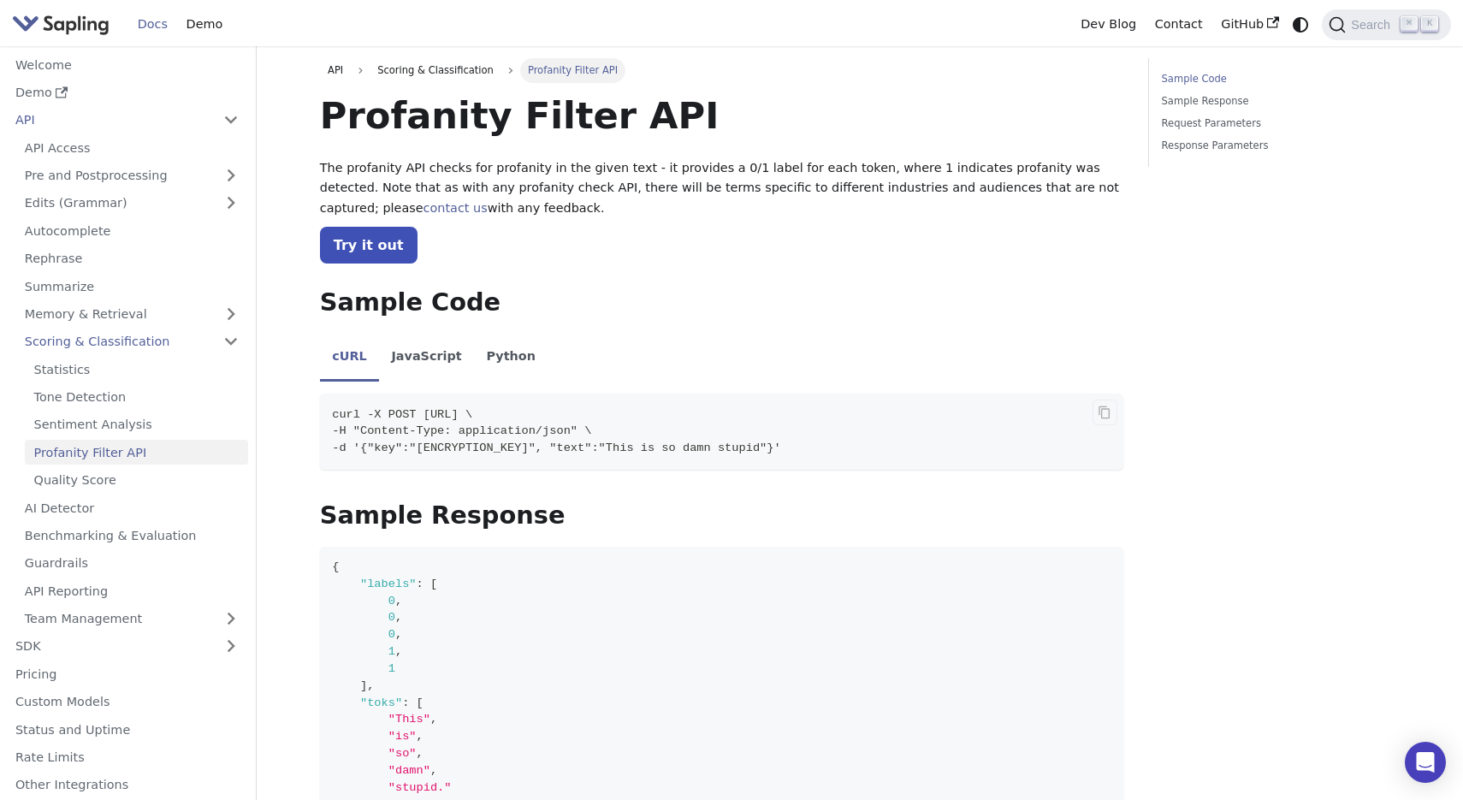
drag, startPoint x: 424, startPoint y: 412, endPoint x: 699, endPoint y: 416, distance: 274.7
click at [472, 416] on span "curl -X POST https://api.sapling.ai/api/v1/profanity \" at bounding box center [402, 414] width 140 height 13
copy span "https://api.sapling.ai/api/v1/profanity"
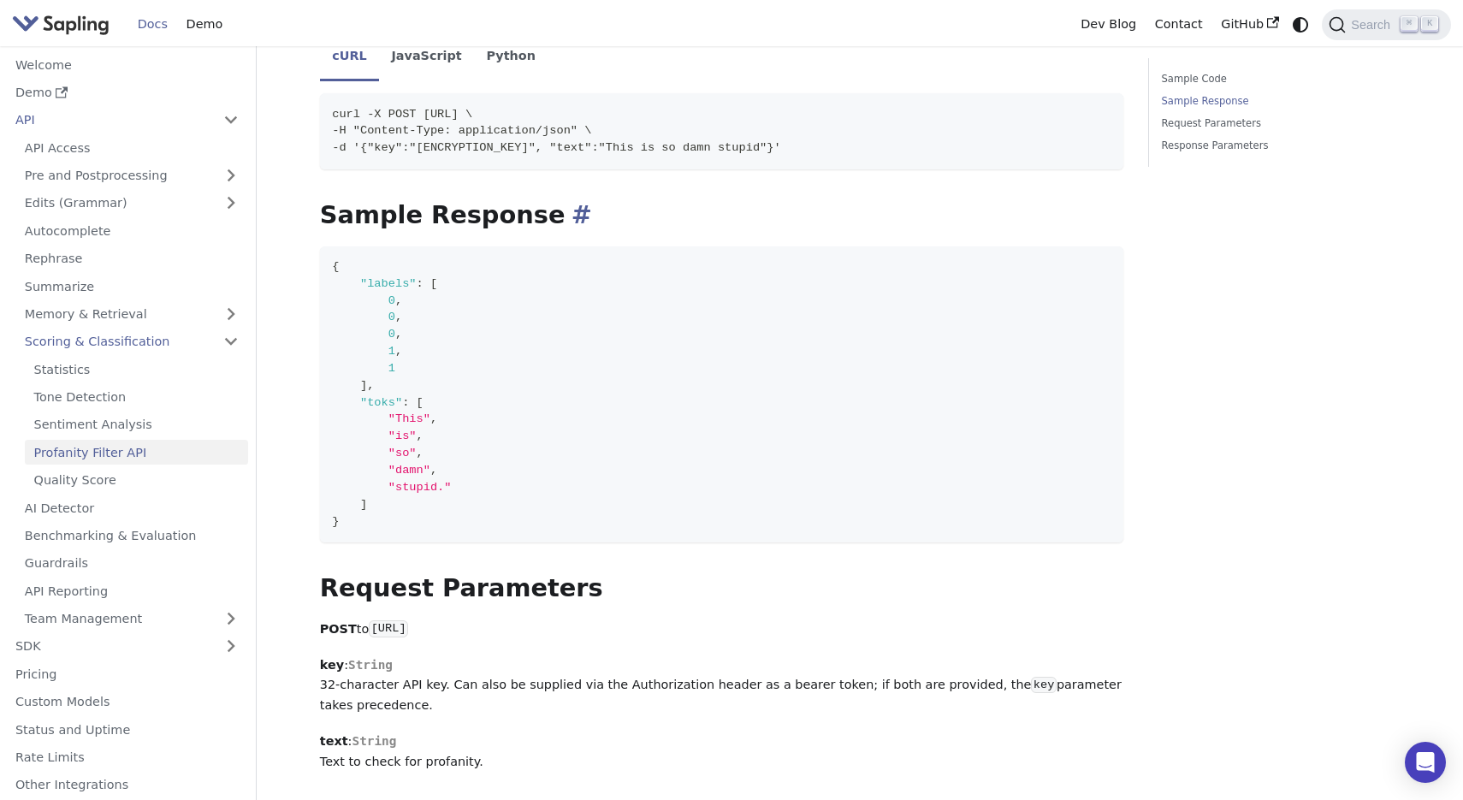
scroll to position [302, 0]
click at [555, 192] on div "Profanity Filter API The profanity API checks for profanity in the given text -…" at bounding box center [722, 382] width 804 height 1184
drag, startPoint x: 397, startPoint y: 146, endPoint x: 954, endPoint y: 143, distance: 557.0
click at [954, 143] on code "curl -X POST https://api.sapling.ai/api/v1/profanity \ -H "Content-Type: applic…" at bounding box center [722, 129] width 804 height 75
copy span "{"key":"1JCQD5E9ZP6H1Y7UWCAJX47WB1DS149K", "text":"This is so damn stupid"}'"
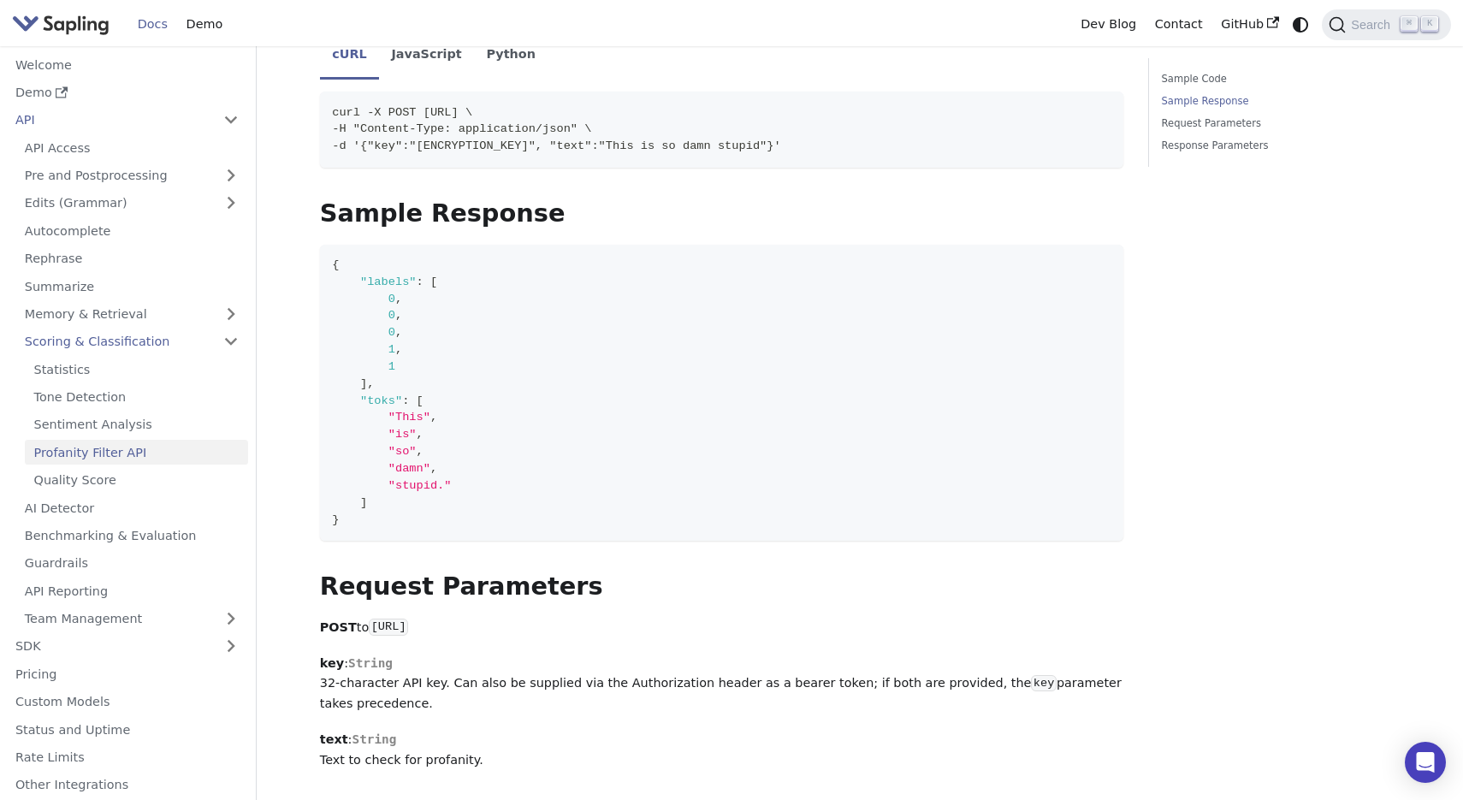
click at [953, 169] on div "Profanity Filter API The profanity API checks for profanity in the given text -…" at bounding box center [722, 382] width 804 height 1184
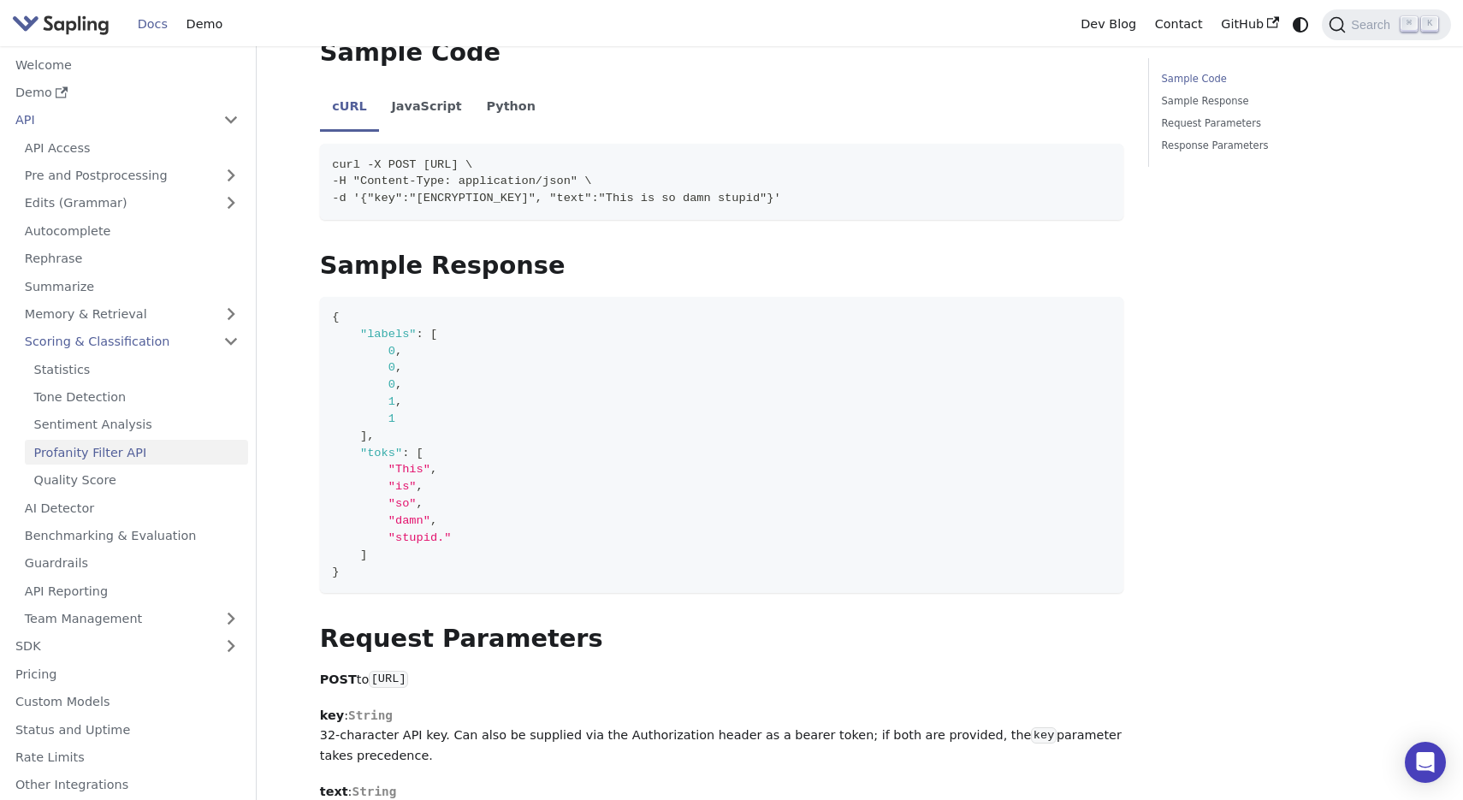
scroll to position [0, 0]
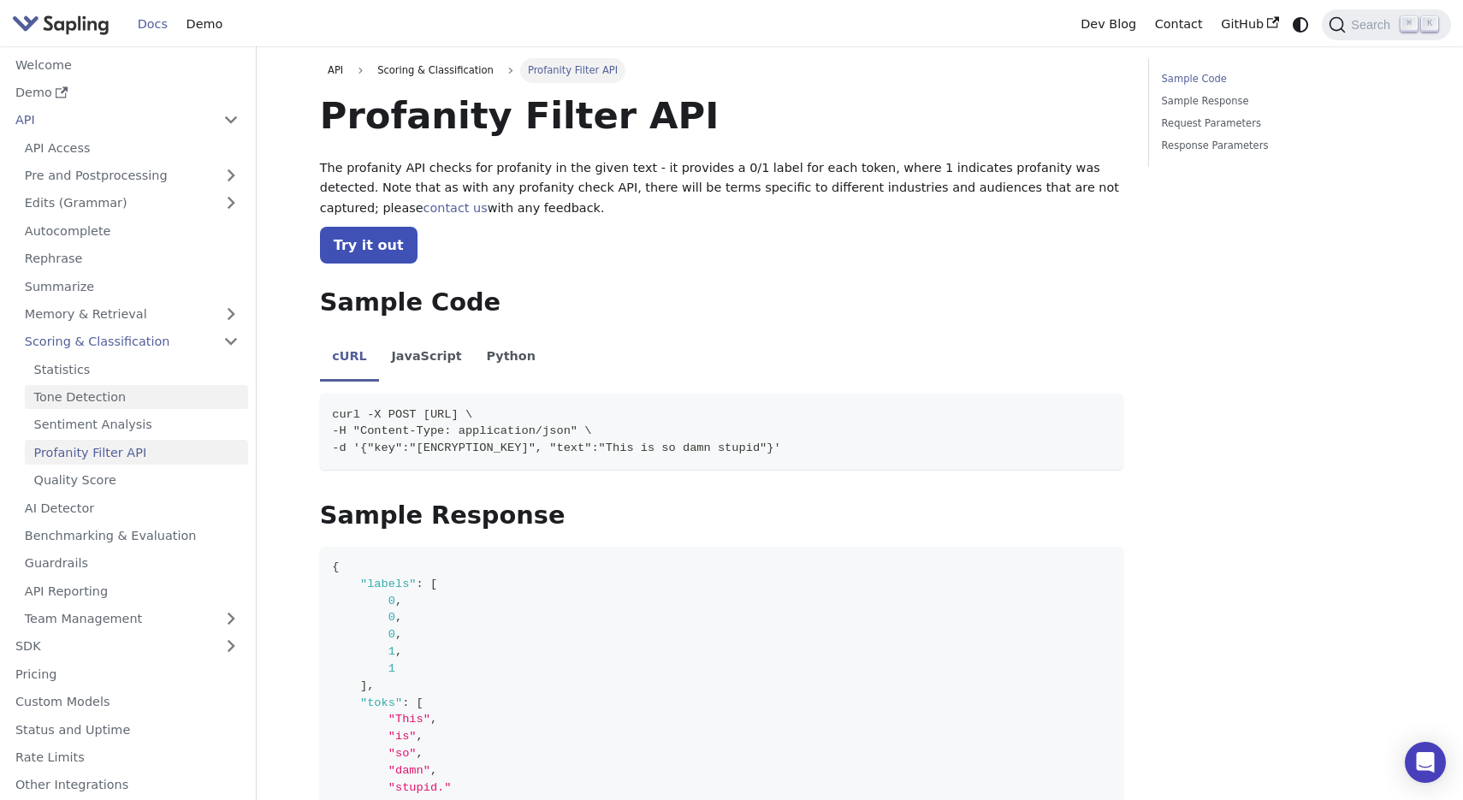
click at [116, 394] on link "Tone Detection" at bounding box center [136, 397] width 223 height 25
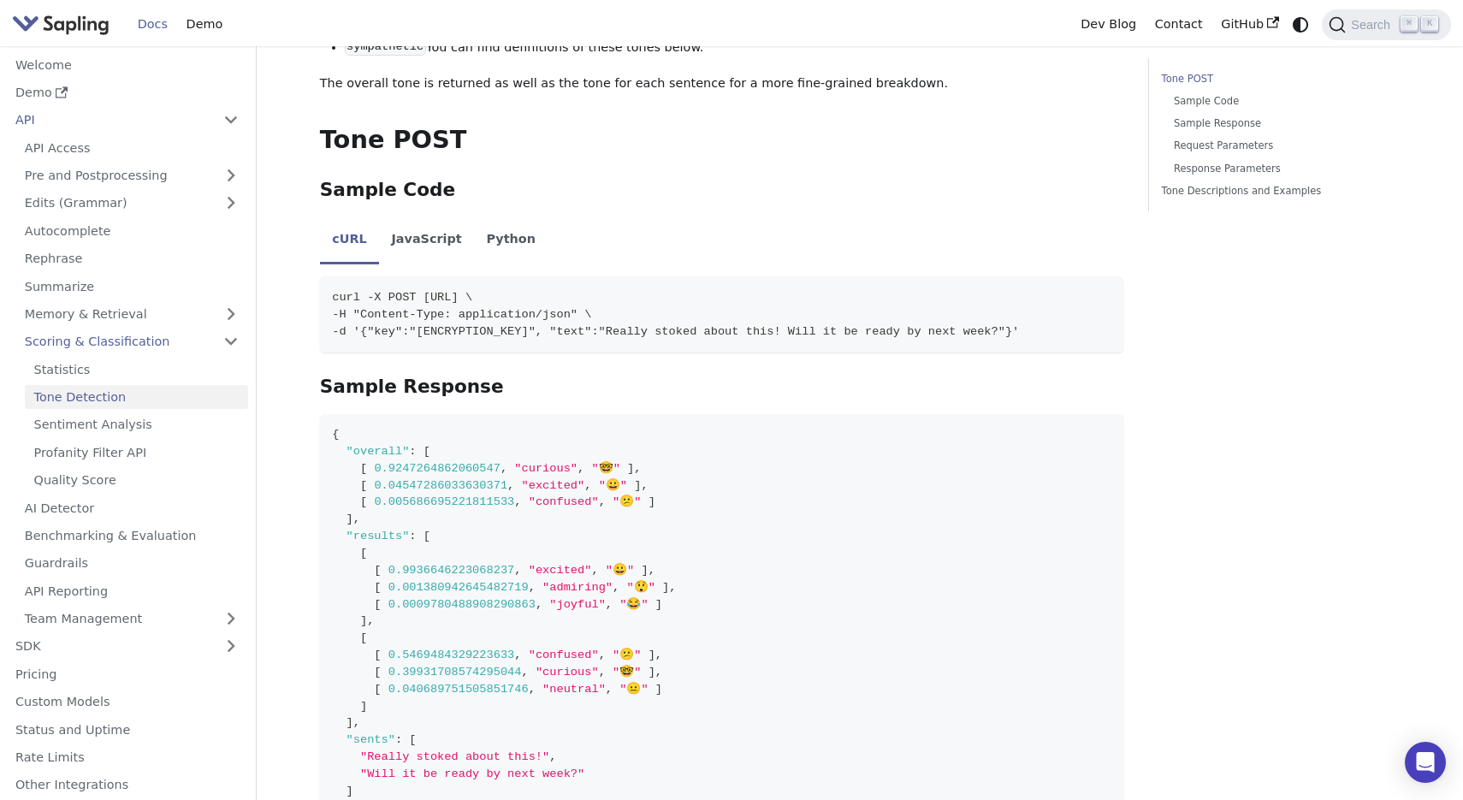
scroll to position [887, 0]
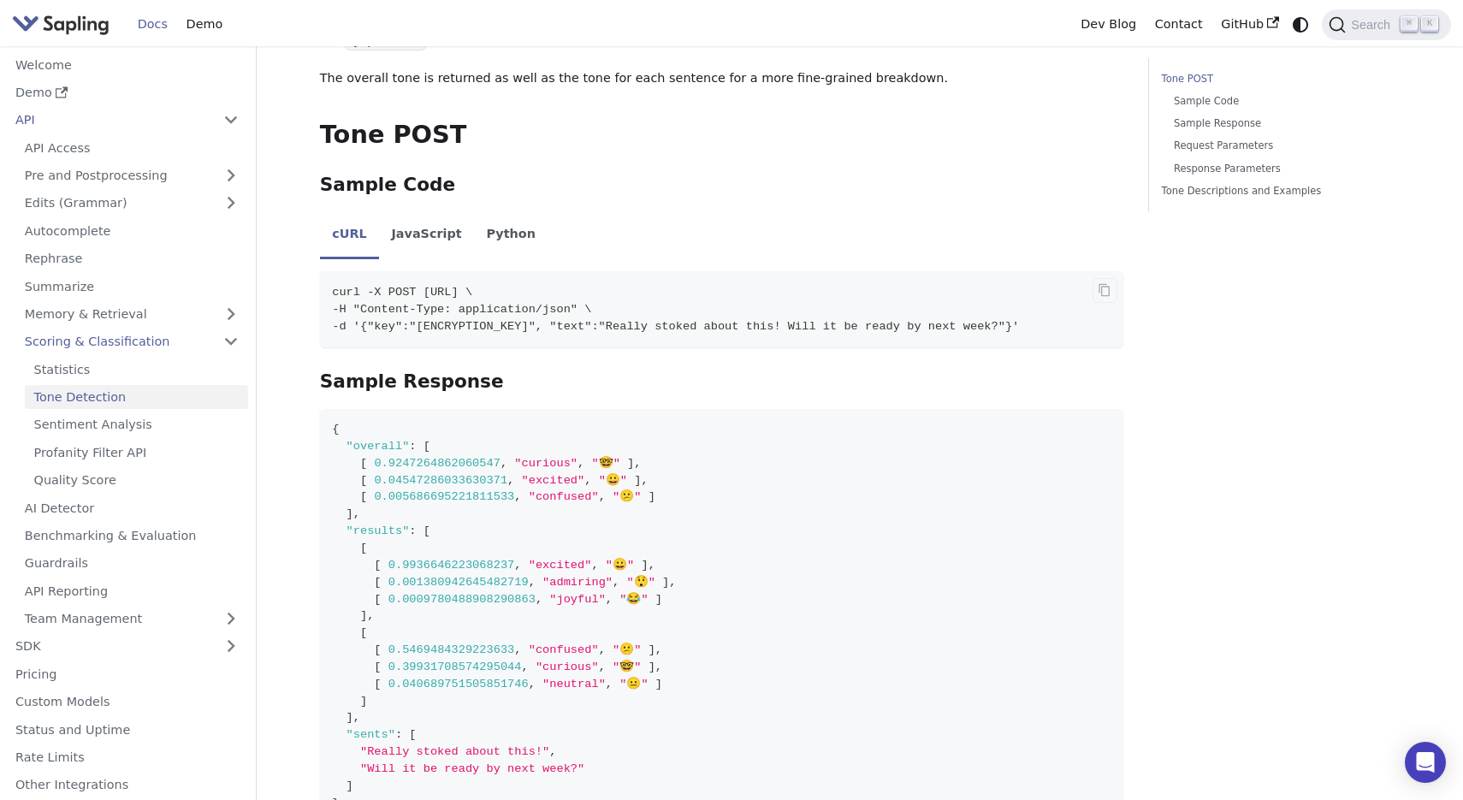
drag, startPoint x: 425, startPoint y: 293, endPoint x: 661, endPoint y: 295, distance: 236.2
click at [472, 295] on span "curl -X POST https://api.sapling.ai/api/v1/tone \" at bounding box center [402, 292] width 140 height 13
copy span "https://api.sapling.ai/api/v1/tone"
click at [796, 530] on code "{ "overall" : [ [ 0.9247264862060547 , "curious" , "🤓" ] , [ 0.0454728603363037…" at bounding box center [722, 616] width 804 height 415
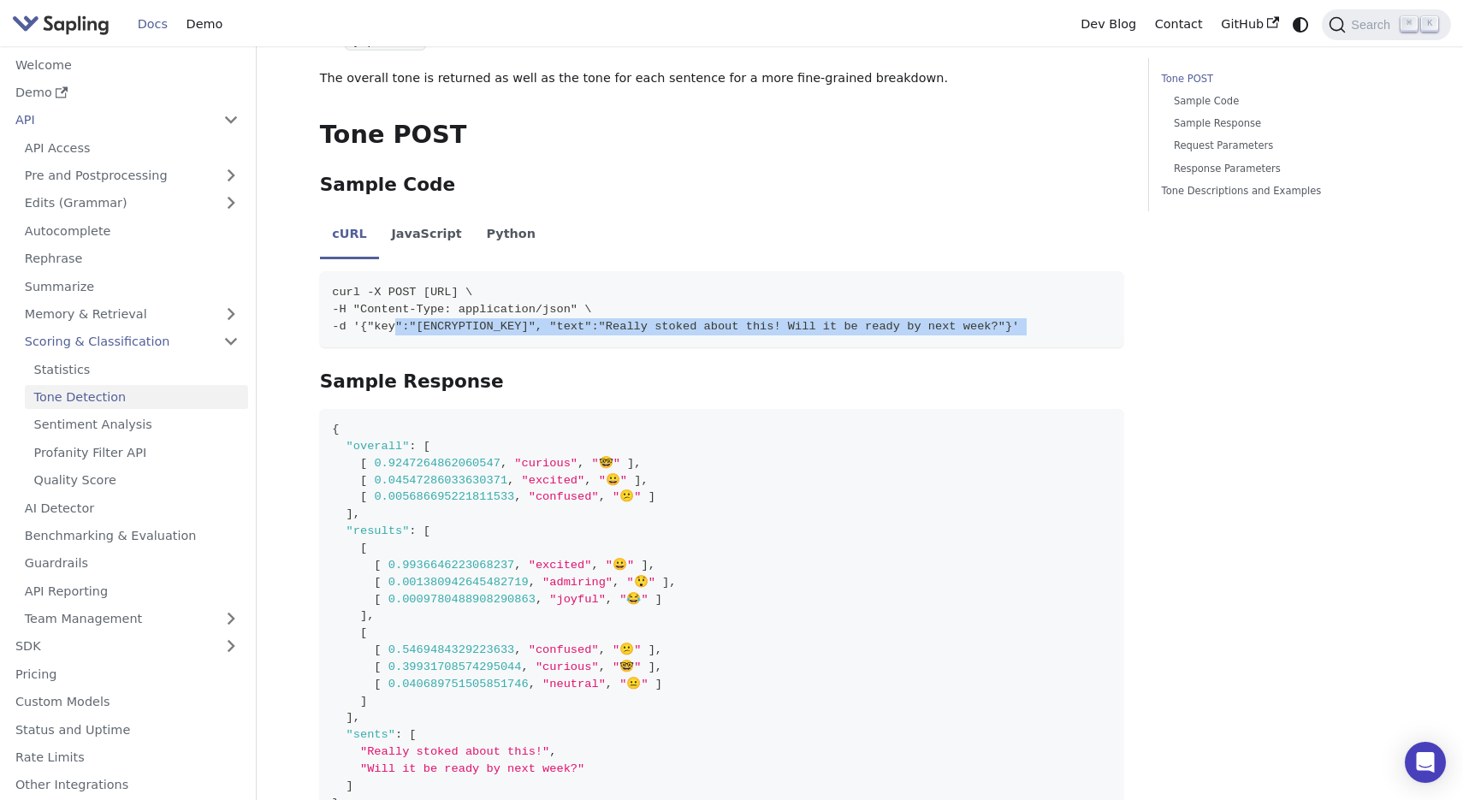
drag, startPoint x: 396, startPoint y: 321, endPoint x: 472, endPoint y: 359, distance: 85.3
copy div "{"key":"1JCQD5E9ZP6H1Y7UWCAJX47WB1DS149K", "text":"Really stoked about this! Wi…"
click at [238, 339] on link "Scoring & Classification" at bounding box center [131, 341] width 233 height 25
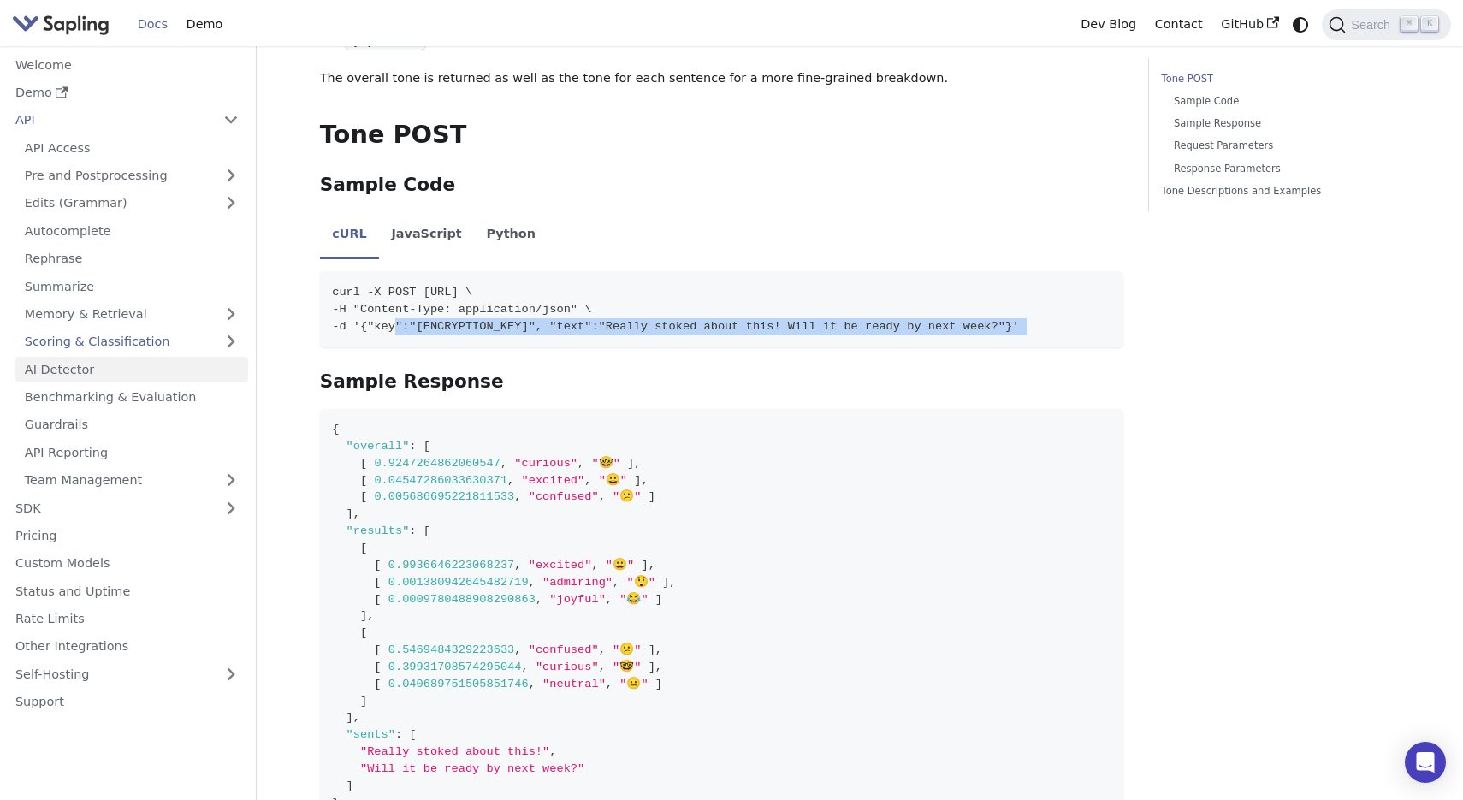
click at [171, 369] on link "AI Detector" at bounding box center [131, 369] width 233 height 25
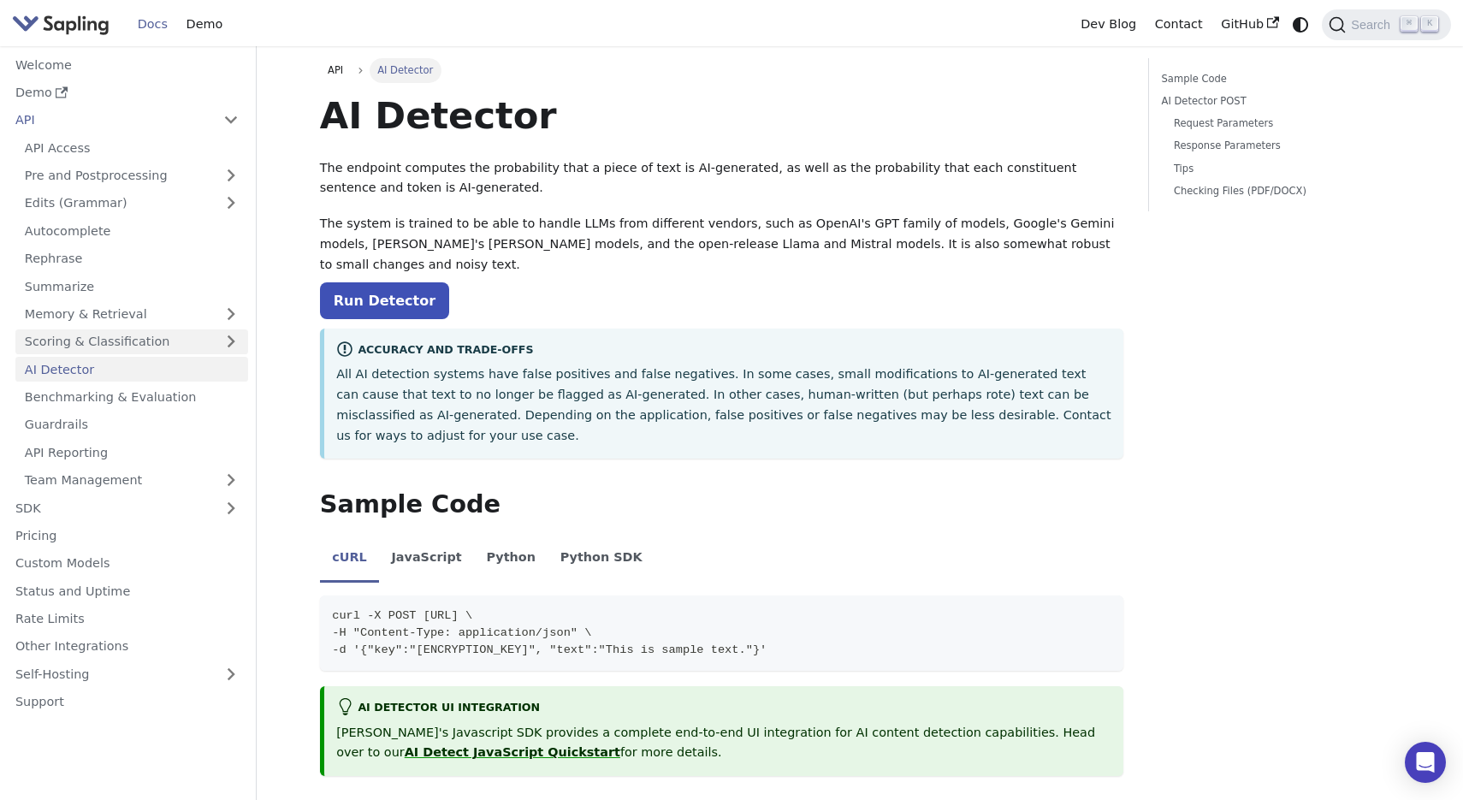
click at [195, 338] on link "Scoring & Classification" at bounding box center [131, 341] width 233 height 25
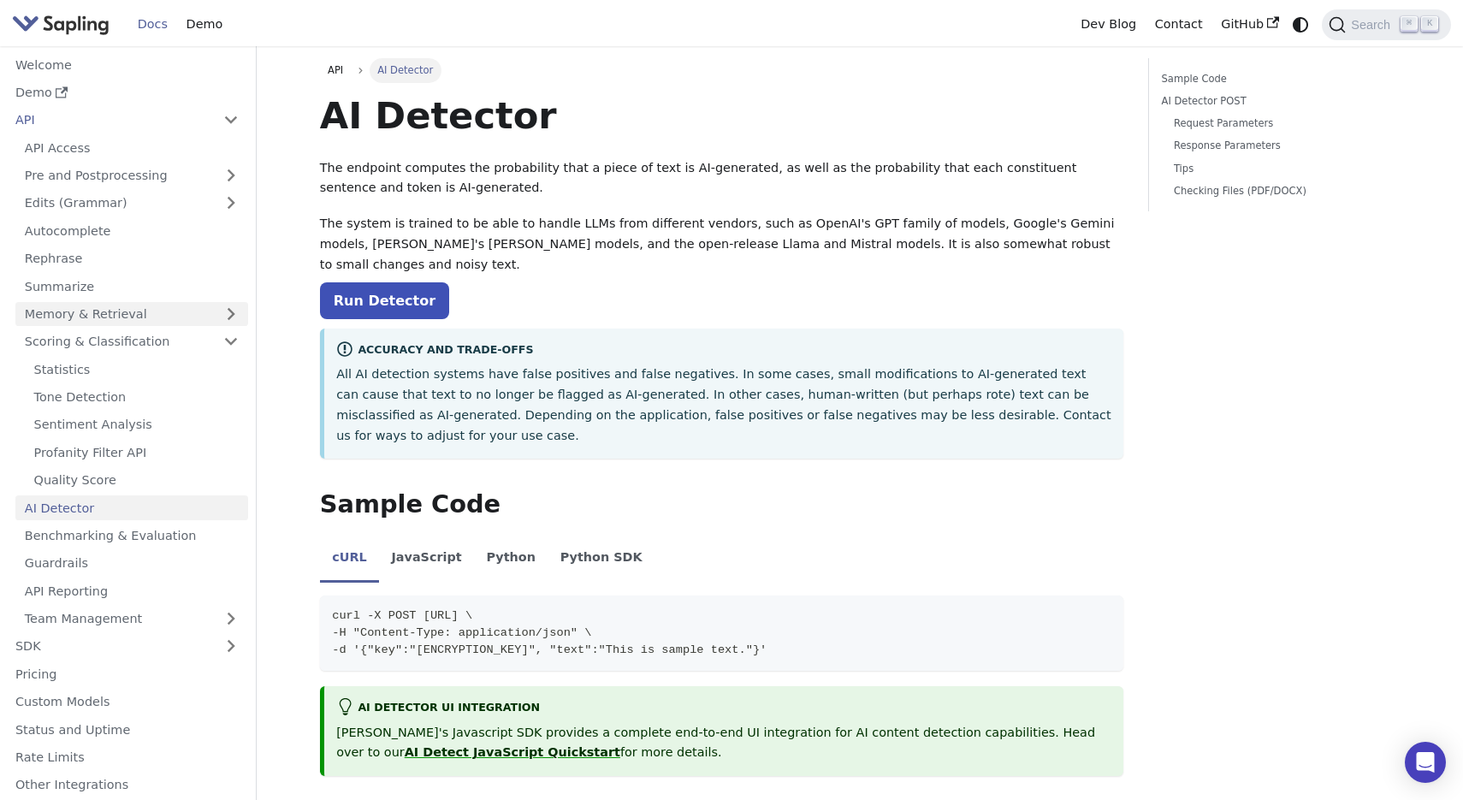
click at [210, 311] on link "Memory & Retrieval" at bounding box center [131, 314] width 233 height 25
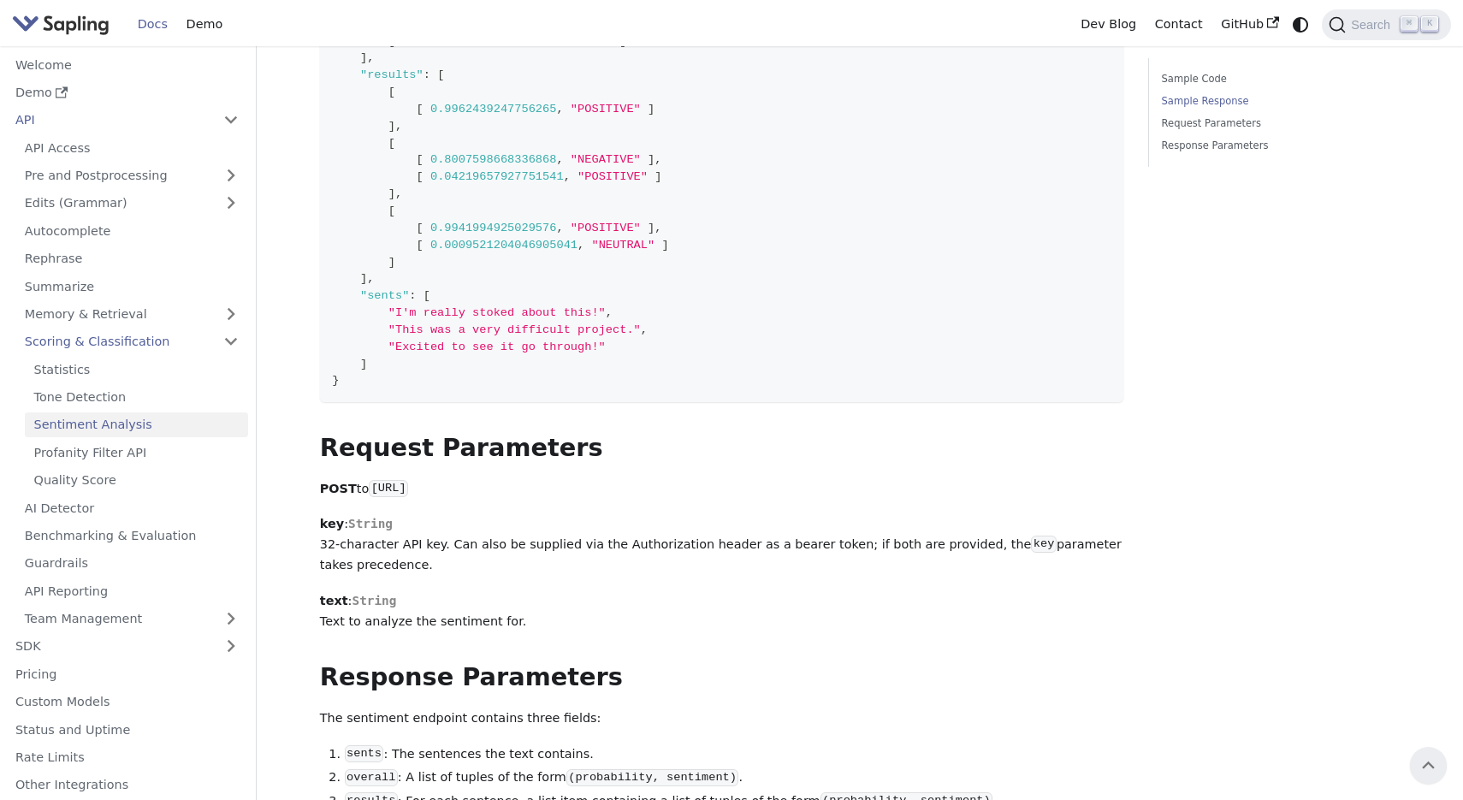
scroll to position [511, 0]
